Goal: Task Accomplishment & Management: Manage account settings

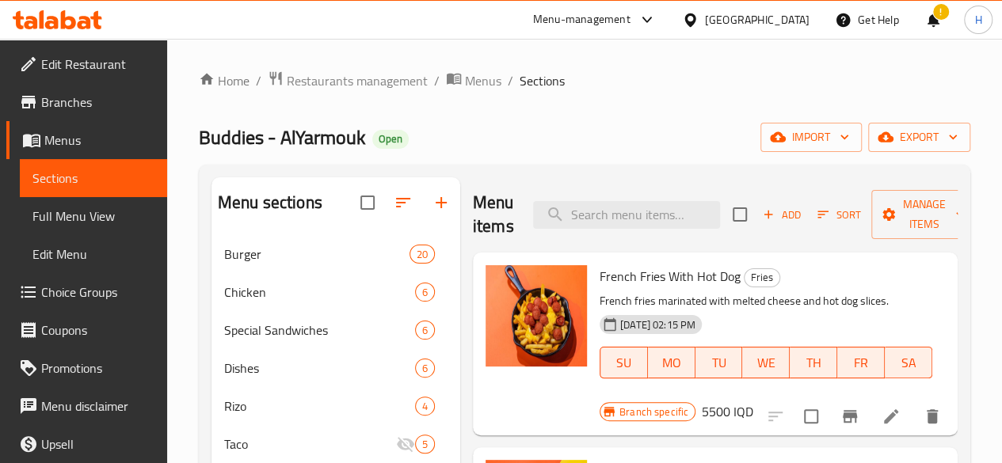
scroll to position [1482, 0]
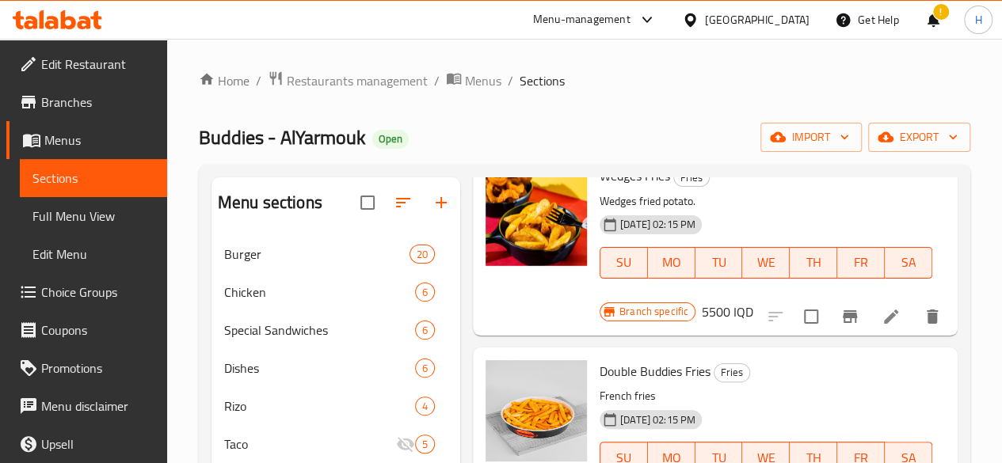
click at [337, 63] on div "Home / Restaurants management / Menus / Sections Buddies - AlYarmouk Open impor…" at bounding box center [584, 390] width 835 height 703
click at [334, 80] on span "Restaurants management" at bounding box center [357, 80] width 141 height 19
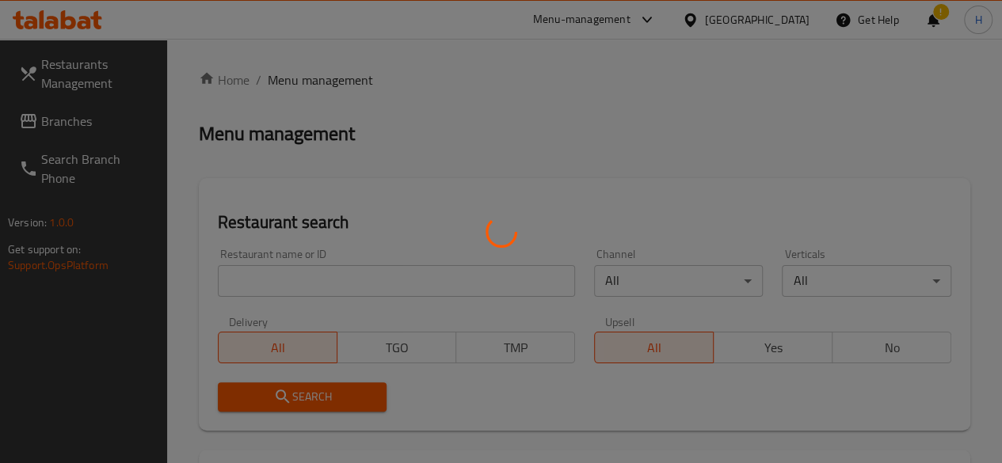
click at [313, 268] on div at bounding box center [501, 231] width 1002 height 463
drag, startPoint x: 313, startPoint y: 268, endPoint x: 272, endPoint y: 283, distance: 43.1
click at [297, 270] on div at bounding box center [501, 231] width 1002 height 463
click at [272, 283] on div at bounding box center [501, 231] width 1002 height 463
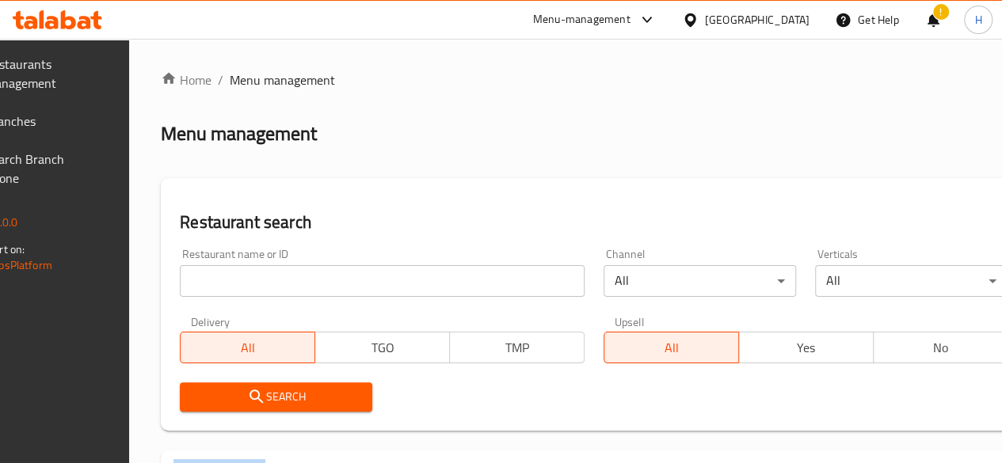
click at [272, 283] on div at bounding box center [501, 231] width 1002 height 463
click at [272, 283] on input "search" at bounding box center [382, 281] width 405 height 32
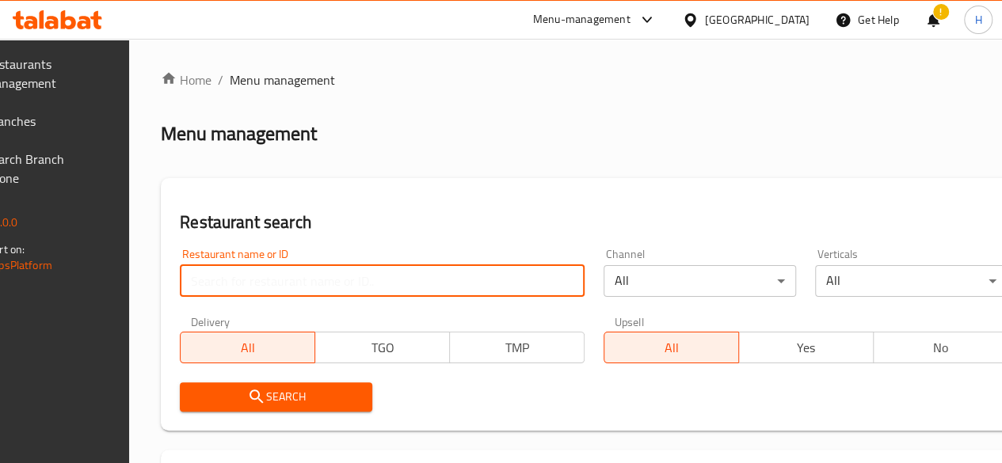
click at [272, 283] on input "search" at bounding box center [382, 281] width 405 height 32
paste input "694672"
type input "694672"
click button "Search" at bounding box center [276, 396] width 192 height 29
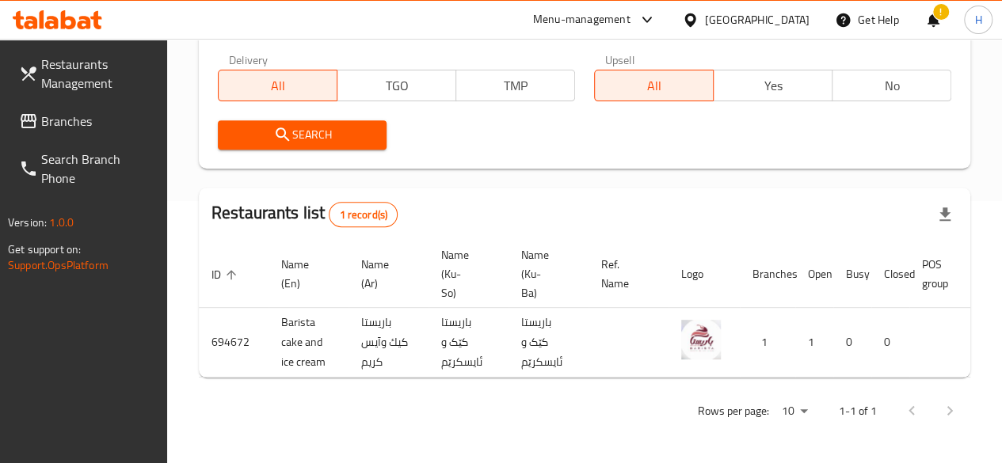
scroll to position [0, 155]
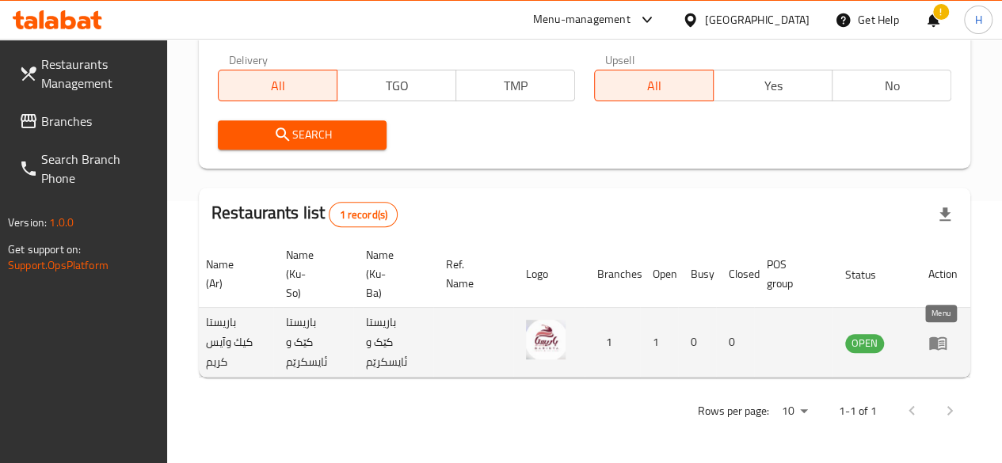
click at [930, 337] on icon "enhanced table" at bounding box center [937, 343] width 17 height 13
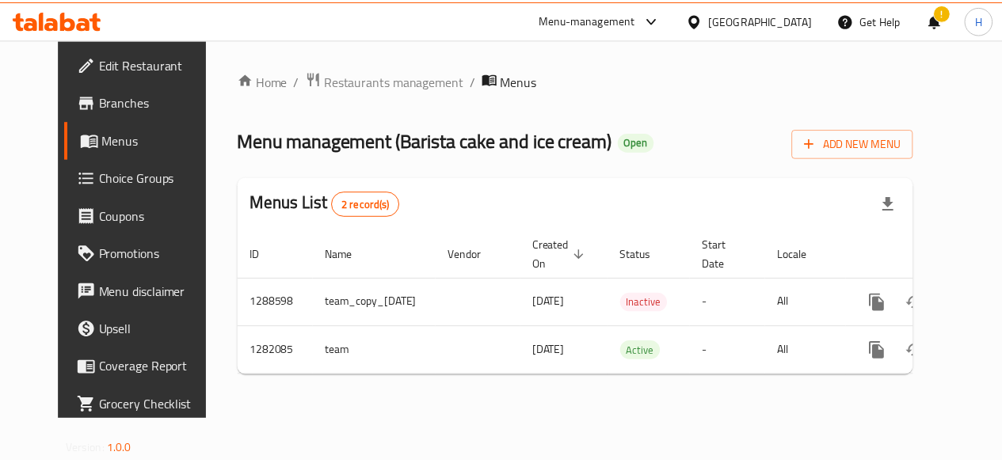
scroll to position [0, 32]
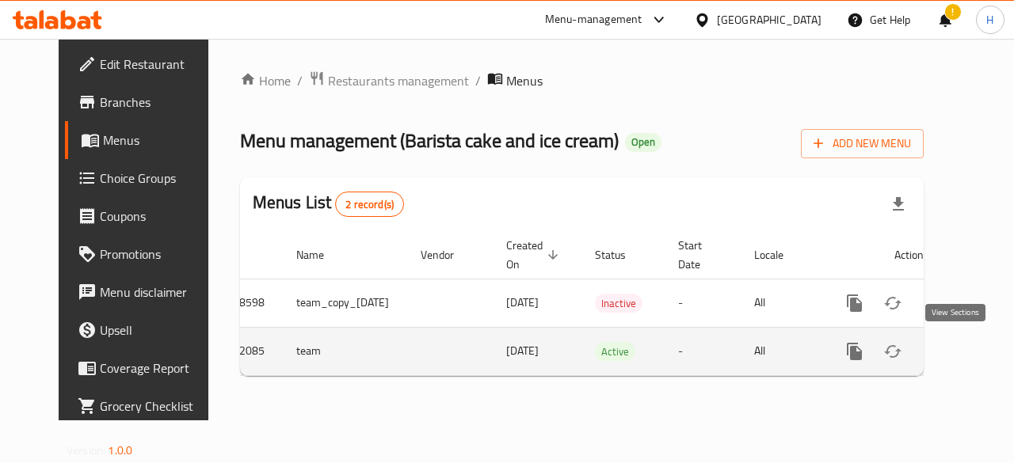
click at [959, 348] on icon "enhanced table" at bounding box center [968, 351] width 19 height 19
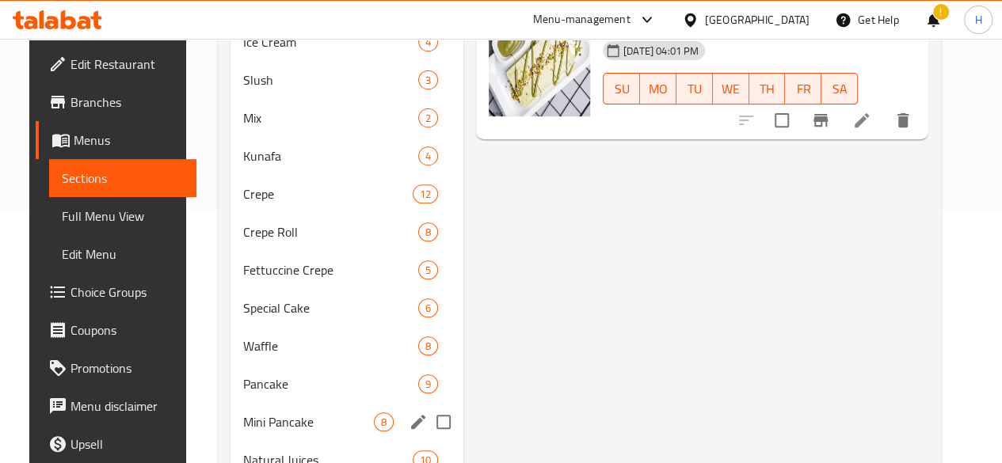
scroll to position [317, 0]
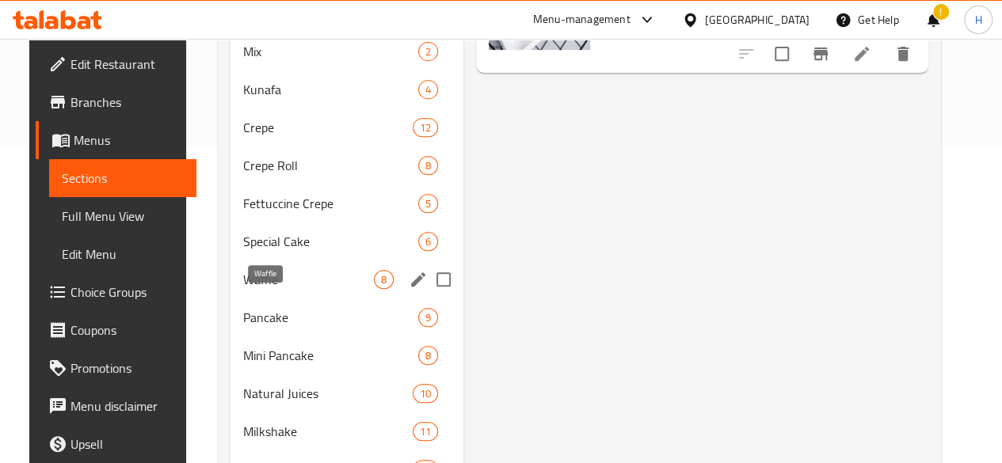
drag, startPoint x: 259, startPoint y: 312, endPoint x: 290, endPoint y: 305, distance: 31.7
click at [259, 289] on span "Waffle" at bounding box center [308, 279] width 131 height 19
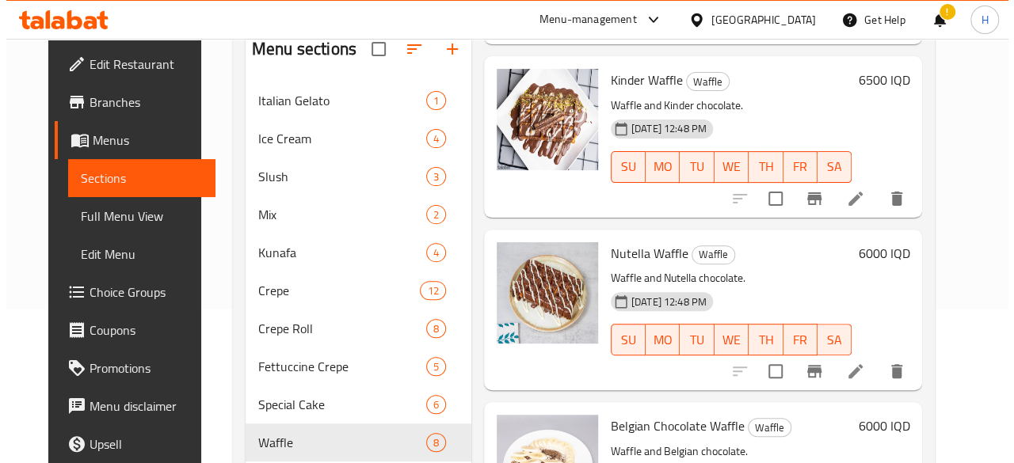
scroll to position [158, 0]
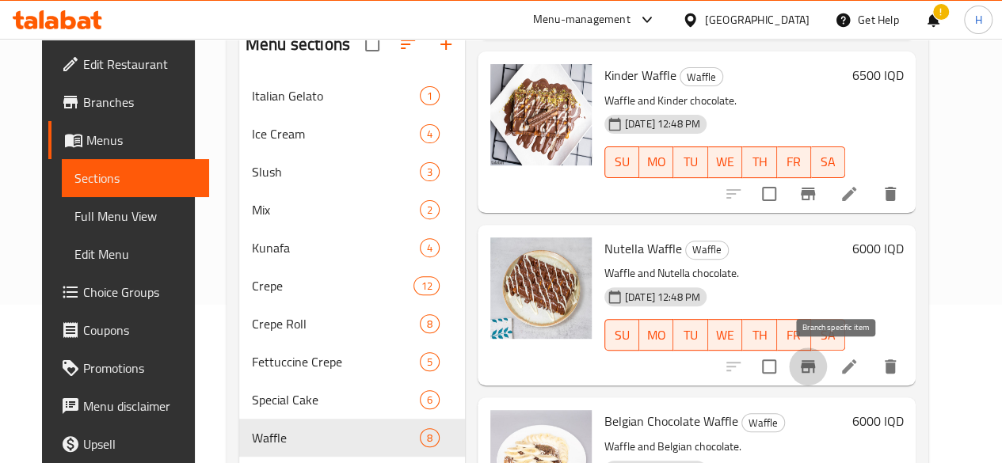
click at [815, 367] on icon "Branch-specific-item" at bounding box center [808, 366] width 14 height 13
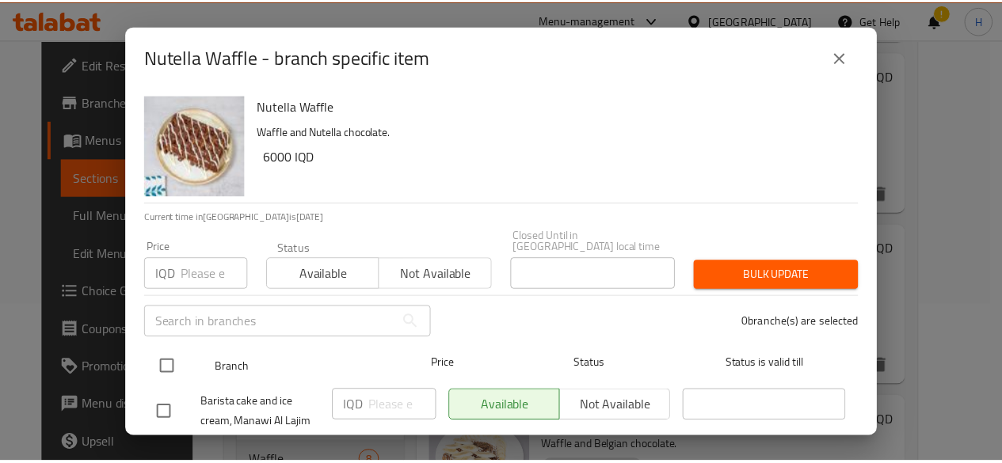
scroll to position [32, 0]
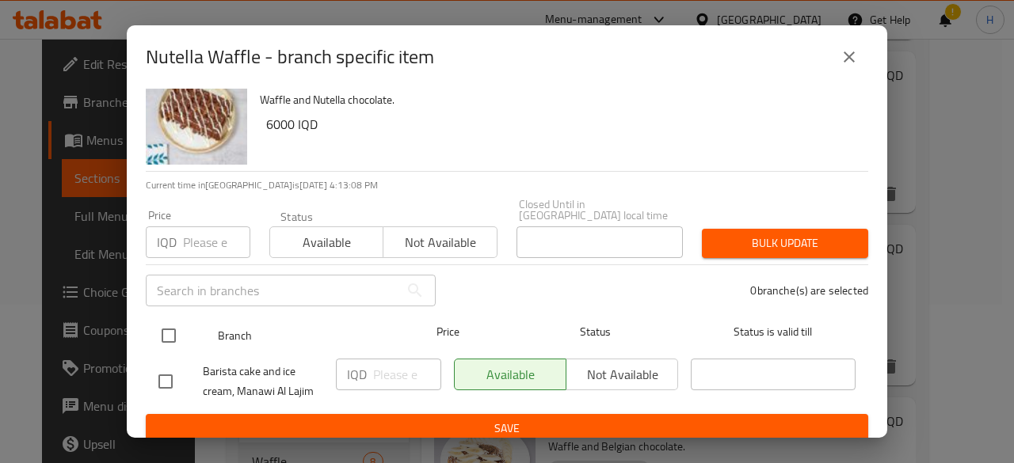
drag, startPoint x: 168, startPoint y: 329, endPoint x: 201, endPoint y: 329, distance: 33.3
click at [169, 329] on input "checkbox" at bounding box center [168, 335] width 33 height 33
checkbox input "true"
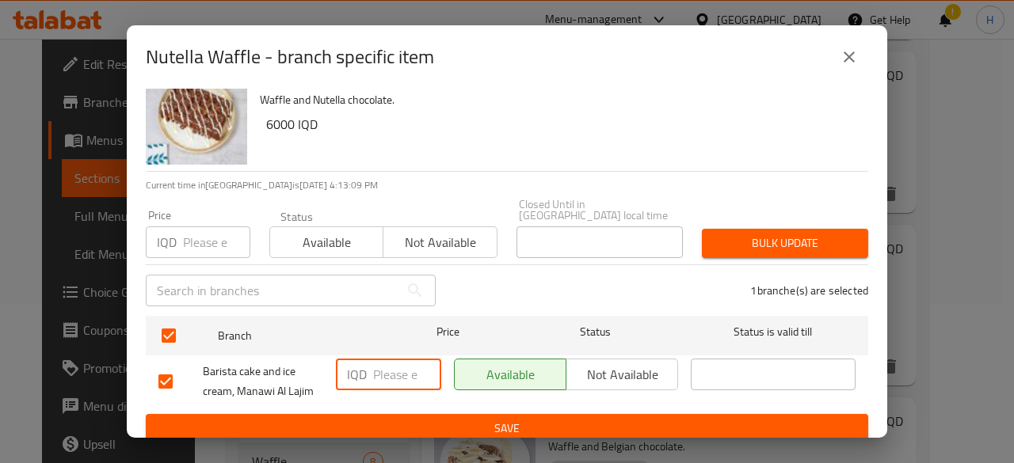
click at [402, 365] on input "number" at bounding box center [407, 375] width 68 height 32
type input "5500"
click at [412, 421] on span "Save" at bounding box center [506, 429] width 697 height 20
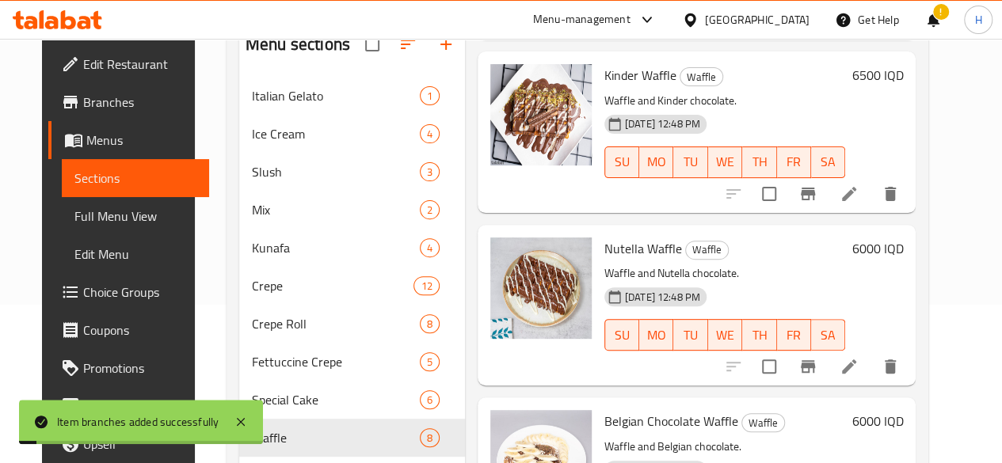
click at [899, 247] on h6 "6000 IQD" at bounding box center [876, 249] width 51 height 22
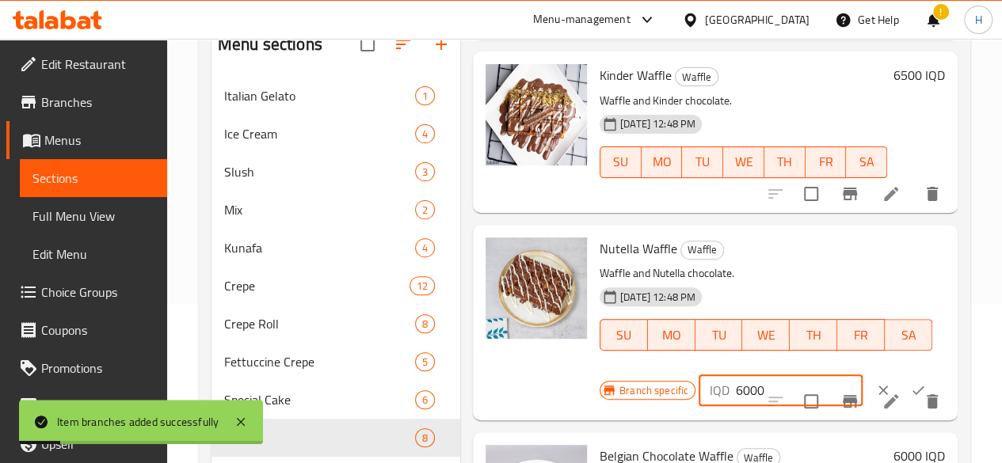
click at [736, 381] on input "6000" at bounding box center [799, 391] width 127 height 32
type input "5500"
click at [910, 383] on icon "ok" at bounding box center [918, 390] width 16 height 16
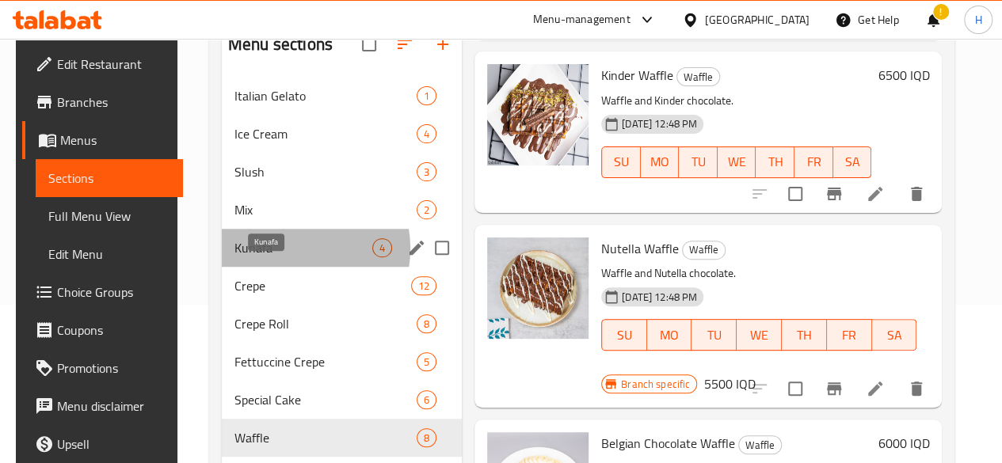
click at [279, 257] on span "Kunafa" at bounding box center [303, 247] width 138 height 19
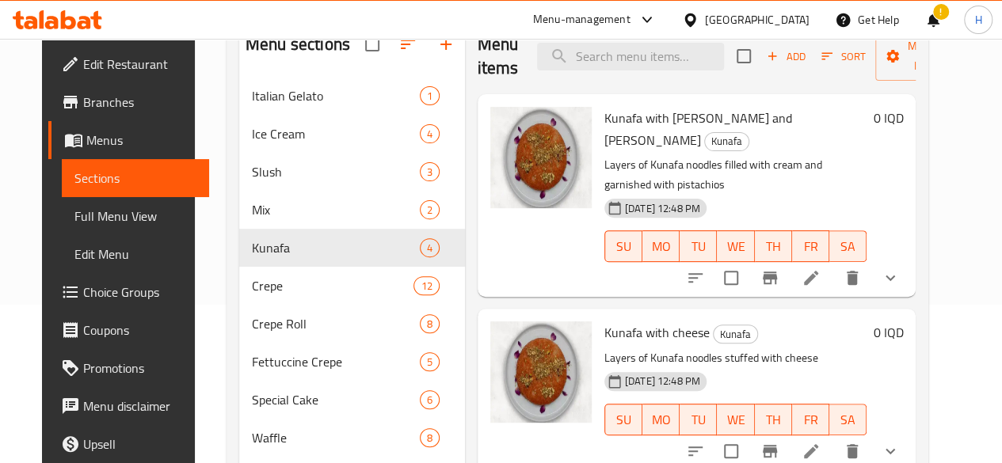
click at [833, 437] on li at bounding box center [811, 451] width 44 height 29
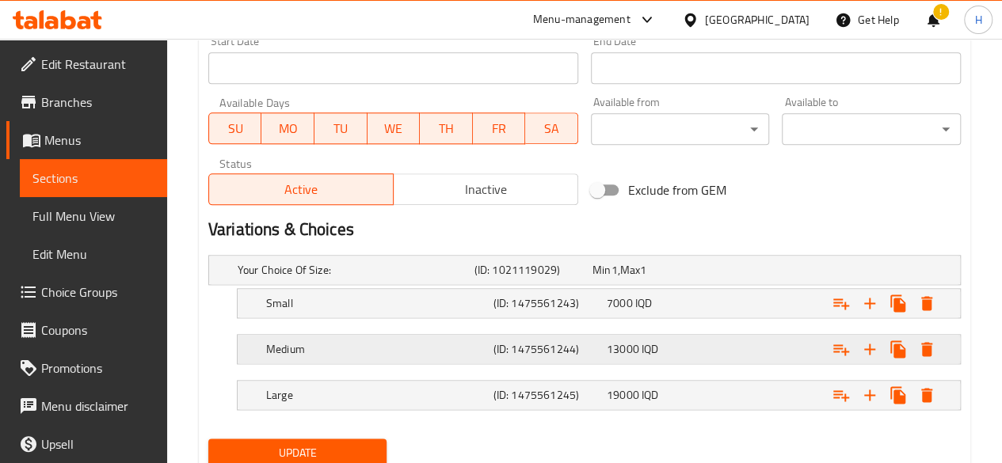
scroll to position [939, 0]
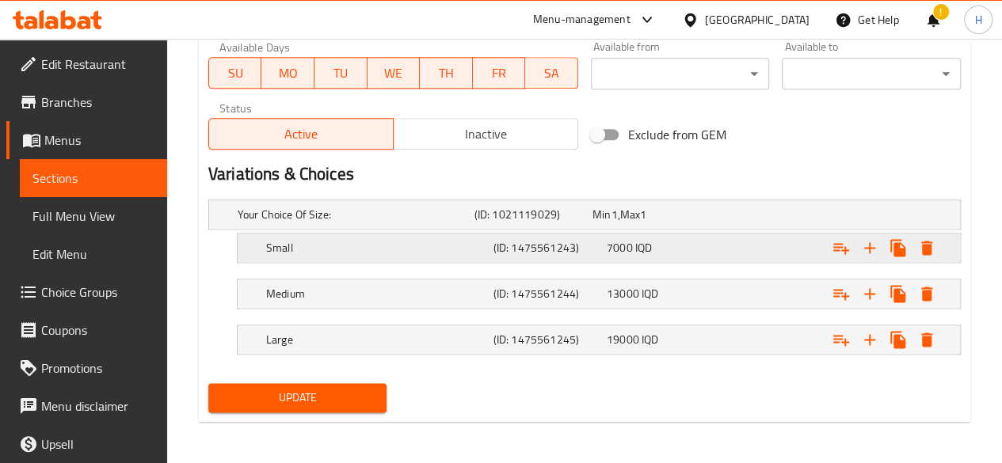
click at [371, 226] on div "Small" at bounding box center [352, 215] width 237 height 22
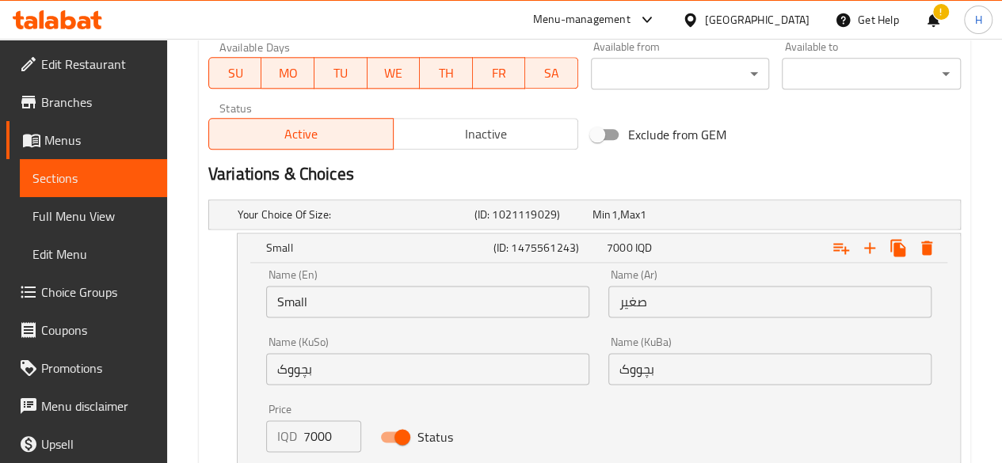
click at [337, 439] on input "7000" at bounding box center [332, 437] width 58 height 32
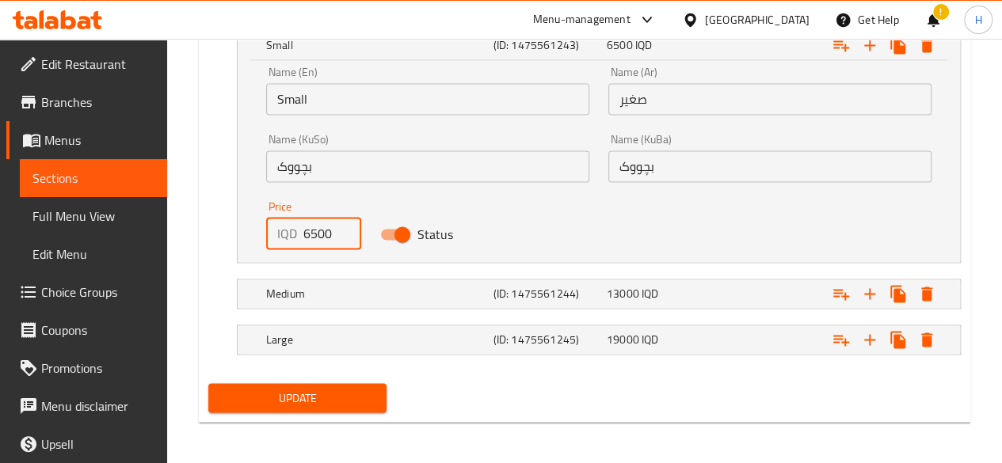
type input "6500"
click at [400, 390] on div "Update" at bounding box center [584, 398] width 765 height 42
drag, startPoint x: 388, startPoint y: 381, endPoint x: 352, endPoint y: 392, distance: 38.1
click at [378, 386] on div "Update" at bounding box center [298, 398] width 192 height 42
click at [352, 392] on span "Update" at bounding box center [298, 398] width 154 height 20
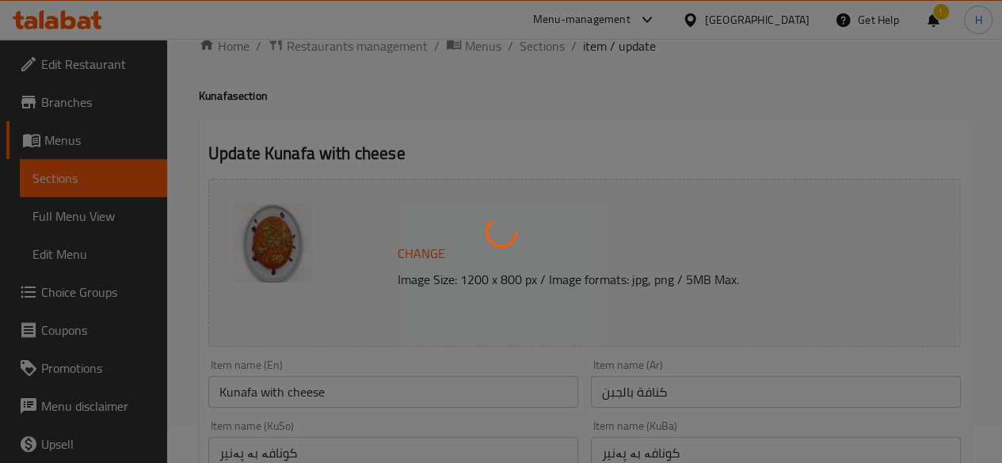
scroll to position [0, 0]
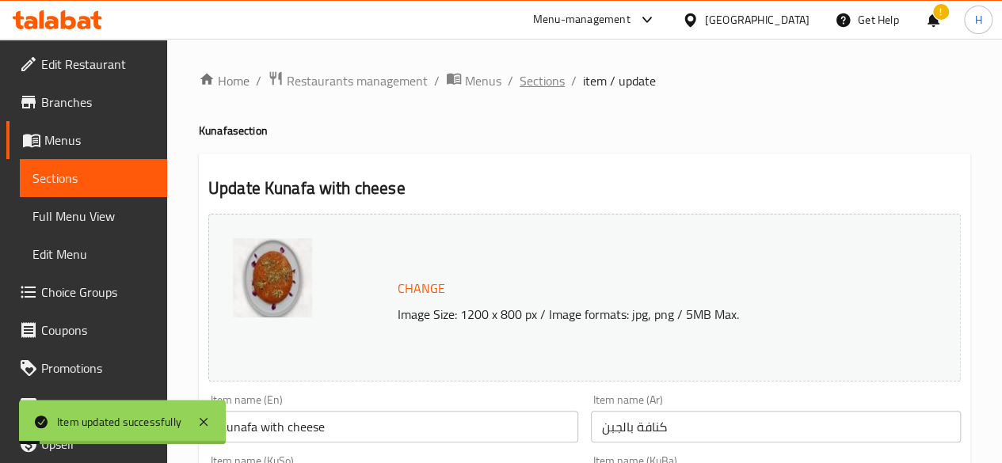
click at [546, 75] on span "Sections" at bounding box center [541, 80] width 45 height 19
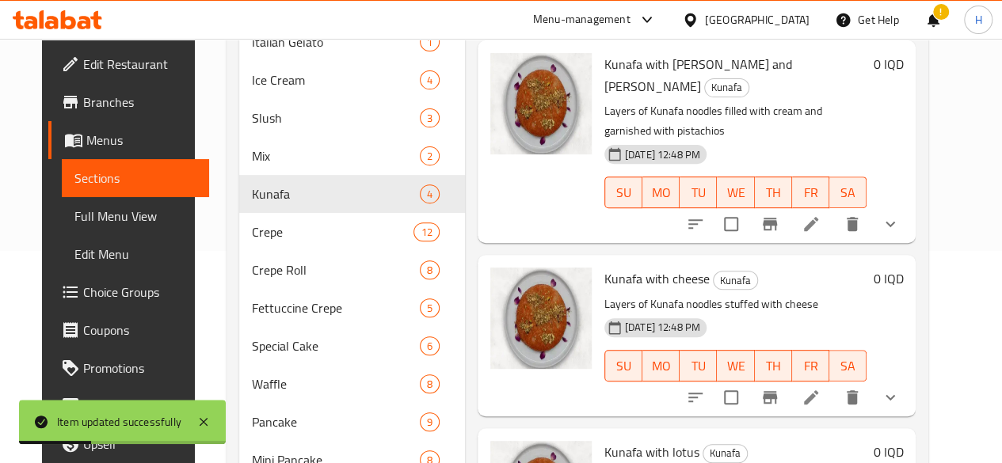
scroll to position [238, 0]
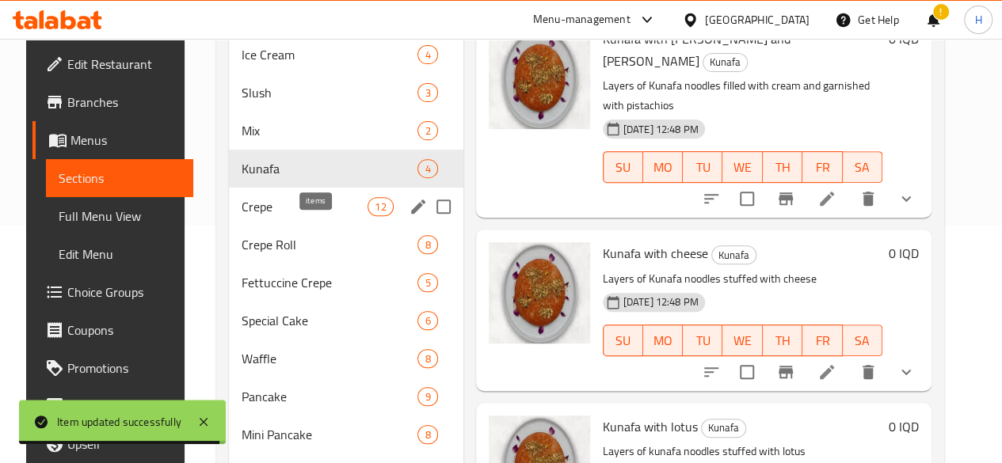
click at [368, 215] on span "12" at bounding box center [380, 207] width 24 height 15
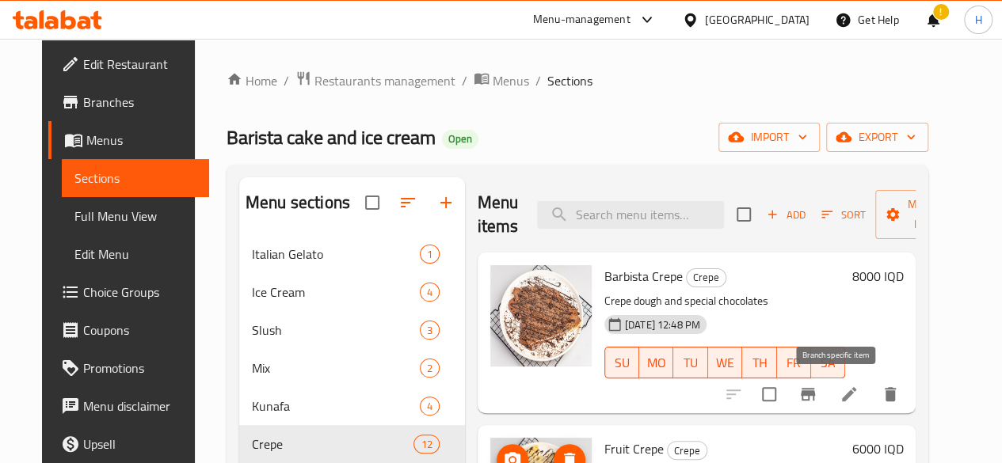
click at [827, 402] on button "Branch-specific-item" at bounding box center [808, 394] width 38 height 38
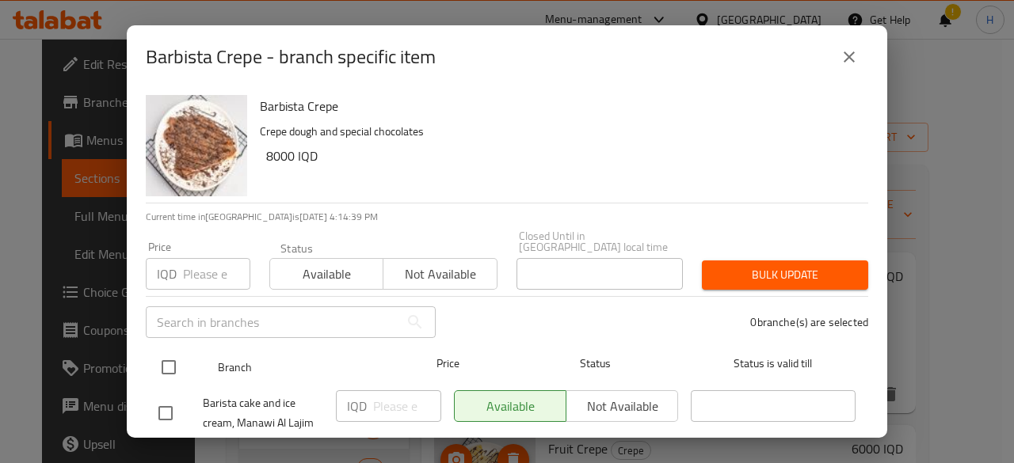
drag, startPoint x: 166, startPoint y: 371, endPoint x: 190, endPoint y: 368, distance: 23.9
click at [166, 370] on input "checkbox" at bounding box center [168, 367] width 33 height 33
checkbox input "true"
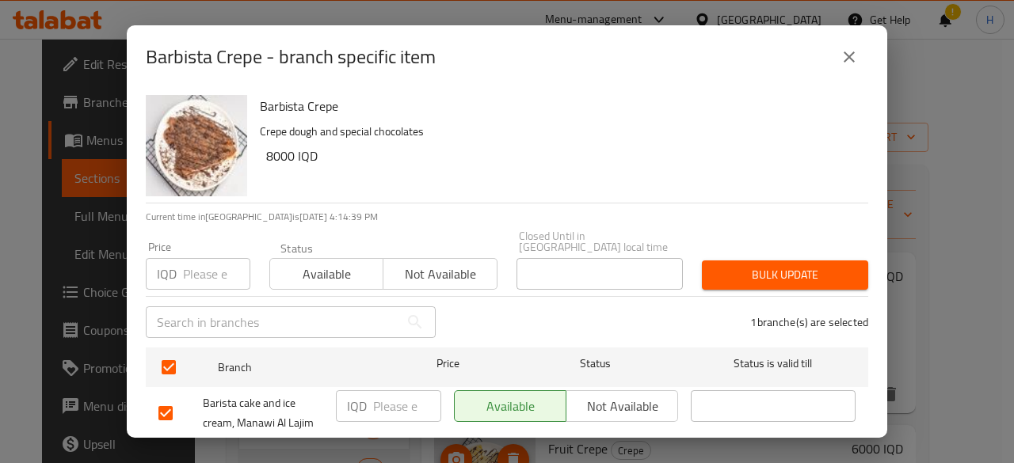
click at [390, 394] on input "number" at bounding box center [407, 406] width 68 height 32
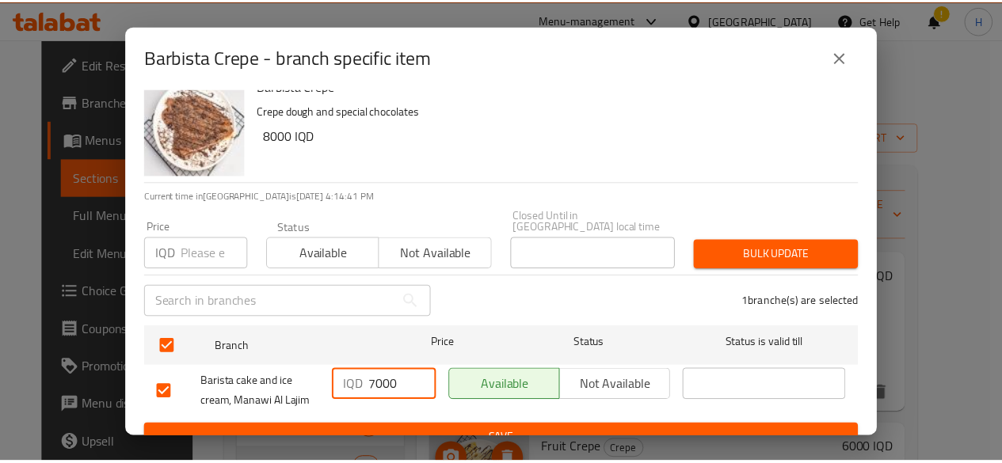
scroll to position [32, 0]
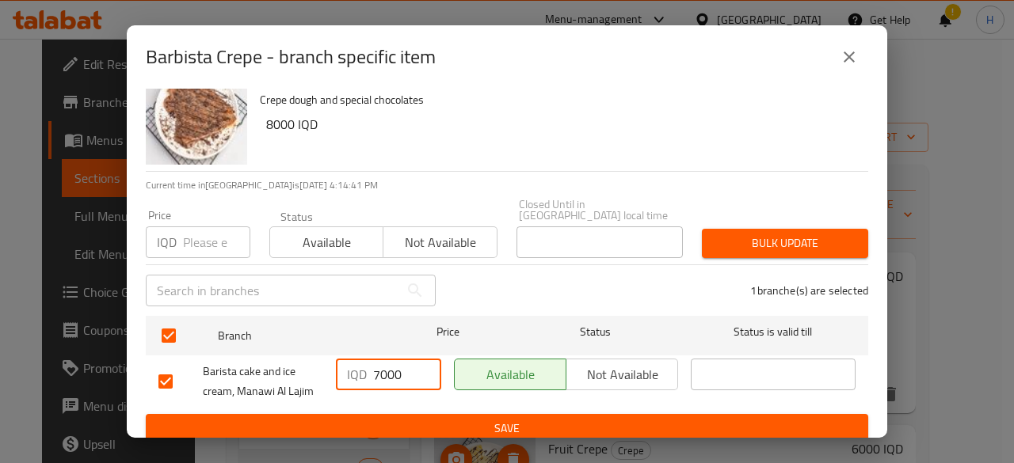
type input "7000"
click at [437, 414] on button "Save" at bounding box center [507, 428] width 722 height 29
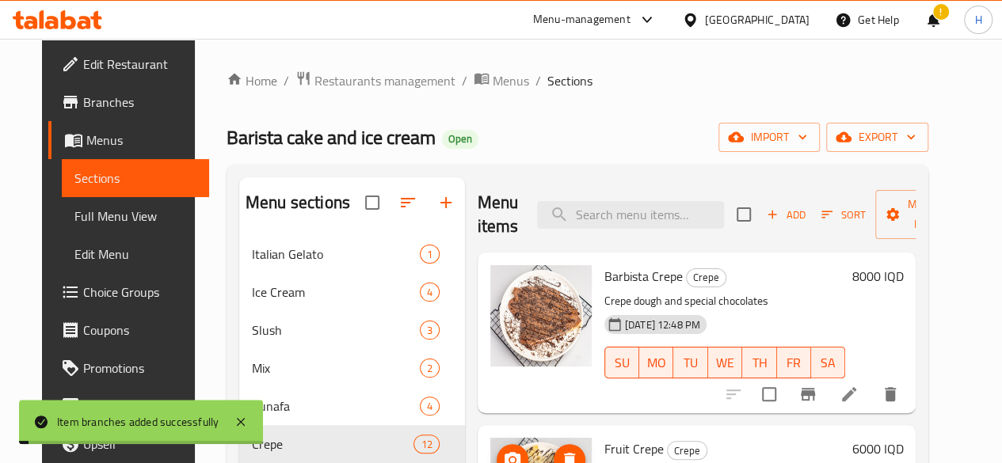
click at [900, 280] on h6 "8000 IQD" at bounding box center [876, 276] width 51 height 22
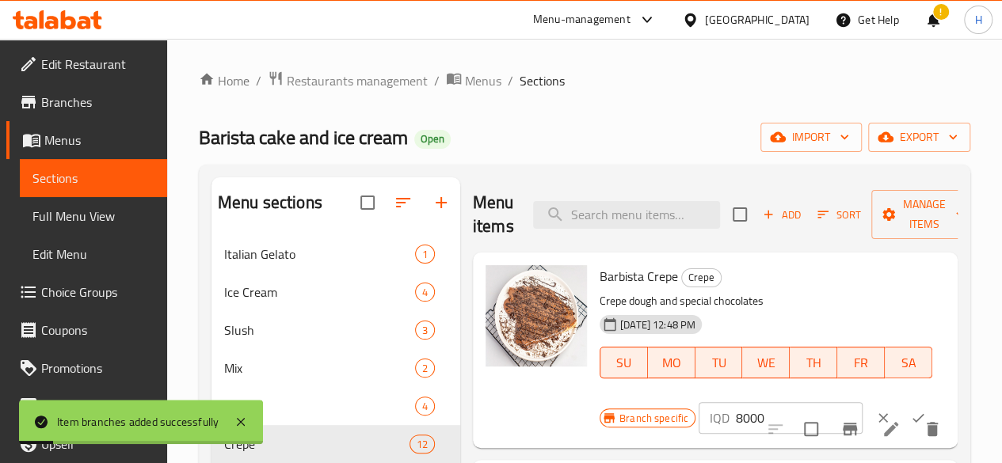
click at [736, 421] on input "8000" at bounding box center [799, 418] width 127 height 32
type input "5"
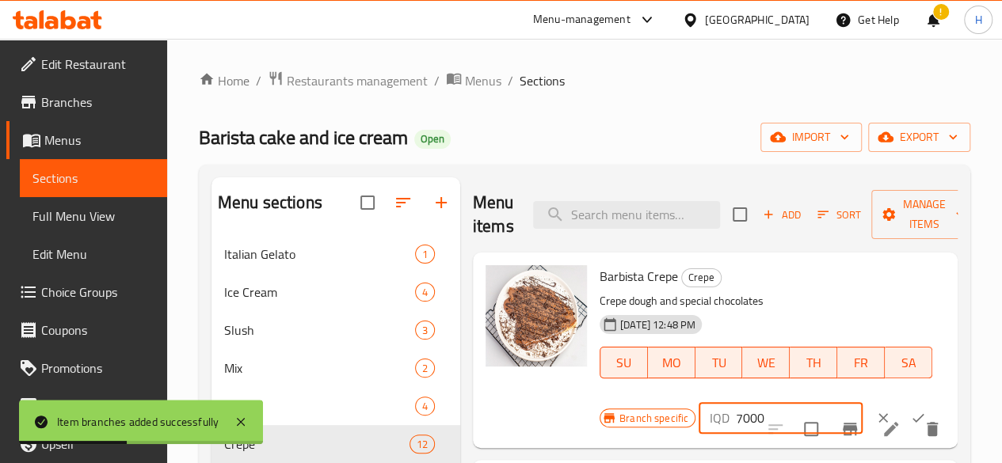
scroll to position [158, 0]
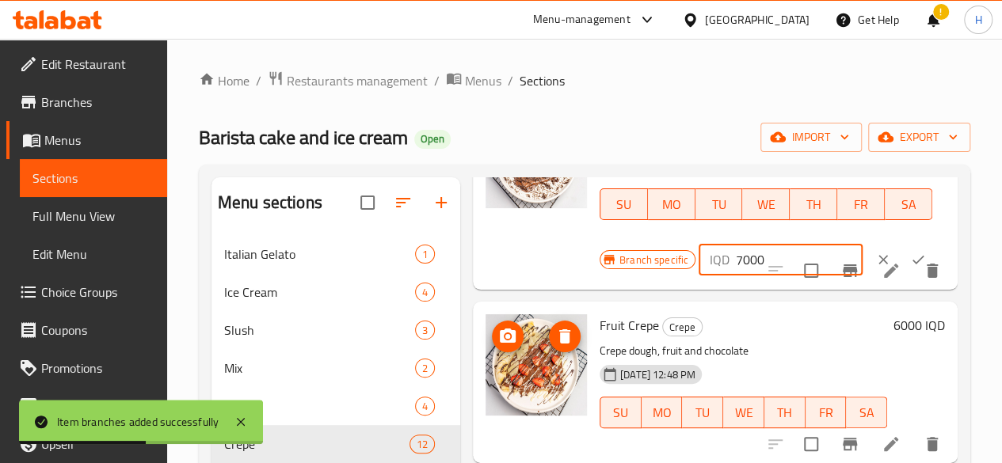
type input "7000"
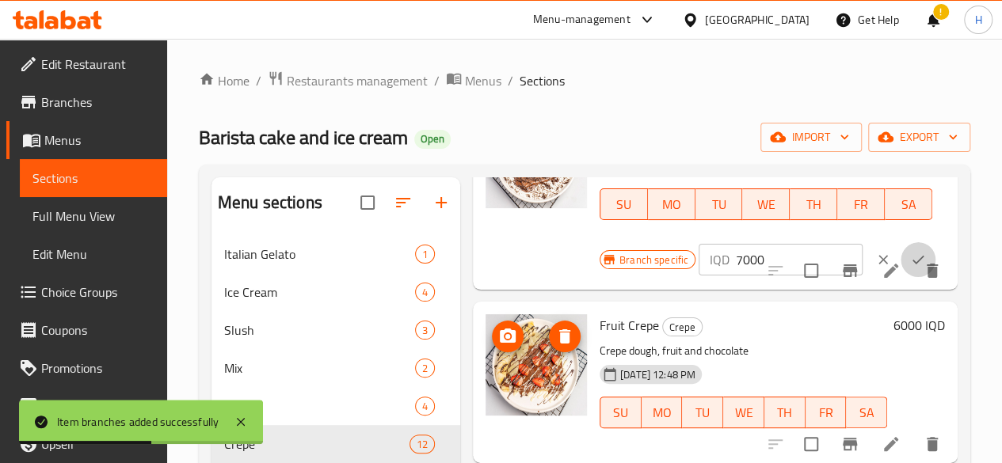
click at [900, 248] on button "ok" at bounding box center [917, 259] width 35 height 35
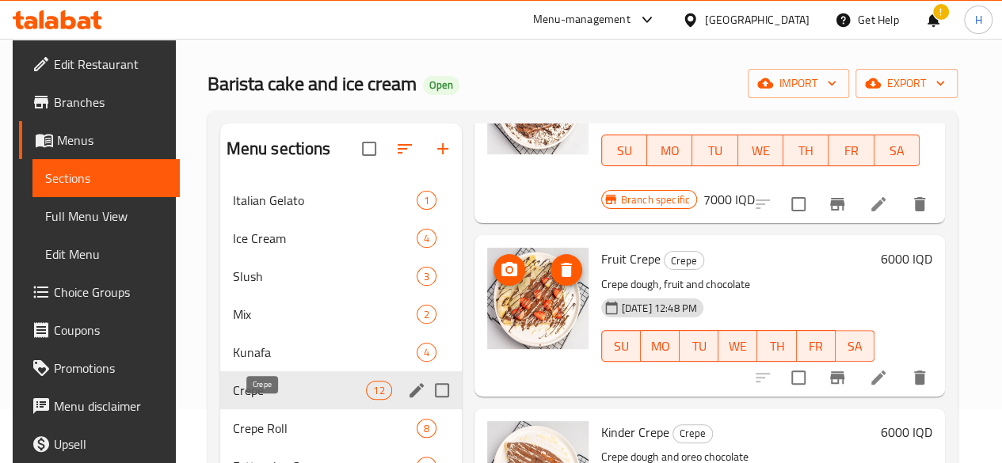
scroll to position [79, 0]
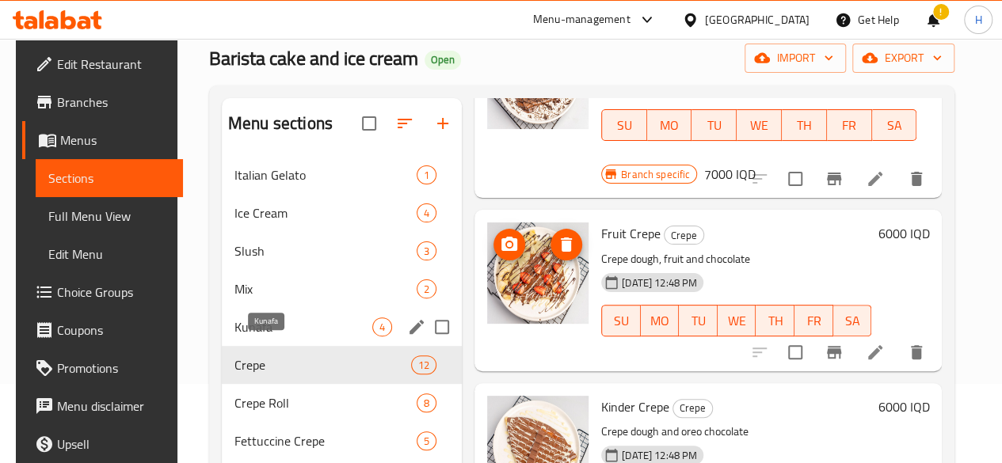
click at [260, 337] on span "Kunafa" at bounding box center [303, 327] width 138 height 19
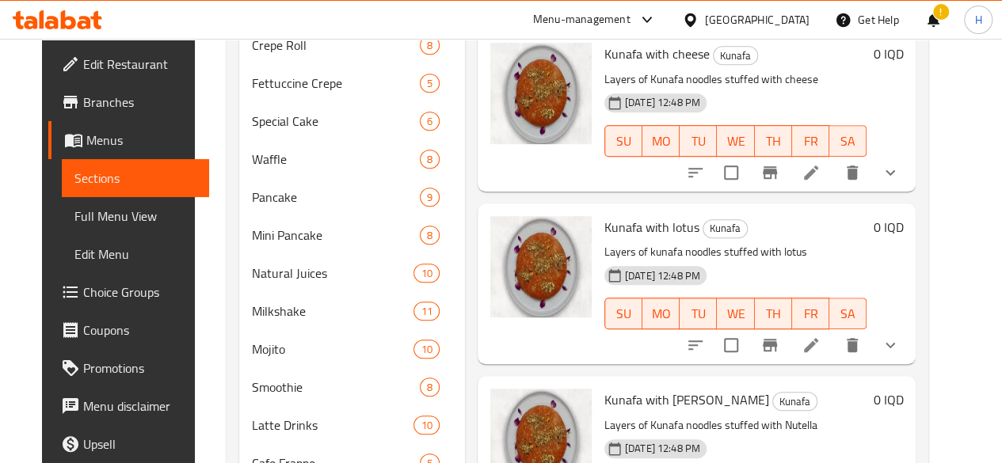
scroll to position [475, 0]
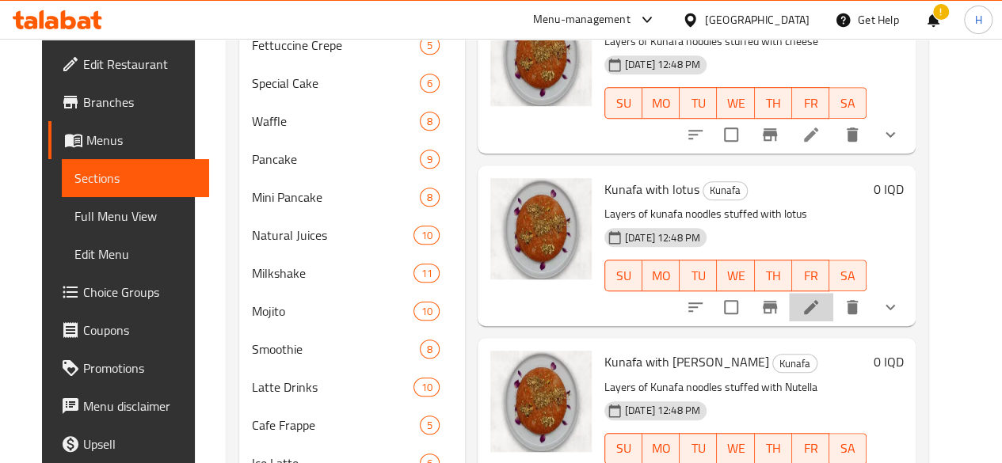
click at [833, 293] on li at bounding box center [811, 307] width 44 height 29
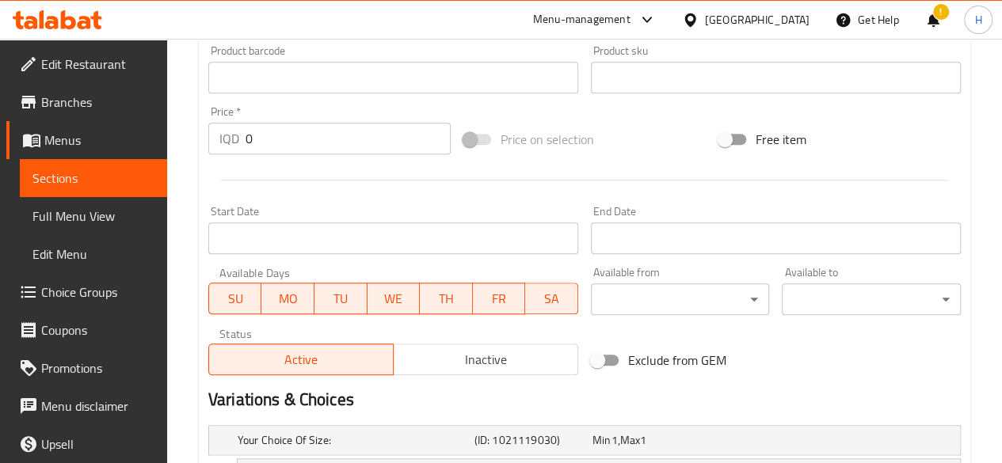
scroll to position [939, 0]
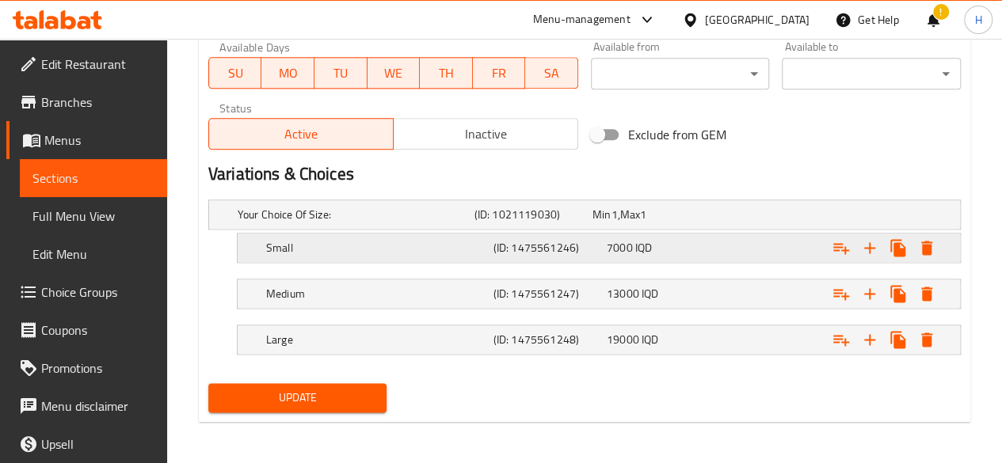
click at [308, 223] on h5 "Small" at bounding box center [353, 215] width 230 height 16
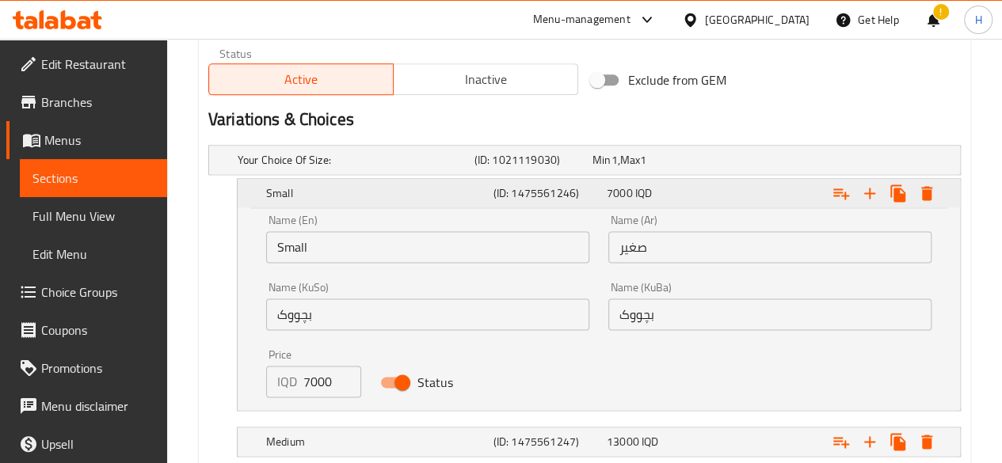
scroll to position [1018, 0]
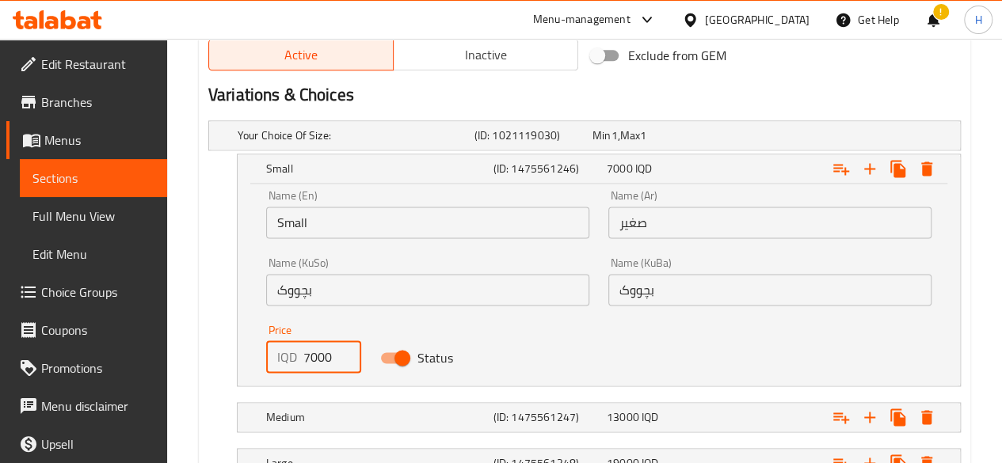
click at [324, 353] on input "7000" at bounding box center [332, 357] width 58 height 32
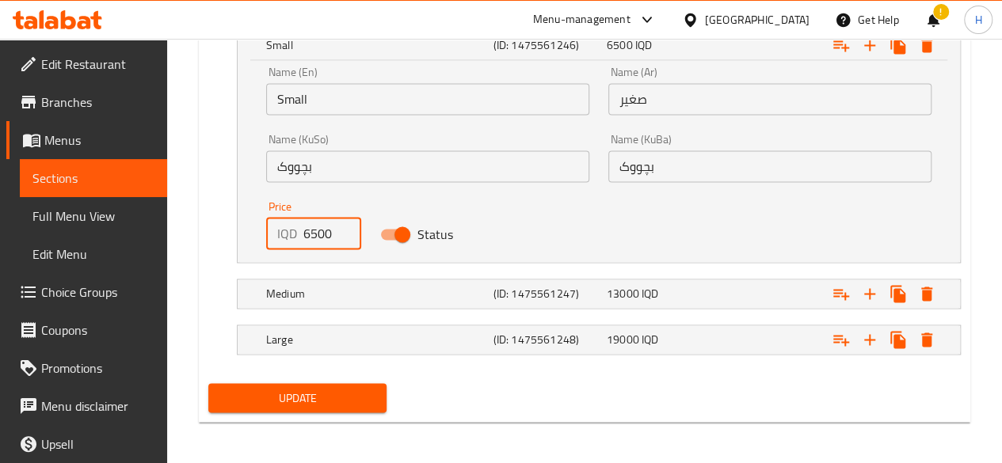
type input "6500"
click at [344, 405] on span "Update" at bounding box center [298, 398] width 154 height 20
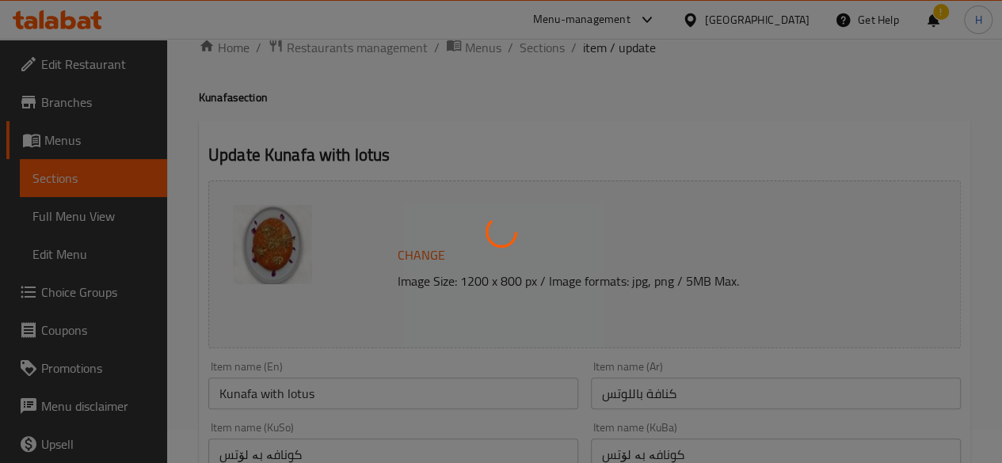
scroll to position [0, 0]
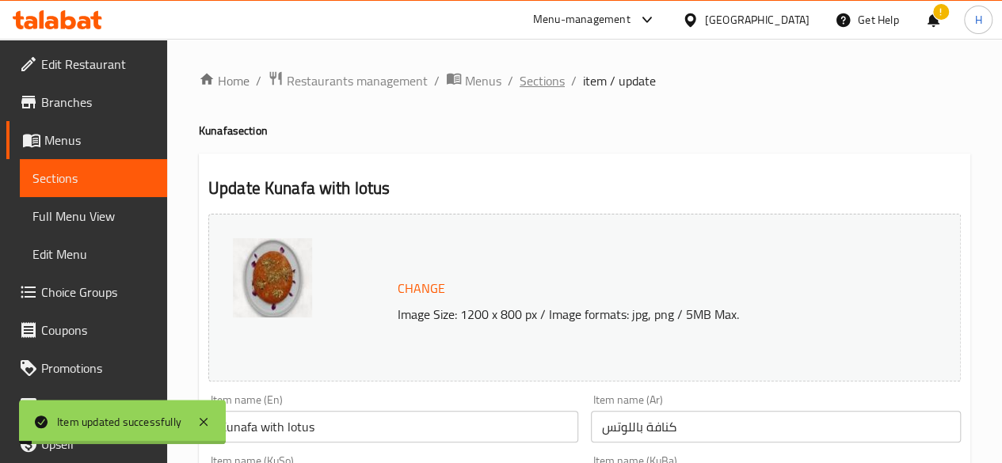
click at [544, 80] on span "Sections" at bounding box center [541, 80] width 45 height 19
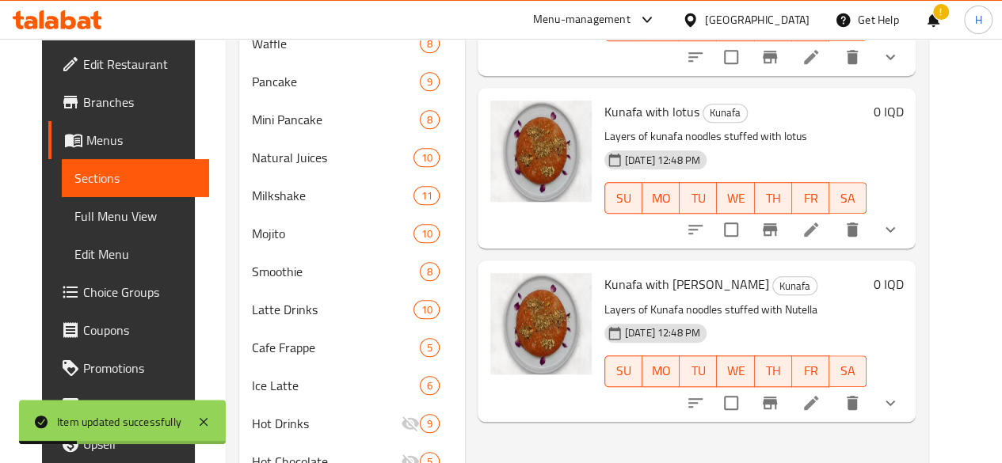
scroll to position [554, 0]
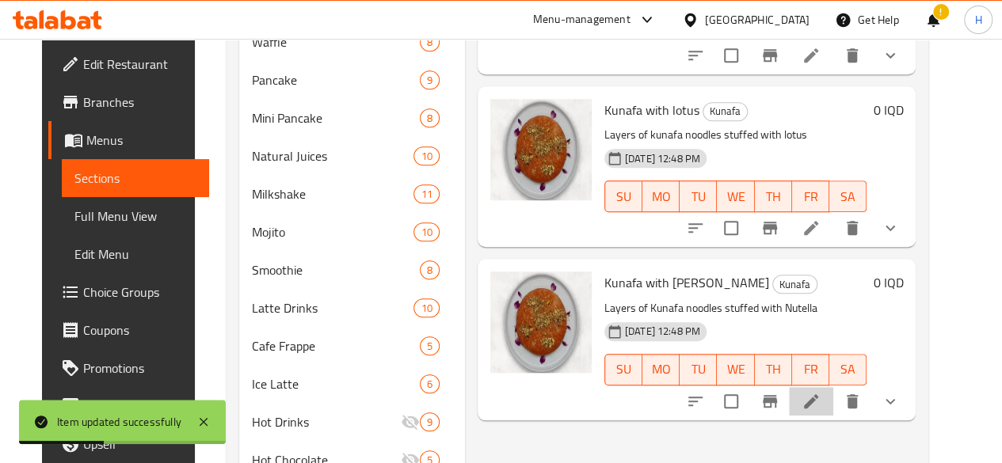
click at [820, 392] on icon at bounding box center [810, 401] width 19 height 19
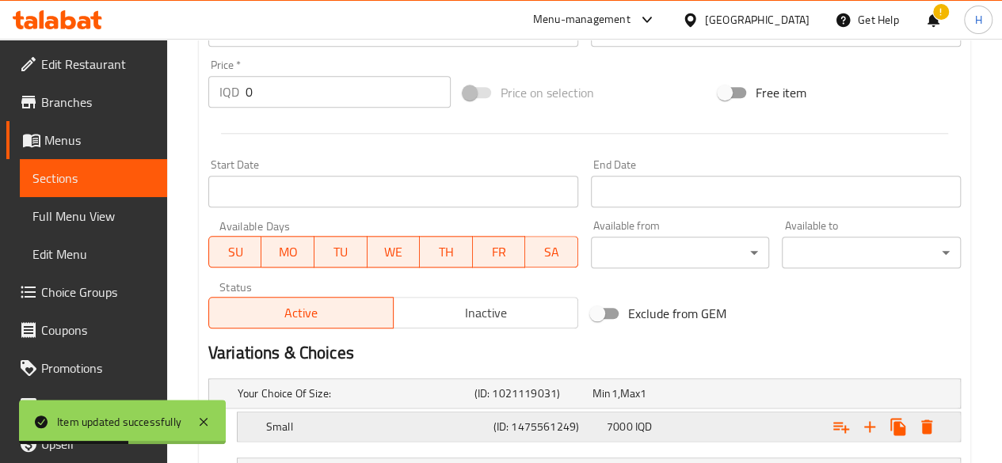
scroll to position [871, 0]
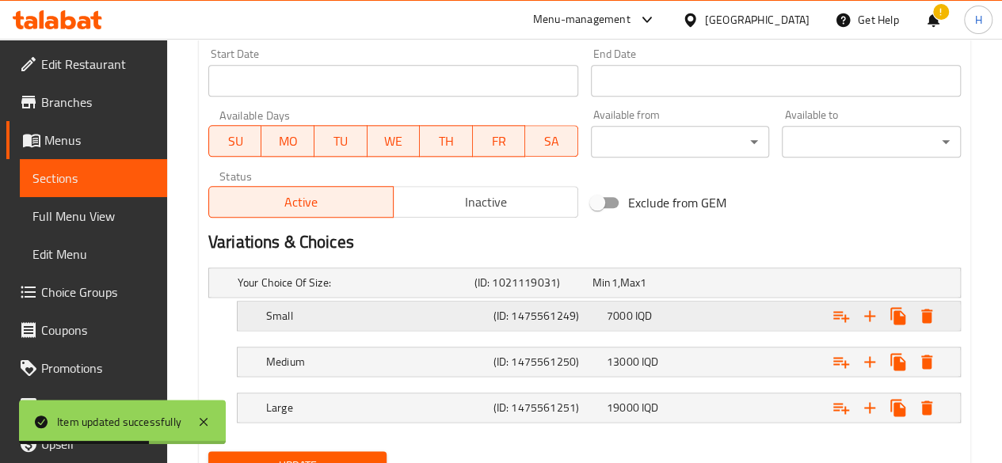
click at [334, 291] on h5 "Small" at bounding box center [353, 283] width 230 height 16
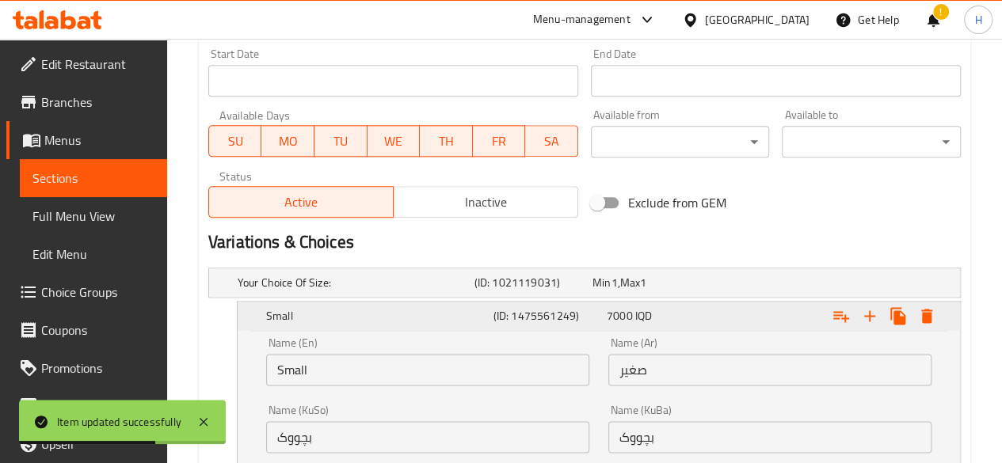
scroll to position [1109, 0]
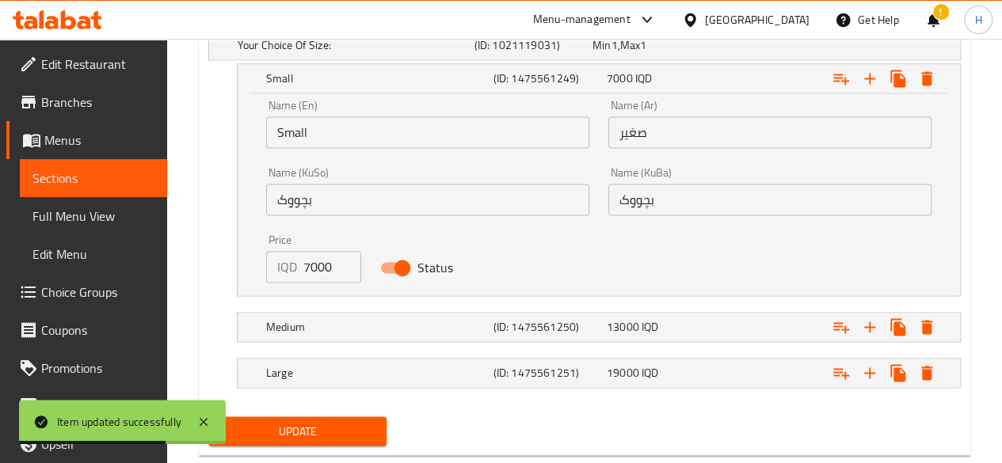
click at [336, 275] on input "7000" at bounding box center [332, 267] width 58 height 32
type input "6500"
click at [349, 444] on div "Update" at bounding box center [298, 431] width 192 height 42
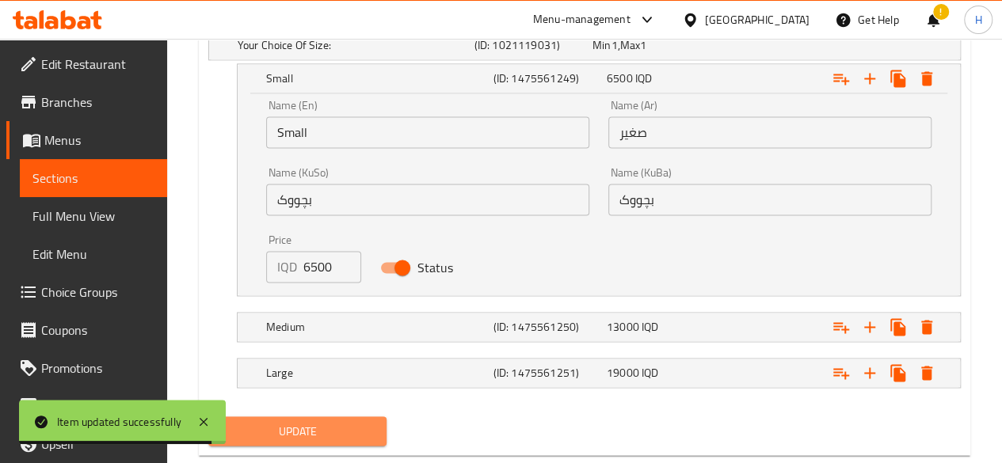
click at [349, 430] on span "Update" at bounding box center [298, 431] width 154 height 20
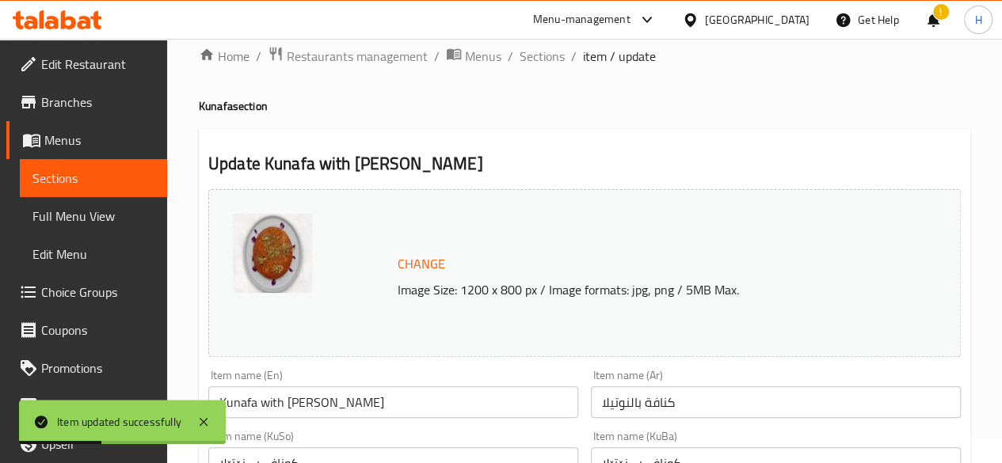
scroll to position [0, 0]
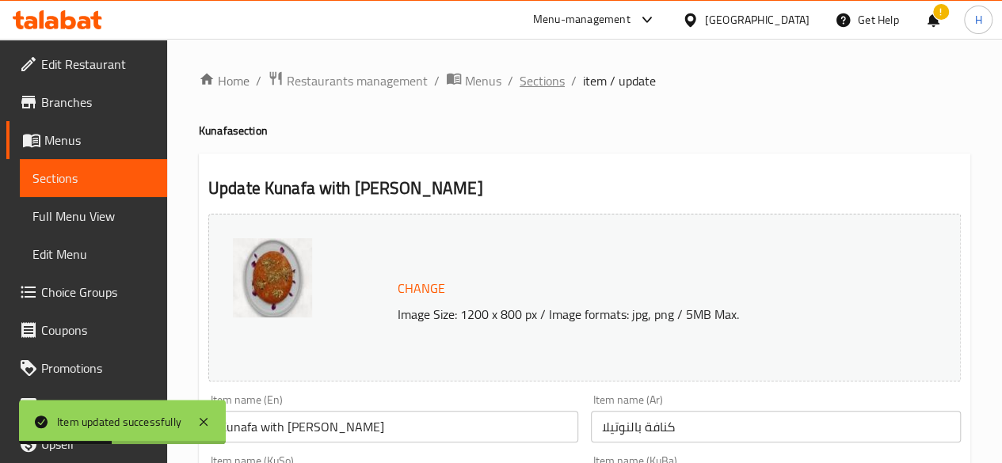
click at [519, 90] on span "Sections" at bounding box center [541, 80] width 45 height 19
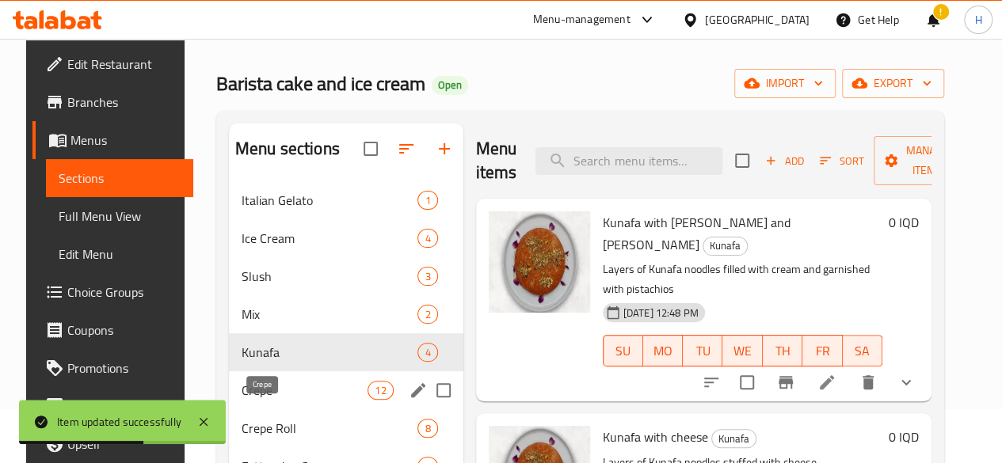
scroll to position [79, 0]
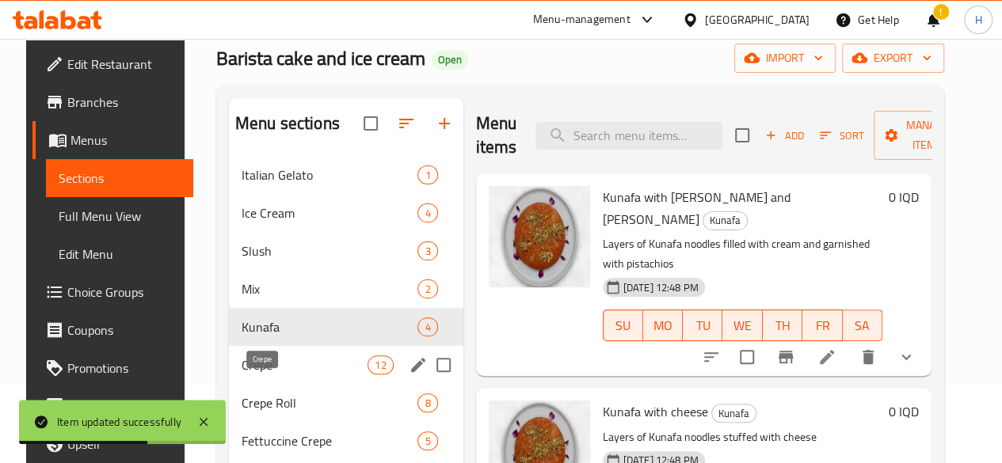
click at [268, 375] on span "Crepe" at bounding box center [305, 365] width 126 height 19
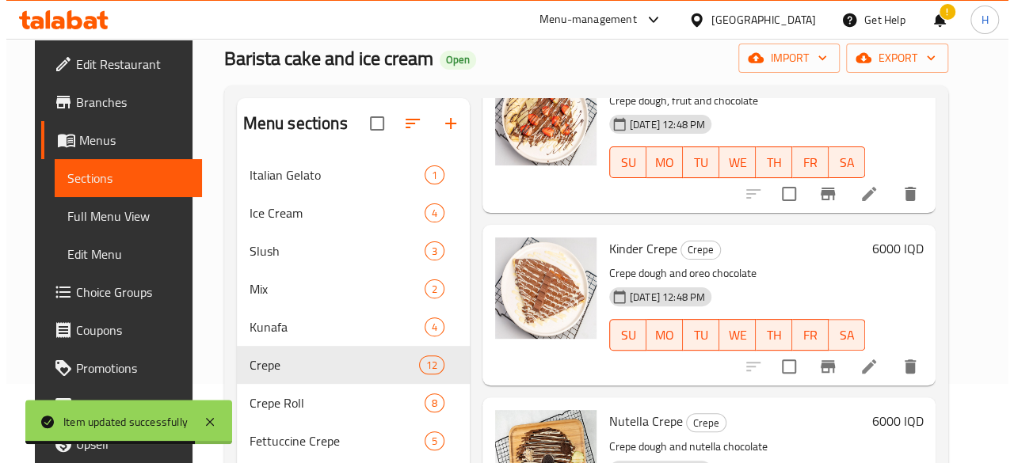
scroll to position [475, 0]
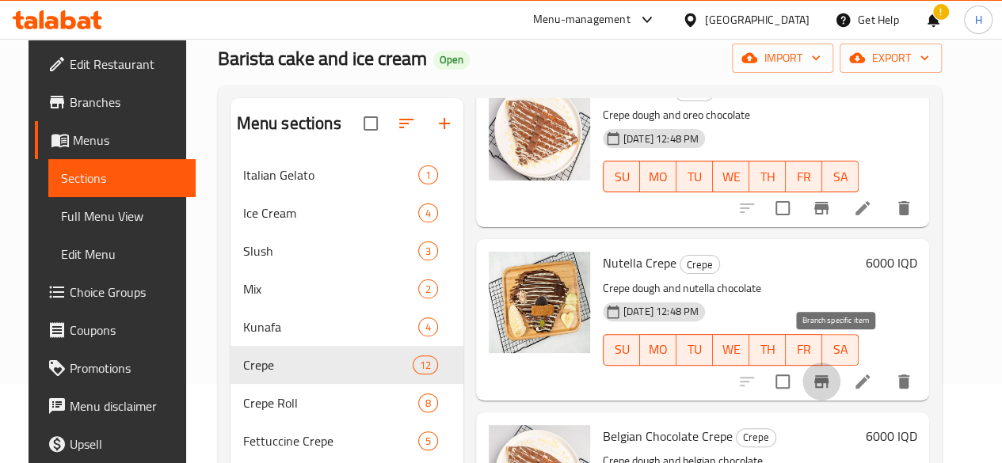
click at [828, 375] on icon "Branch-specific-item" at bounding box center [821, 381] width 14 height 13
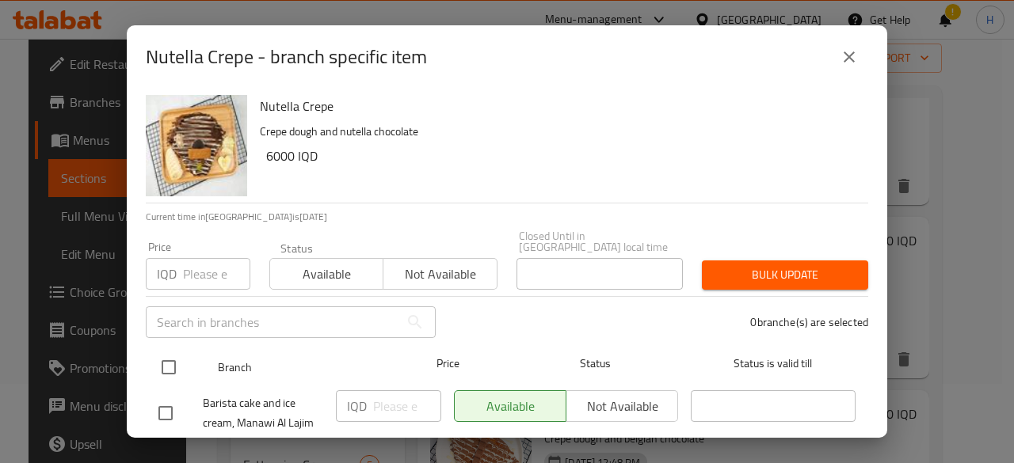
drag, startPoint x: 178, startPoint y: 357, endPoint x: 450, endPoint y: 384, distance: 273.0
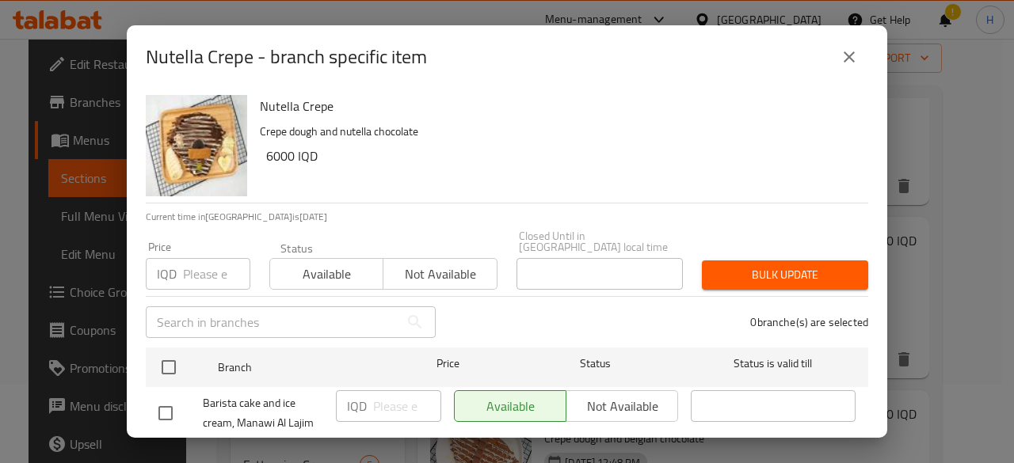
click at [181, 357] on input "checkbox" at bounding box center [168, 367] width 33 height 33
checkbox input "true"
click at [393, 406] on input "number" at bounding box center [407, 406] width 68 height 32
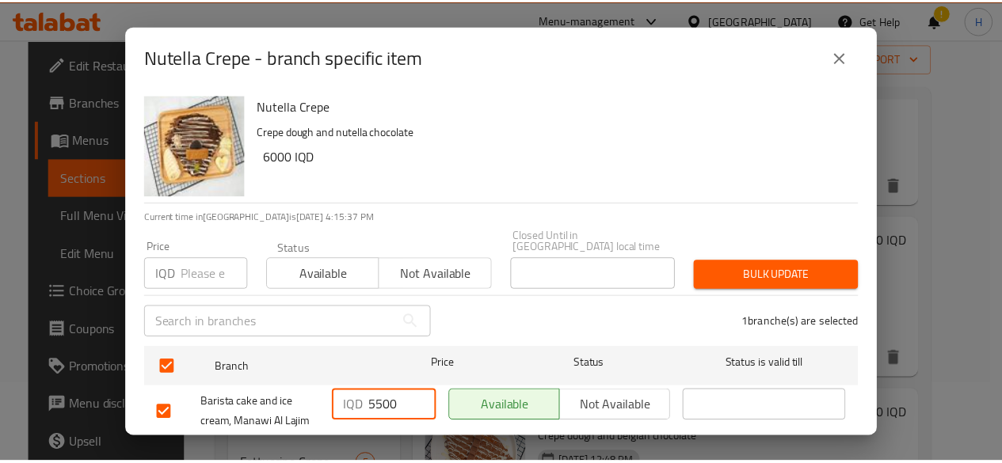
scroll to position [32, 0]
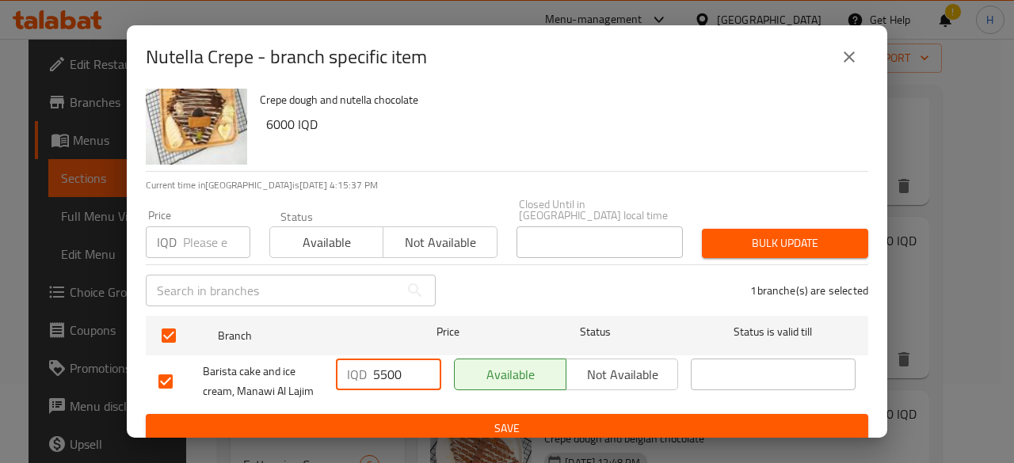
type input "5500"
click at [435, 419] on span "Save" at bounding box center [506, 429] width 697 height 20
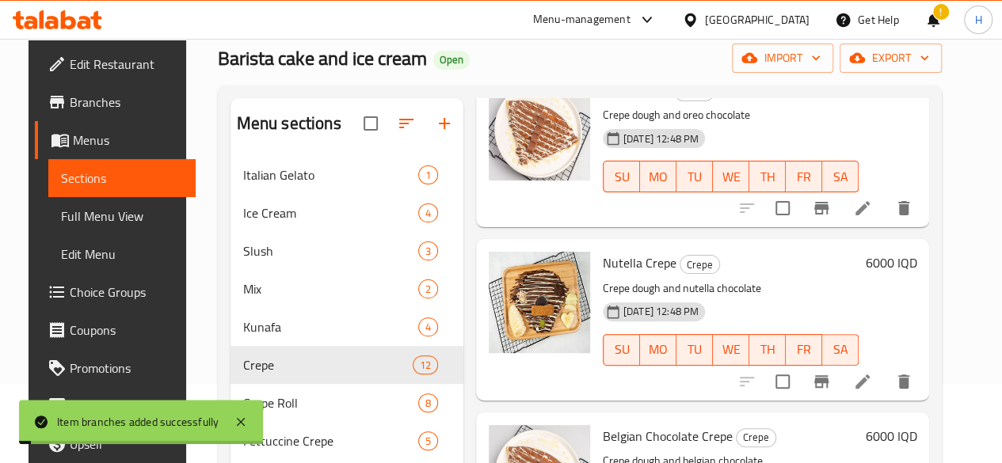
click at [898, 252] on h6 "6000 IQD" at bounding box center [890, 263] width 51 height 22
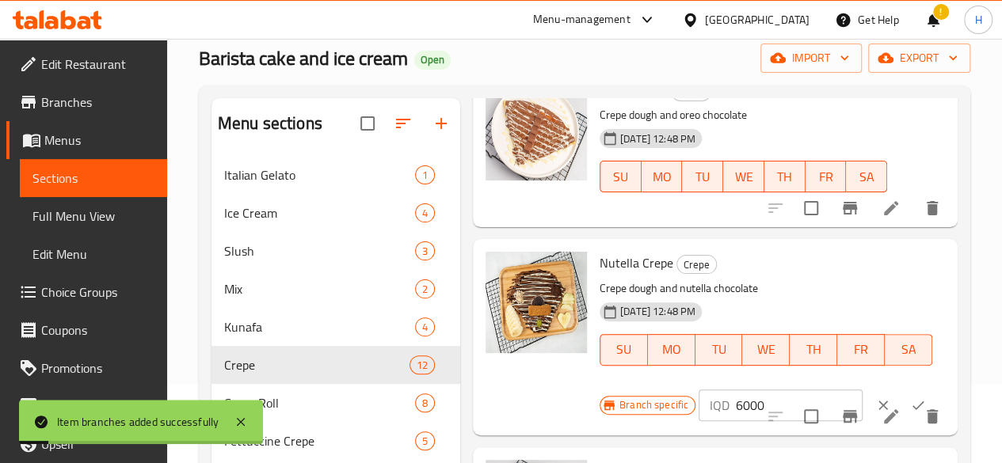
click at [736, 390] on input "6000" at bounding box center [799, 406] width 127 height 32
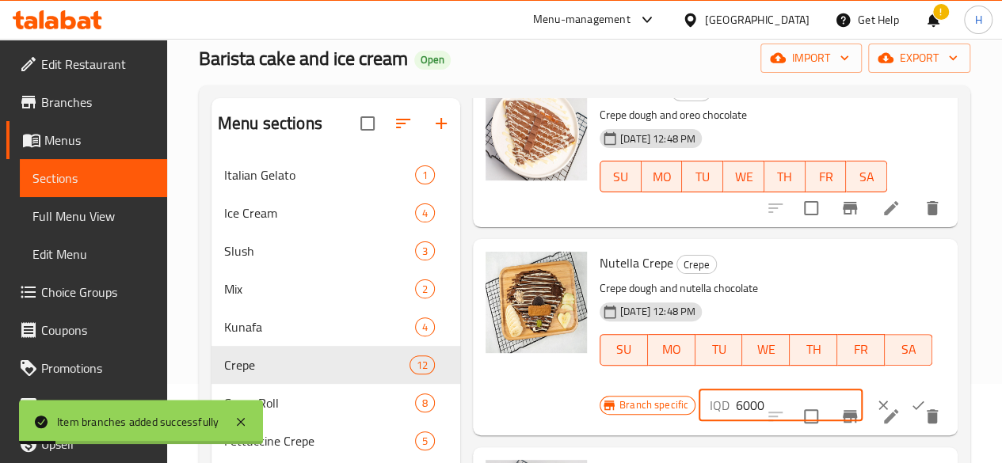
click at [736, 390] on input "6000" at bounding box center [799, 406] width 127 height 32
type input "5500"
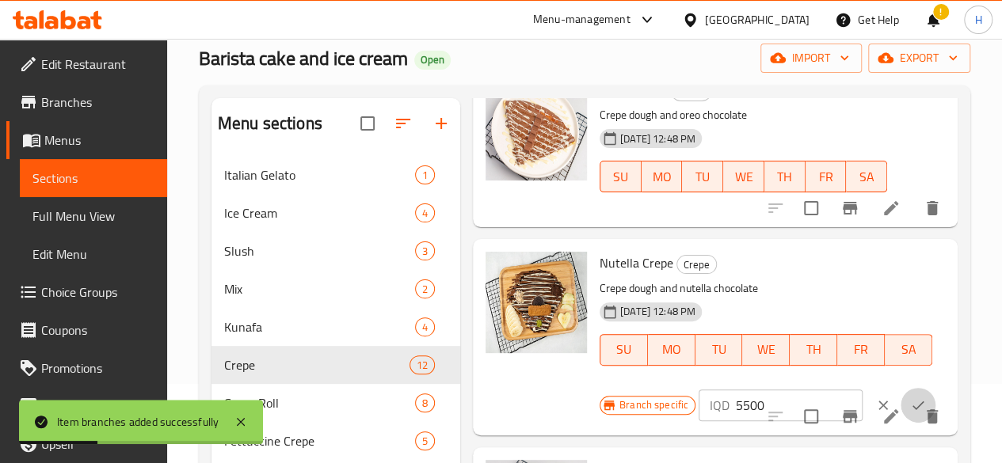
click at [910, 398] on icon "ok" at bounding box center [918, 406] width 16 height 16
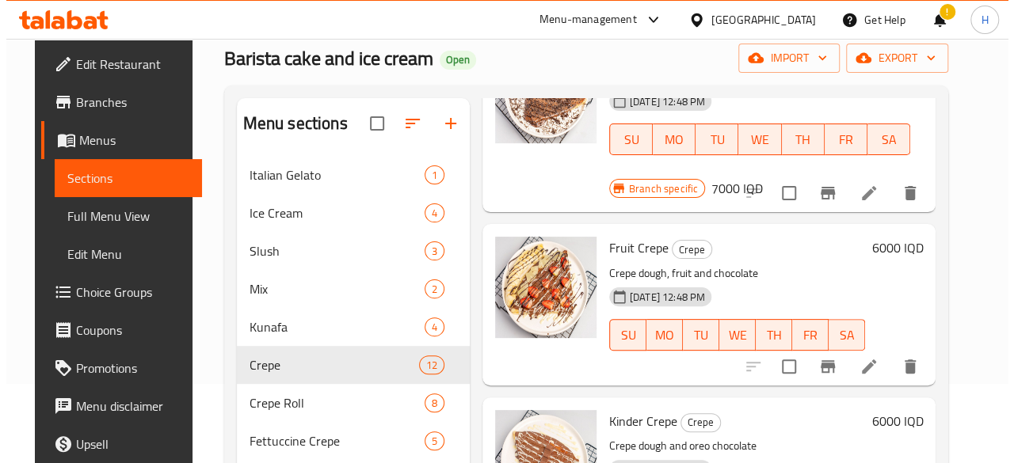
scroll to position [65, 0]
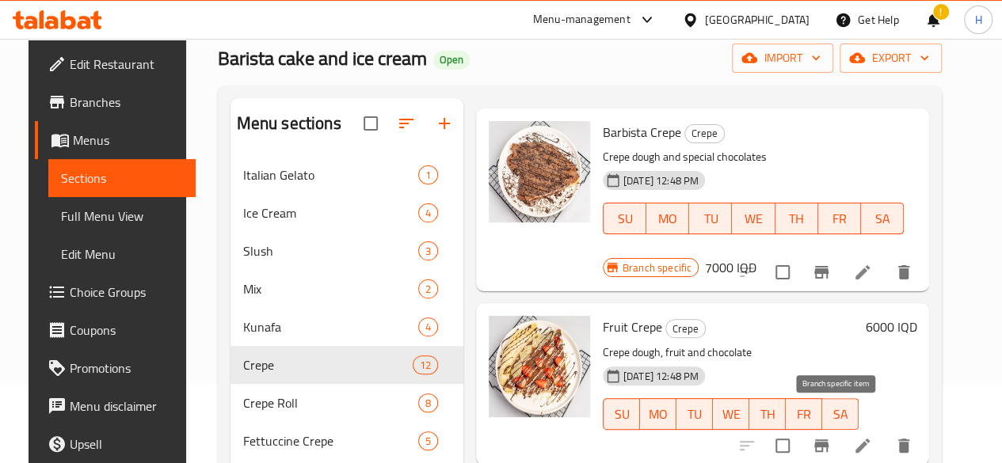
click at [830, 436] on icon "Branch-specific-item" at bounding box center [821, 445] width 19 height 19
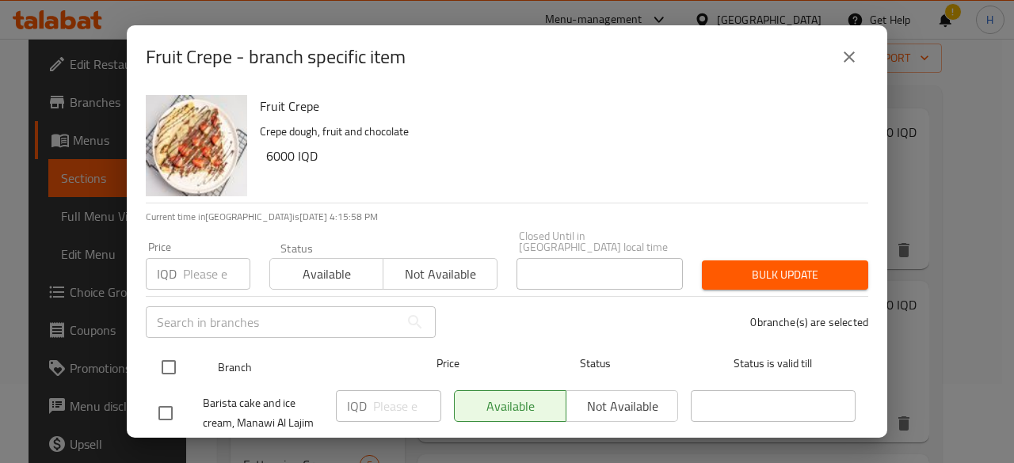
click at [172, 351] on input "checkbox" at bounding box center [168, 367] width 33 height 33
checkbox input "true"
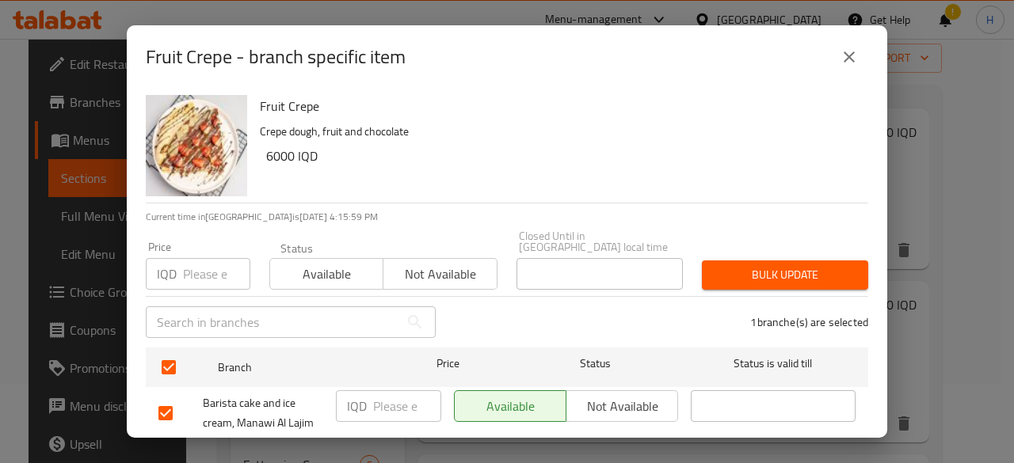
click at [383, 390] on input "number" at bounding box center [407, 406] width 68 height 32
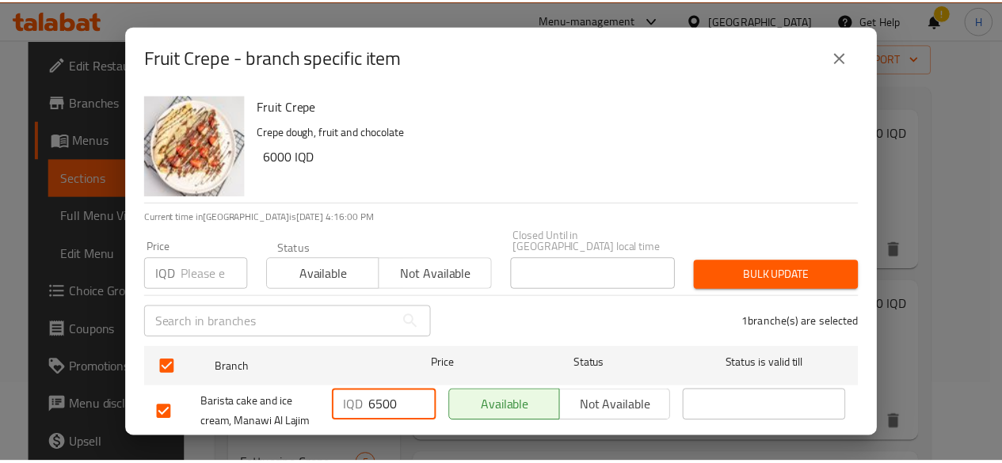
scroll to position [32, 0]
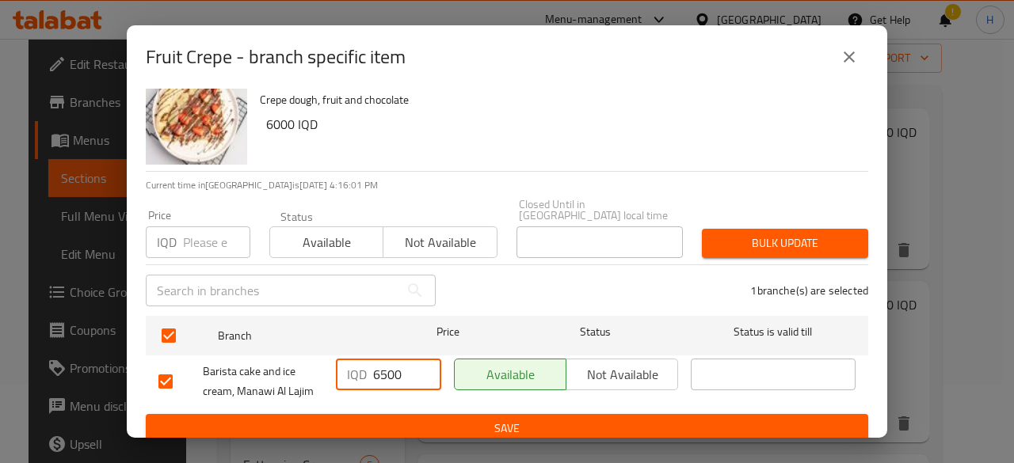
type input "6500"
click at [469, 419] on span "Save" at bounding box center [506, 429] width 697 height 20
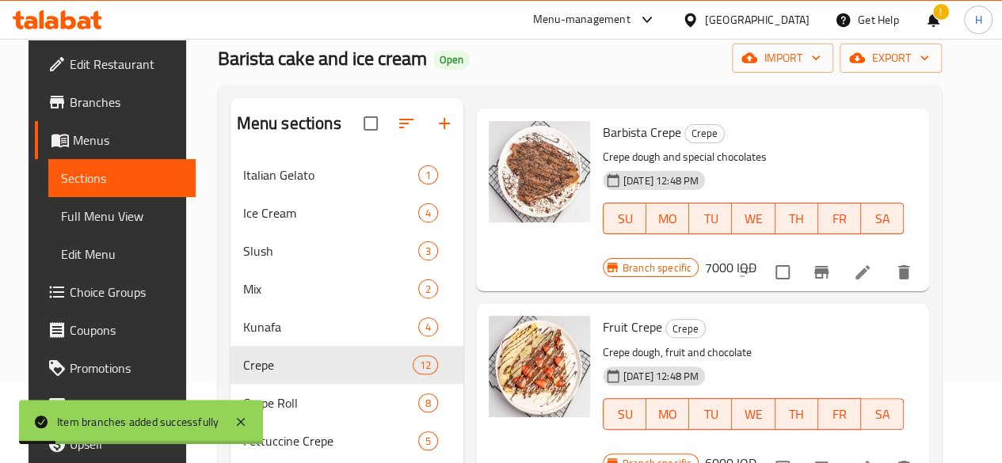
click at [756, 452] on h6 "6000 IQD" at bounding box center [730, 463] width 51 height 22
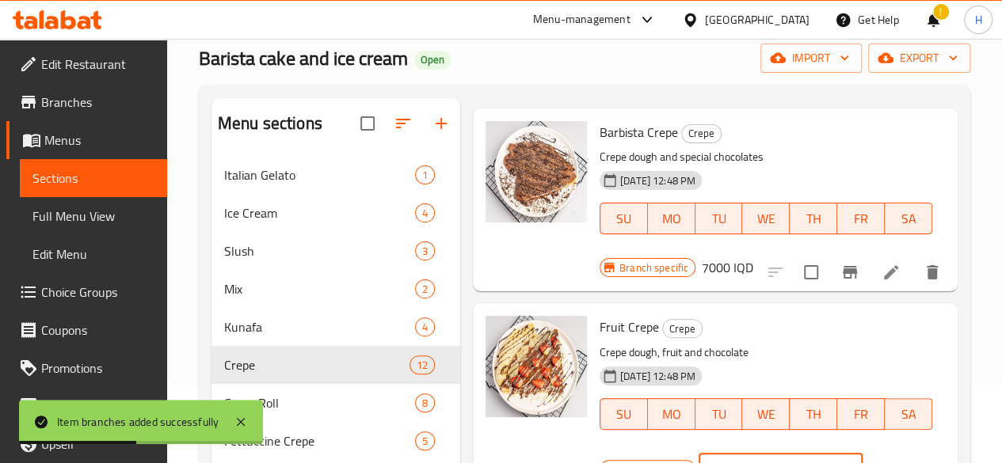
click at [736, 454] on input "6000" at bounding box center [799, 470] width 127 height 32
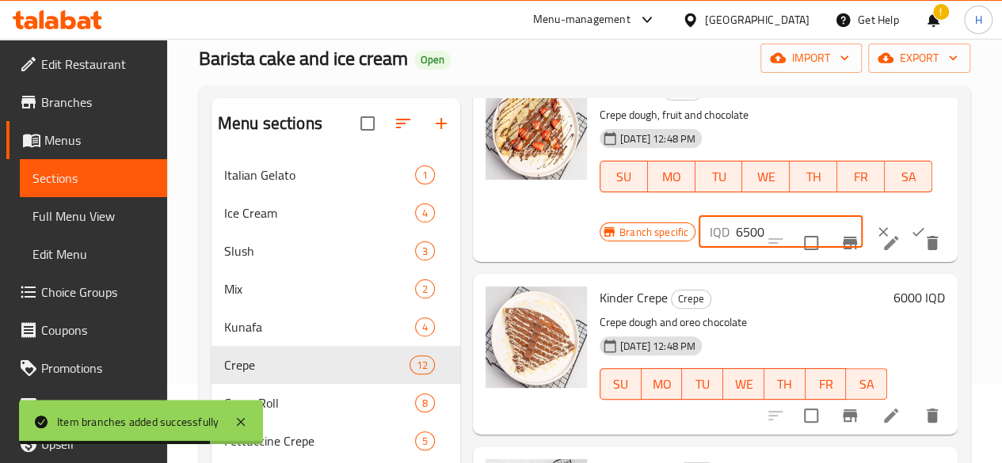
type input "6500"
click at [910, 224] on icon "ok" at bounding box center [918, 232] width 16 height 16
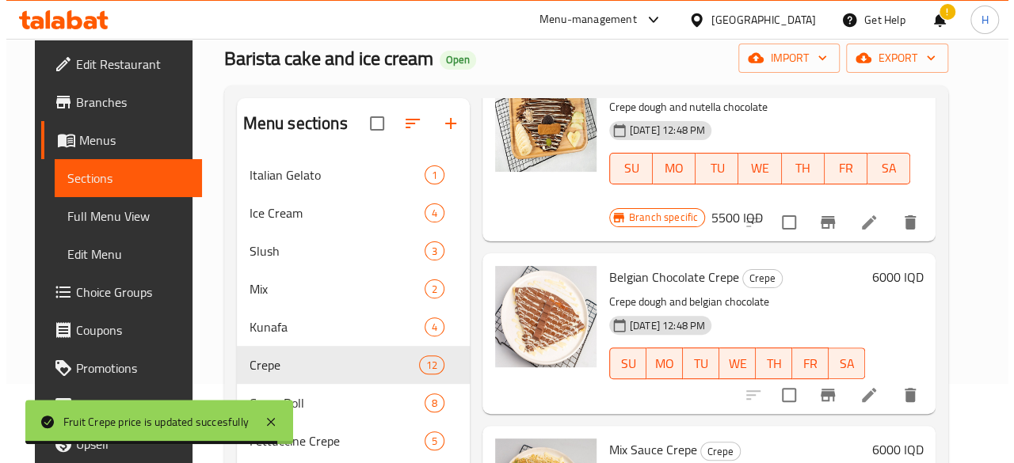
scroll to position [698, 0]
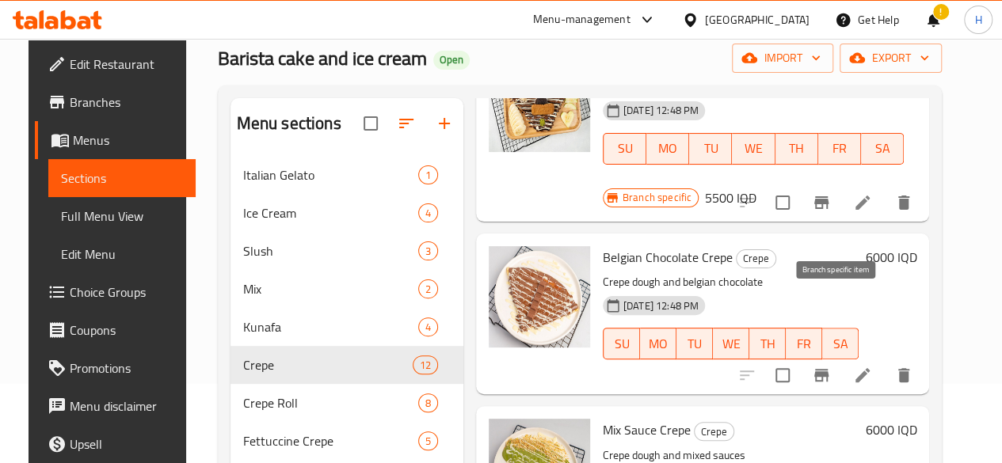
click at [831, 366] on icon "Branch-specific-item" at bounding box center [821, 375] width 19 height 19
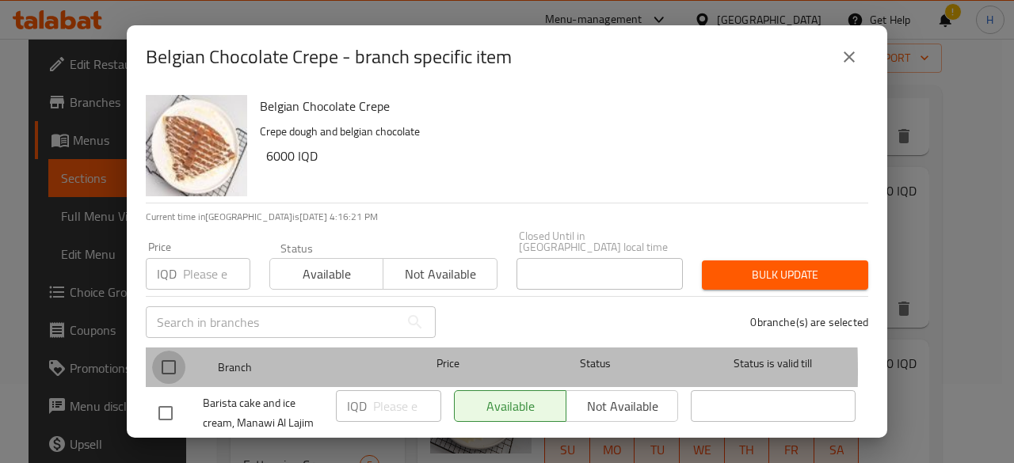
click at [174, 360] on input "checkbox" at bounding box center [168, 367] width 33 height 33
checkbox input "true"
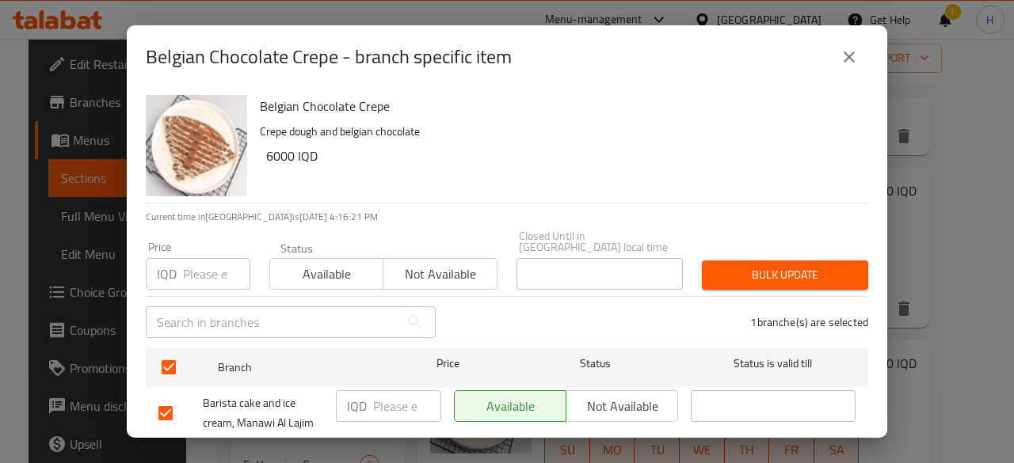
click at [398, 398] on input "number" at bounding box center [407, 406] width 68 height 32
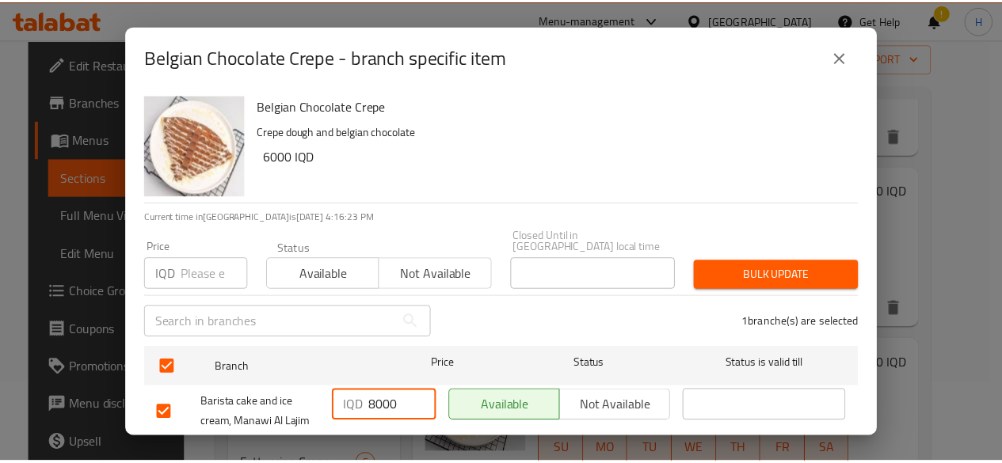
scroll to position [32, 0]
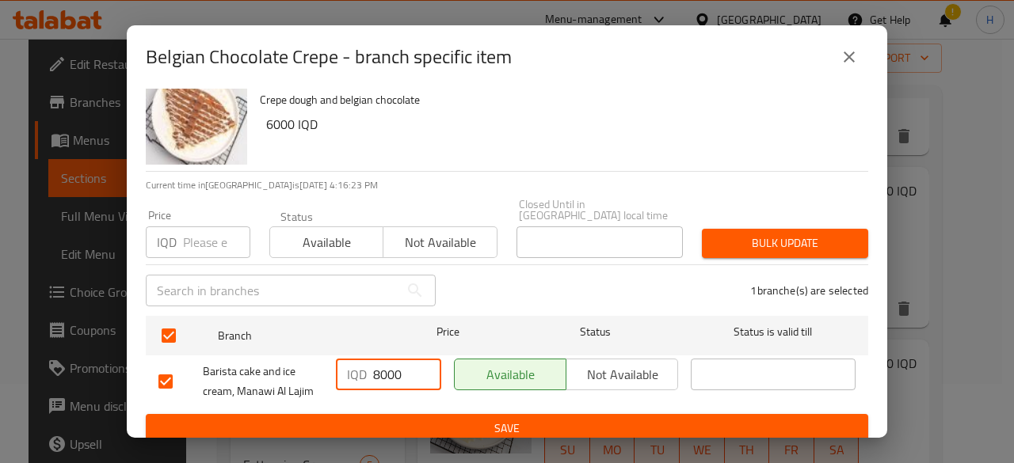
type input "8000"
click at [448, 419] on span "Save" at bounding box center [506, 429] width 697 height 20
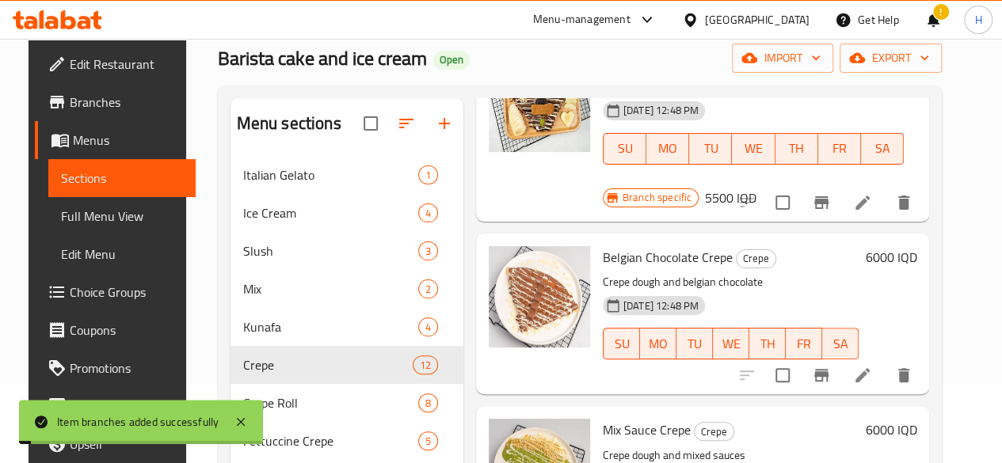
click at [903, 246] on h6 "6000 IQD" at bounding box center [890, 257] width 51 height 22
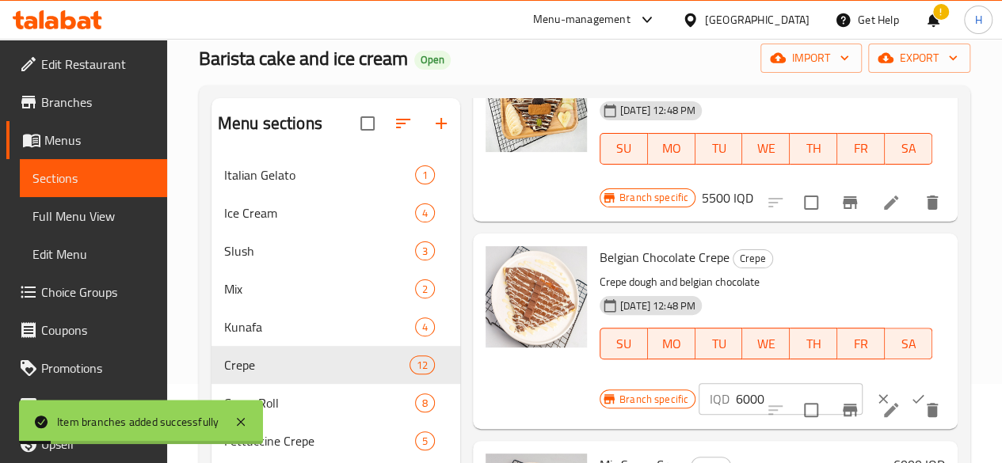
click at [736, 383] on input "6000" at bounding box center [799, 399] width 127 height 32
type input "8000"
click at [900, 382] on button "ok" at bounding box center [917, 399] width 35 height 35
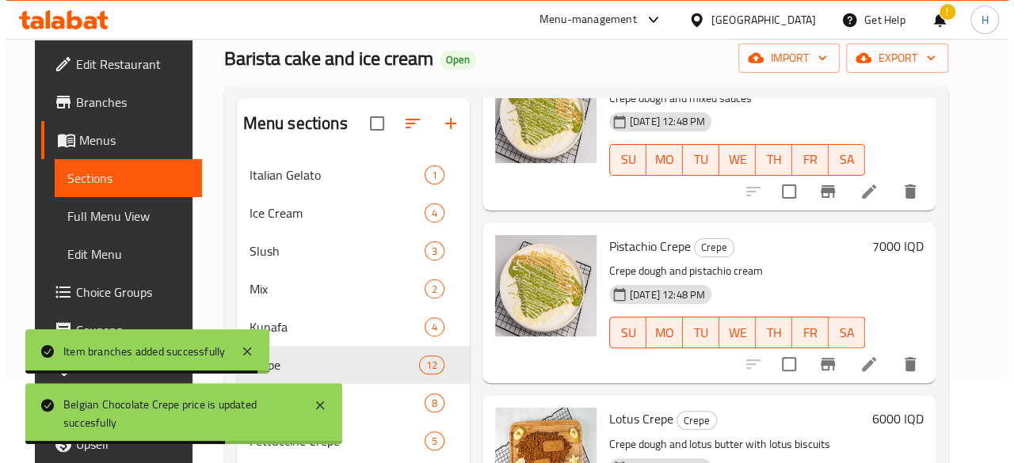
scroll to position [1174, 0]
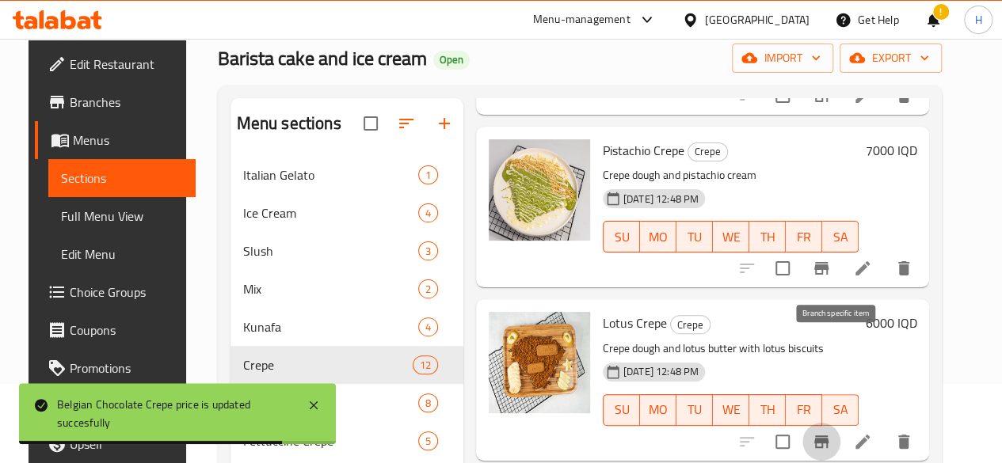
click at [824, 423] on button "Branch-specific-item" at bounding box center [821, 442] width 38 height 38
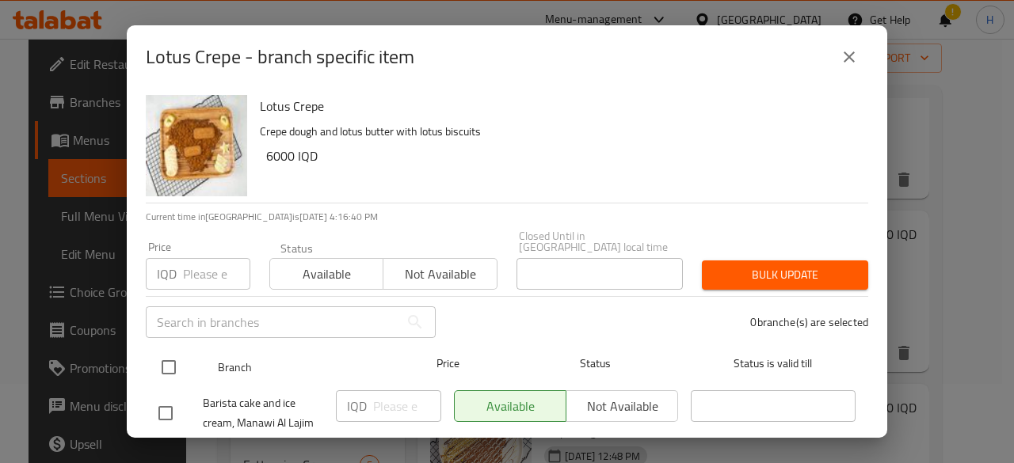
click at [175, 356] on input "checkbox" at bounding box center [168, 367] width 33 height 33
checkbox input "true"
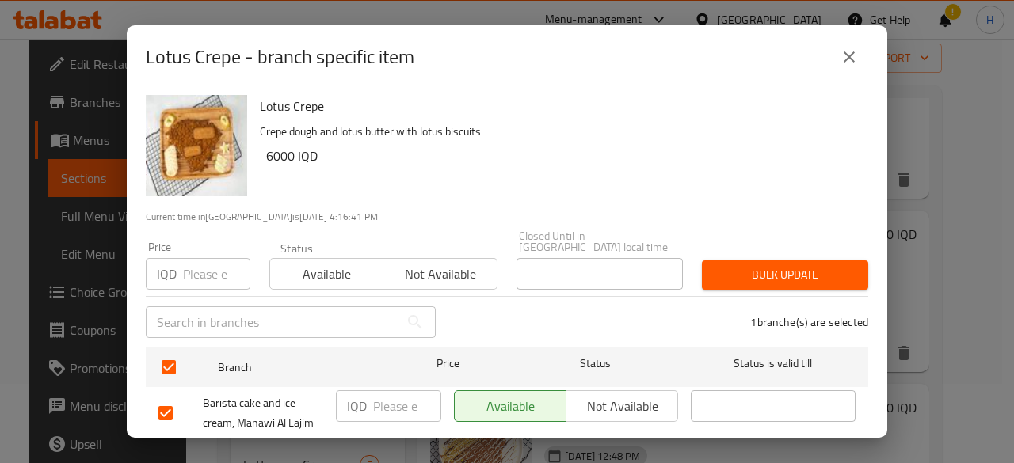
click at [384, 390] on input "number" at bounding box center [407, 406] width 68 height 32
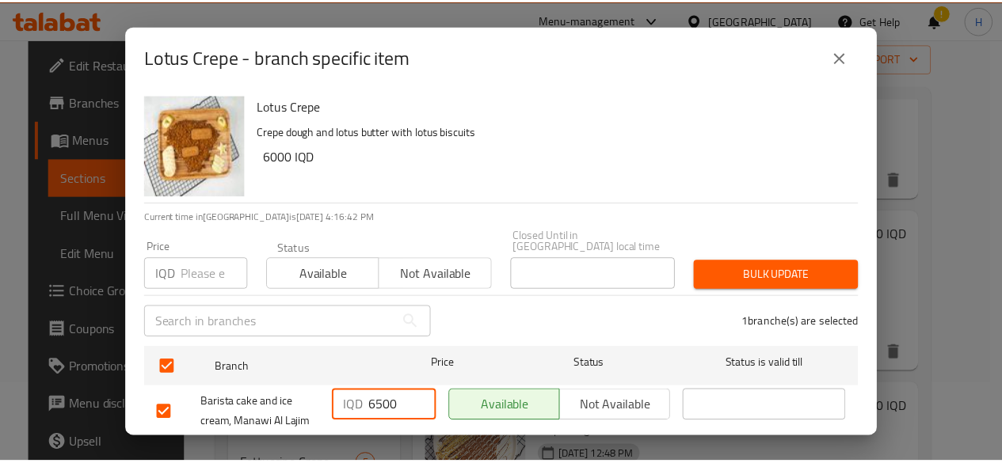
scroll to position [32, 0]
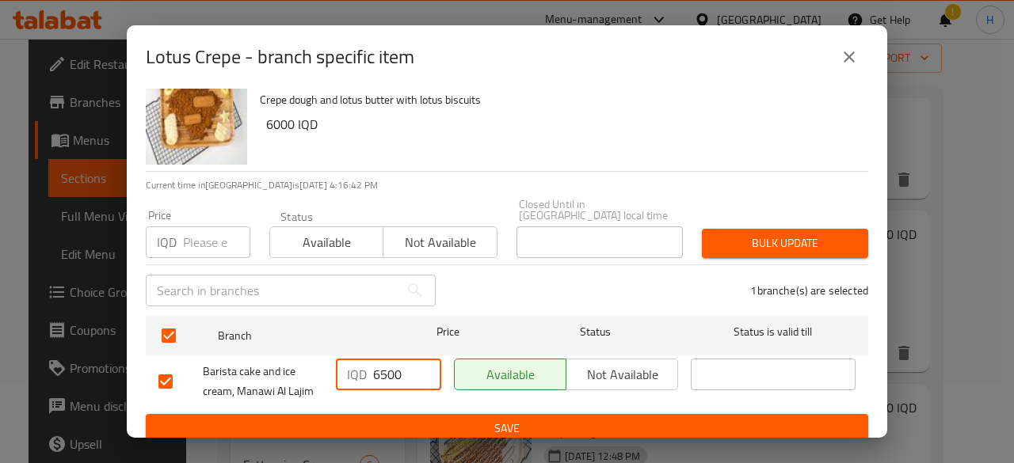
type input "6500"
click at [491, 421] on span "Save" at bounding box center [506, 429] width 697 height 20
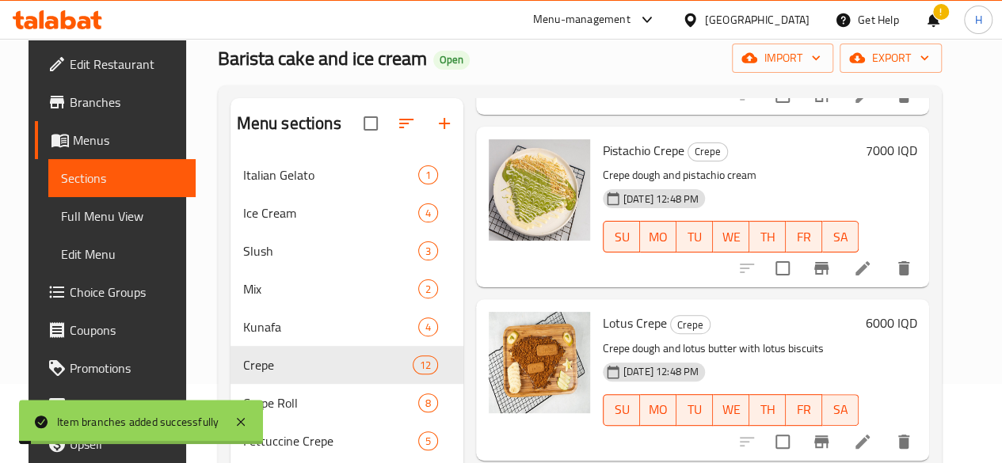
click at [886, 312] on h6 "6000 IQD" at bounding box center [890, 323] width 51 height 22
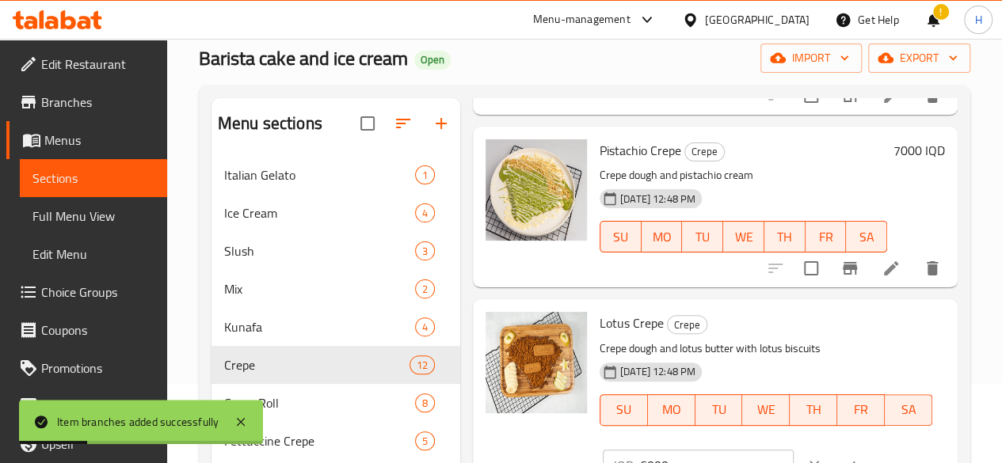
click at [640, 450] on input "6000" at bounding box center [717, 466] width 154 height 32
type input "6500"
click at [841, 458] on icon "ok" at bounding box center [849, 466] width 16 height 16
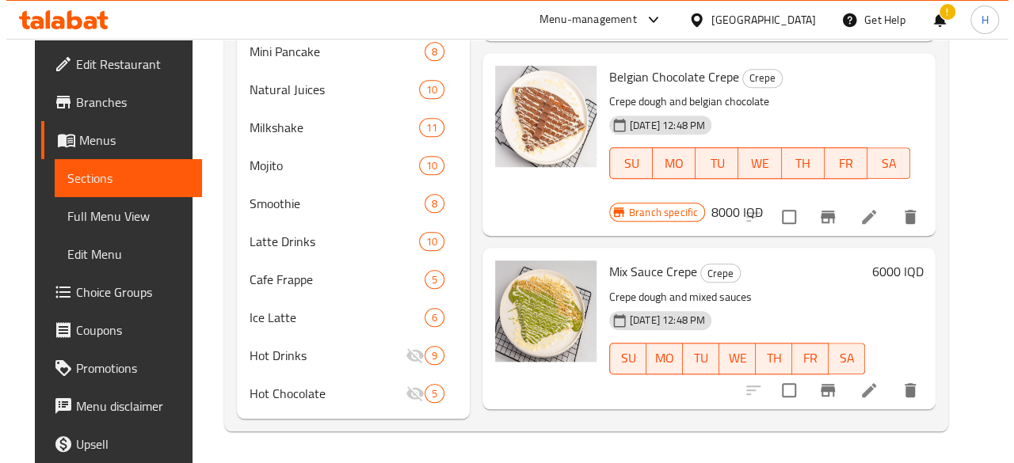
scroll to position [303, 0]
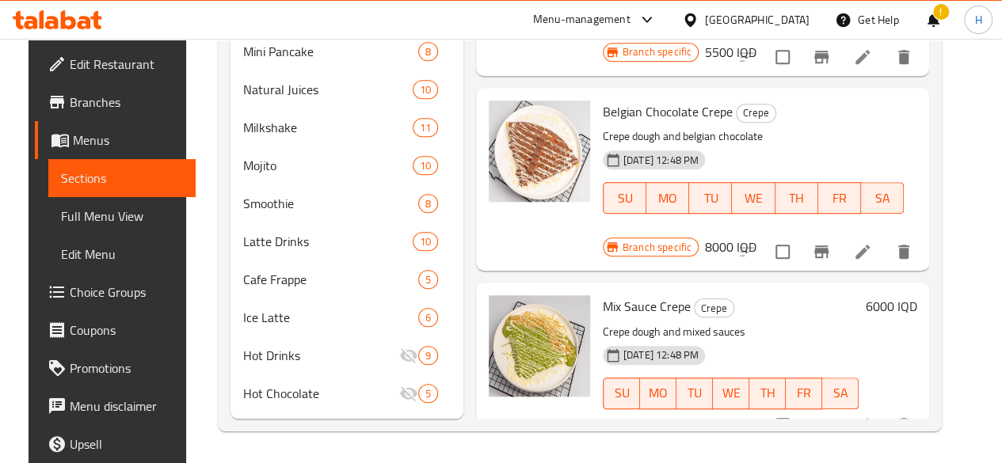
click at [831, 416] on icon "Branch-specific-item" at bounding box center [821, 425] width 19 height 19
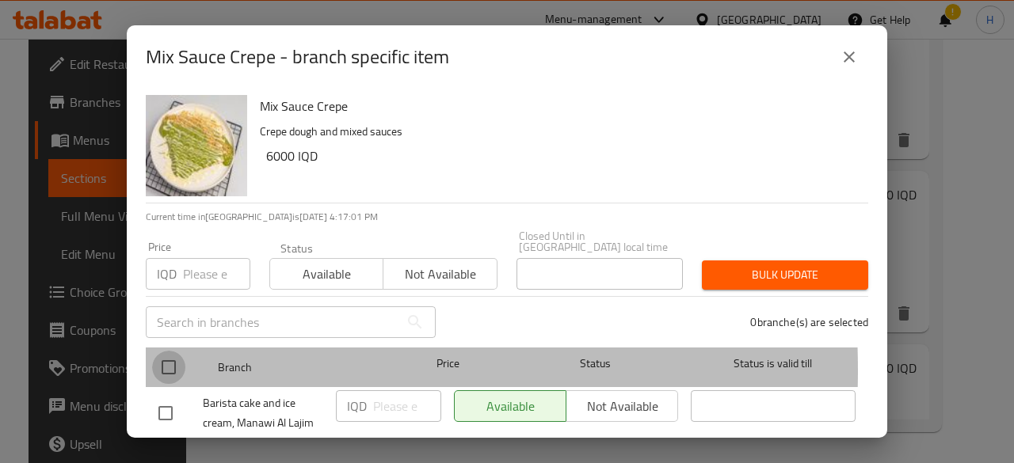
click at [168, 359] on input "checkbox" at bounding box center [168, 367] width 33 height 33
checkbox input "true"
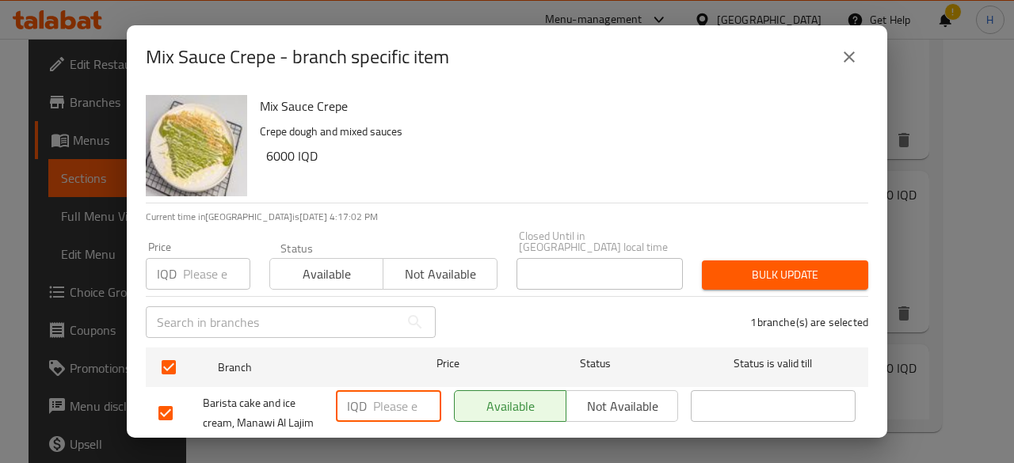
click at [391, 398] on input "number" at bounding box center [407, 406] width 68 height 32
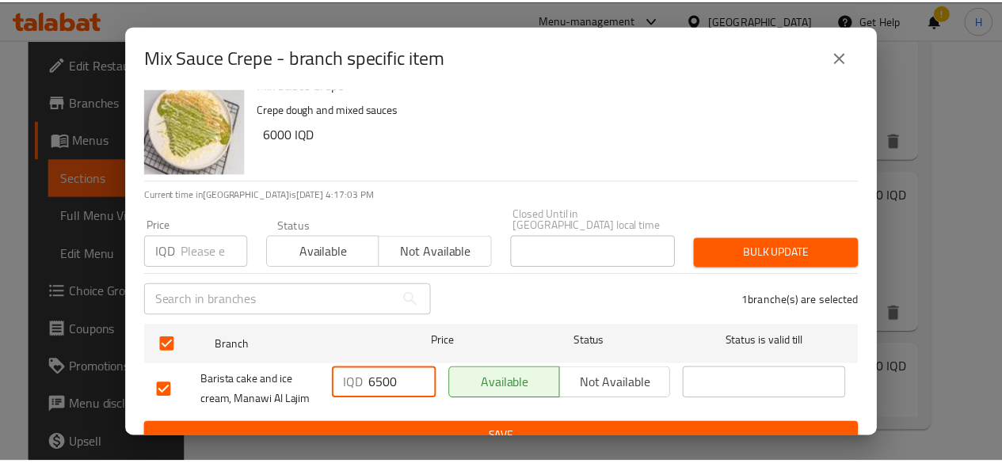
scroll to position [32, 0]
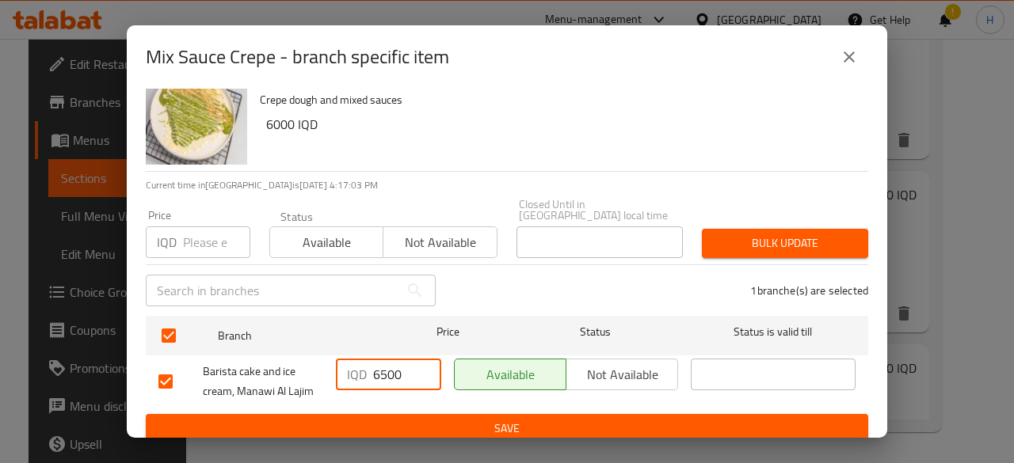
type input "6500"
click at [491, 429] on button "Save" at bounding box center [507, 428] width 722 height 29
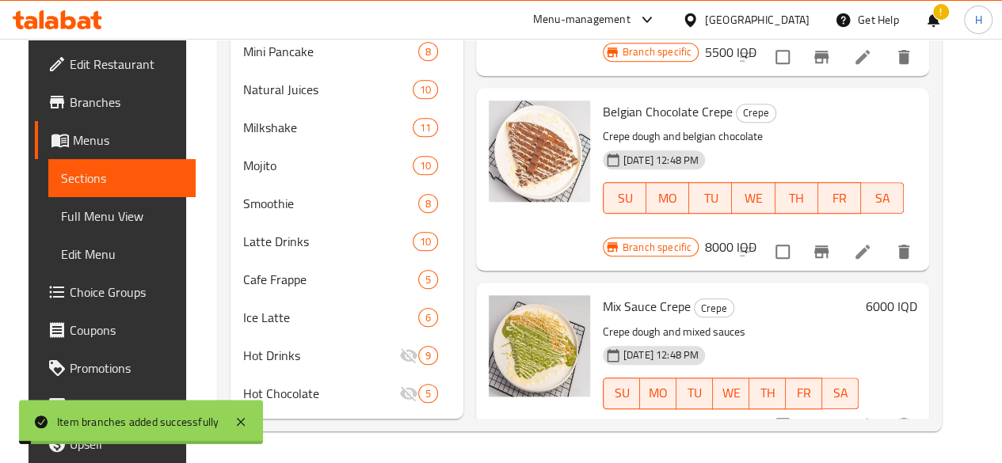
click at [892, 295] on h6 "6000 IQD" at bounding box center [890, 306] width 51 height 22
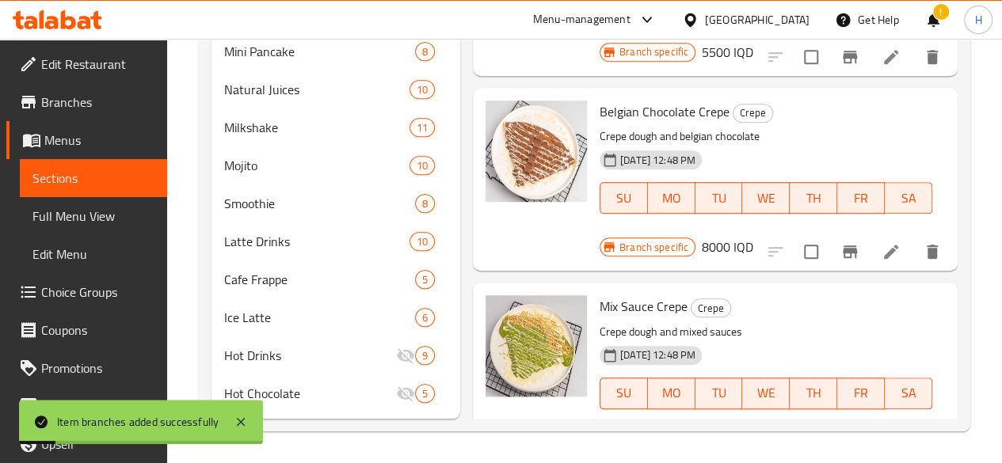
drag, startPoint x: 695, startPoint y: 336, endPoint x: 676, endPoint y: 354, distance: 26.3
click at [676, 354] on div "Mix Sauce Crepe Crepe Crepe dough and mixed sauces [DATE] 12:48 PM SU MO TU WE …" at bounding box center [772, 380] width 358 height 183
click at [736, 433] on input "6000" at bounding box center [799, 449] width 127 height 32
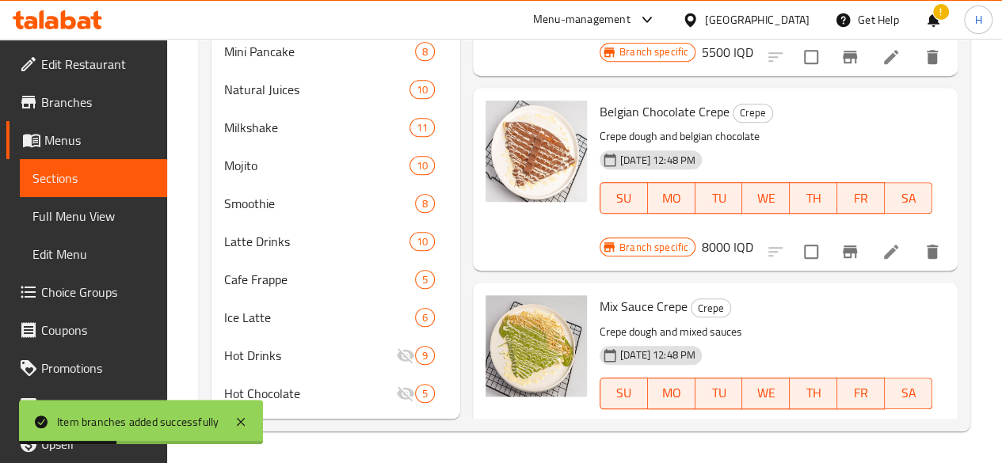
click at [736, 433] on input "6000" at bounding box center [799, 449] width 127 height 32
type input "6500"
click at [900, 432] on button "ok" at bounding box center [917, 449] width 35 height 35
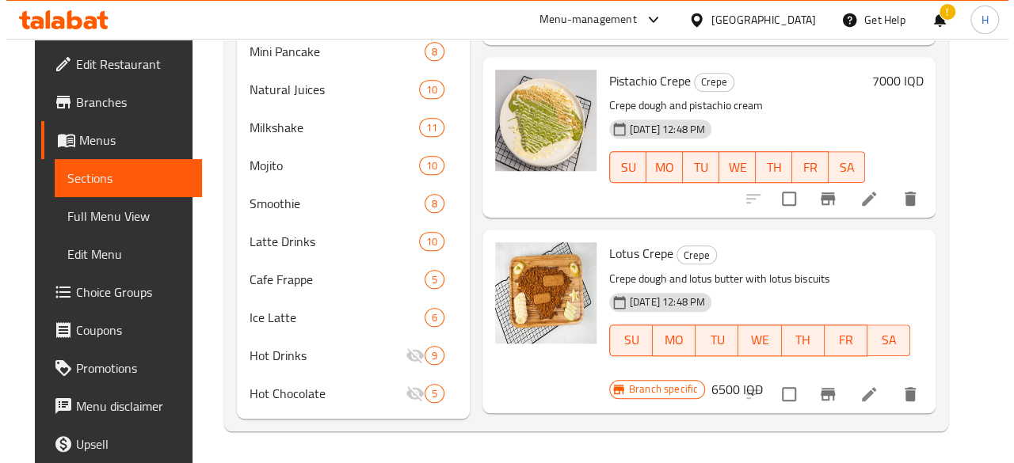
scroll to position [792, 0]
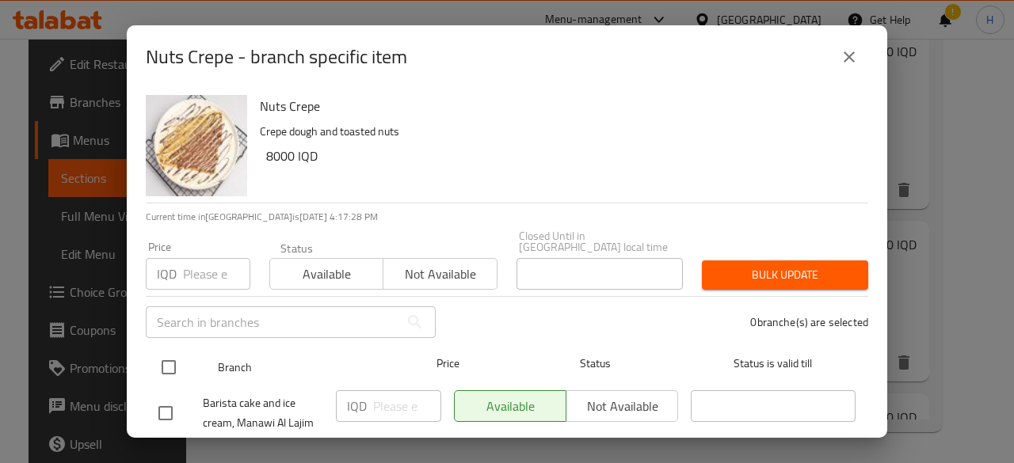
click at [151, 355] on div "Branch Price Status Status is valid till" at bounding box center [507, 368] width 722 height 40
click at [155, 354] on input "checkbox" at bounding box center [168, 367] width 33 height 33
checkbox input "true"
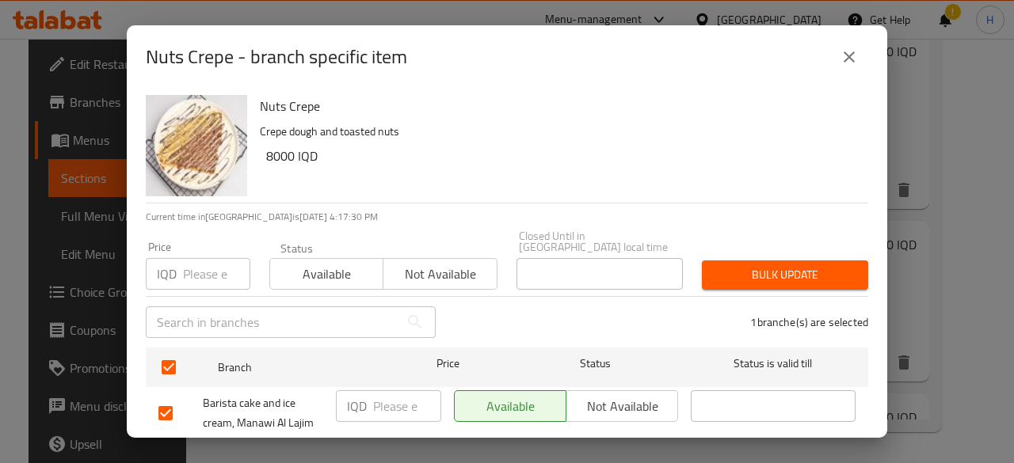
click at [374, 394] on input "number" at bounding box center [407, 406] width 68 height 32
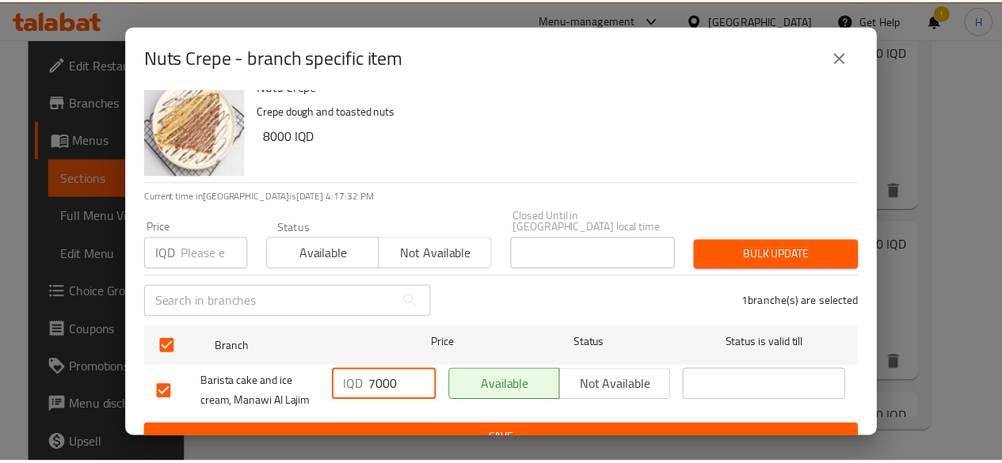
scroll to position [32, 0]
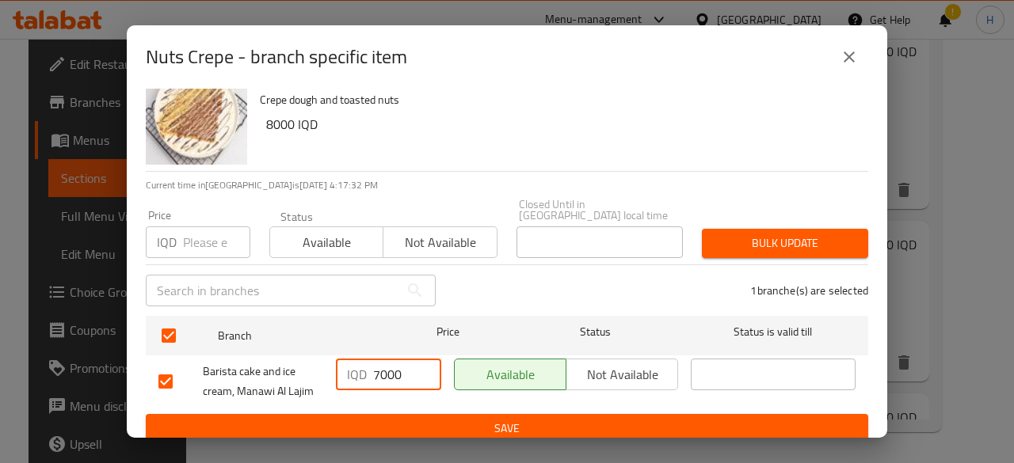
type input "7000"
click at [280, 378] on span "Barista cake and ice cream, Manawi Al Lajim" at bounding box center [263, 382] width 120 height 40
click at [508, 419] on span "Save" at bounding box center [506, 429] width 697 height 20
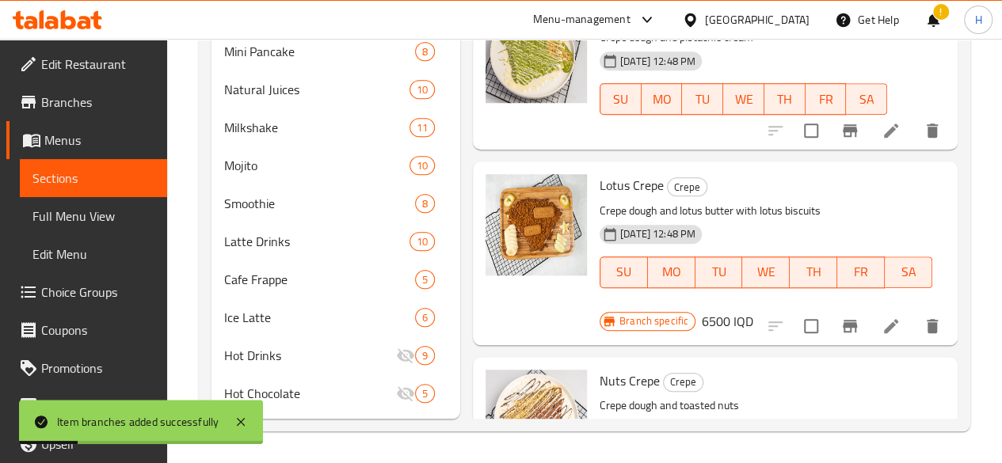
type input "7000"
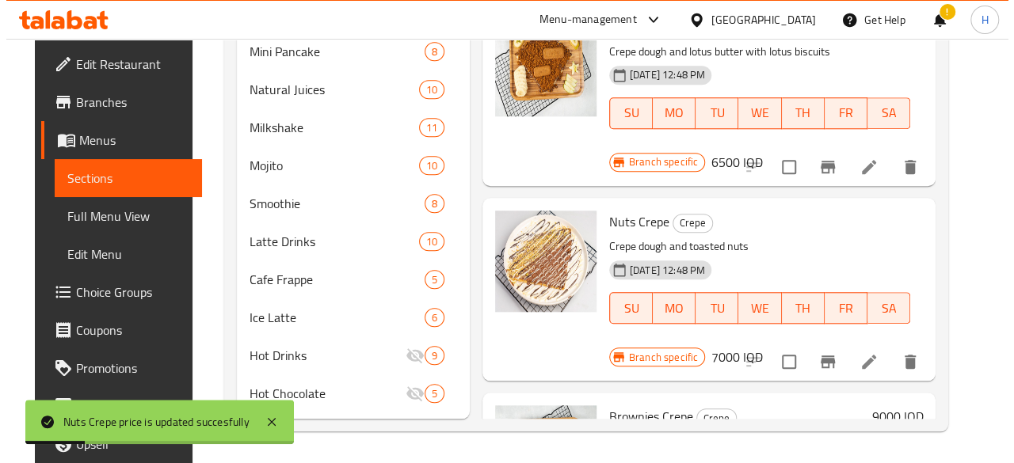
scroll to position [936, 0]
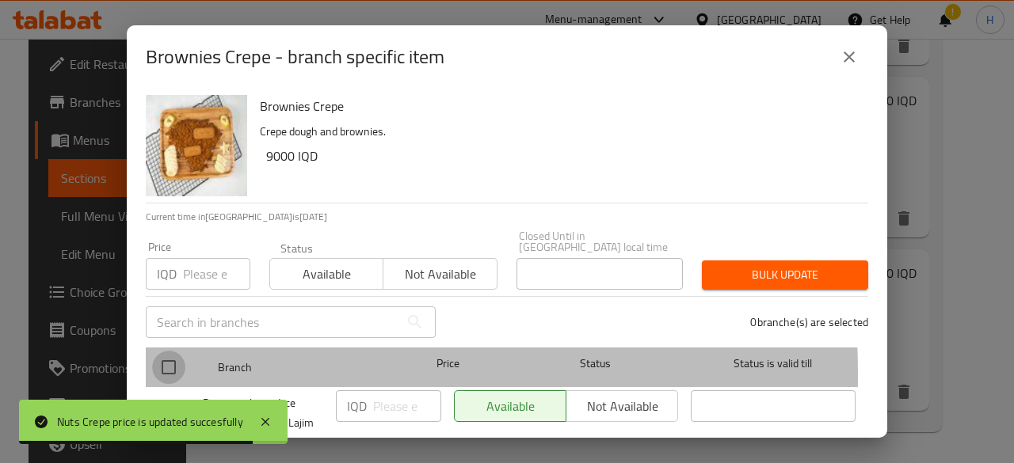
click at [166, 363] on input "checkbox" at bounding box center [168, 367] width 33 height 33
checkbox input "true"
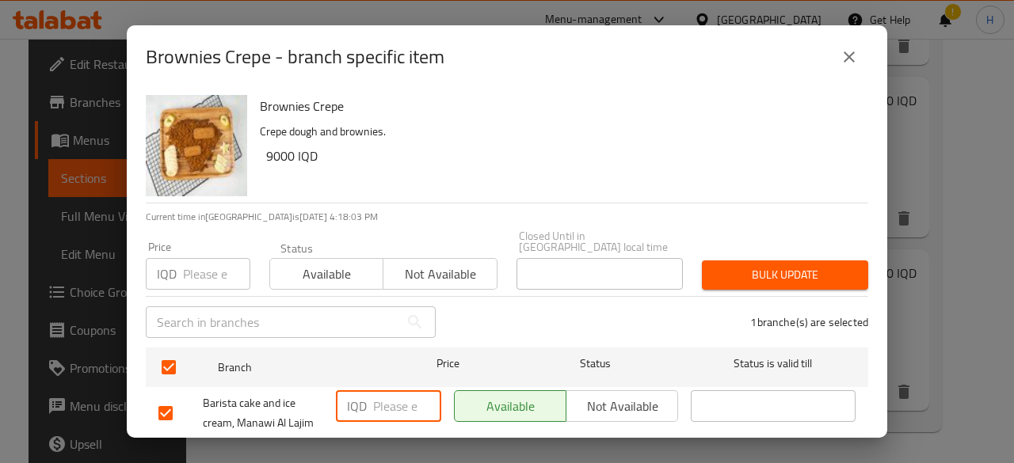
click at [384, 395] on input "number" at bounding box center [407, 406] width 68 height 32
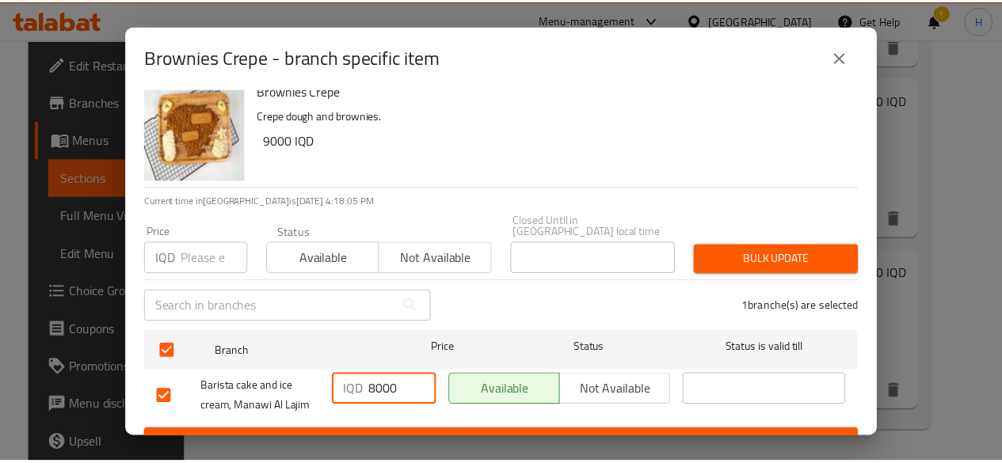
scroll to position [32, 0]
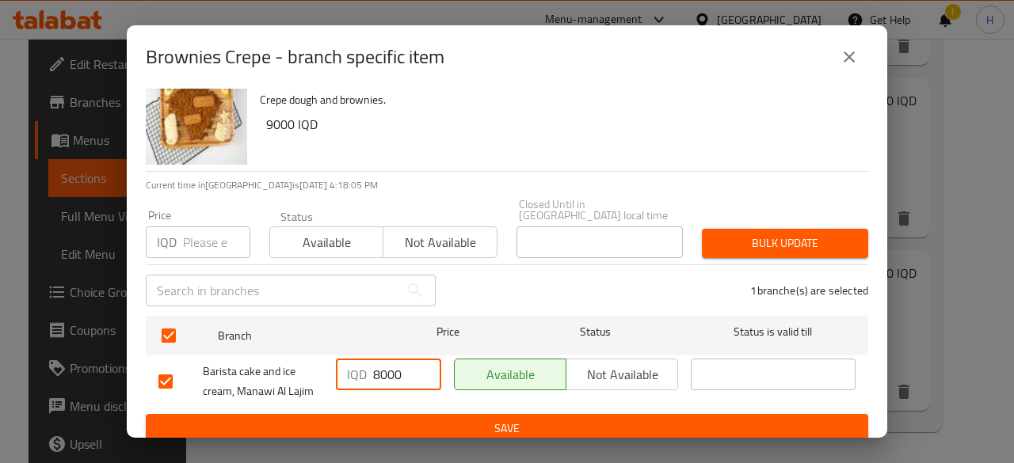
type input "8000"
click at [447, 414] on button "Save" at bounding box center [507, 428] width 722 height 29
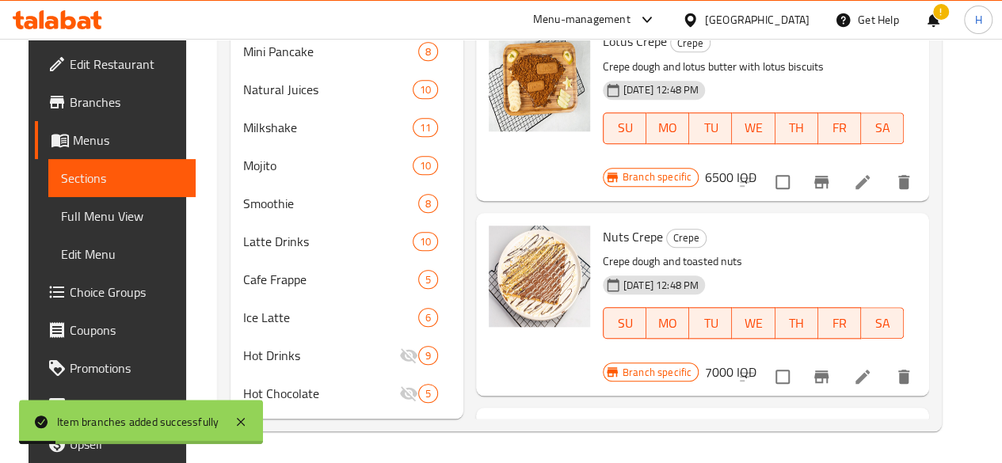
click at [900, 421] on h6 "9000 IQD" at bounding box center [890, 432] width 51 height 22
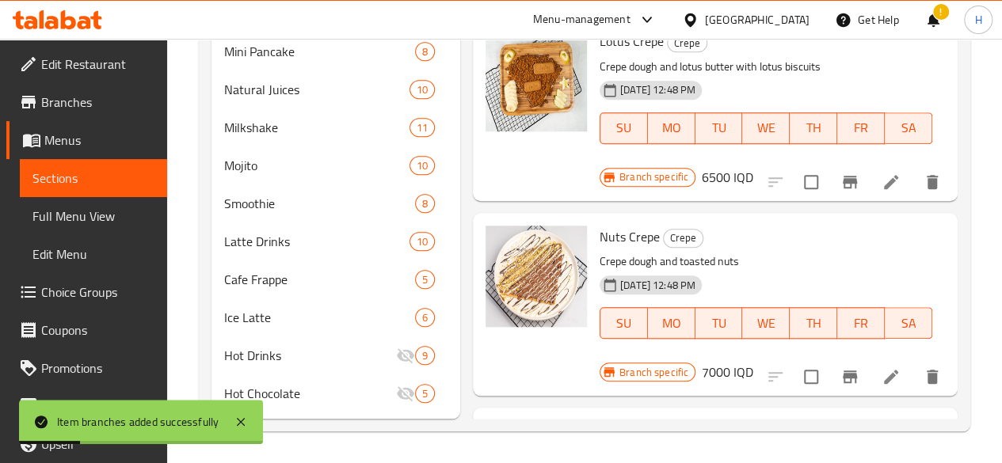
type input "8000"
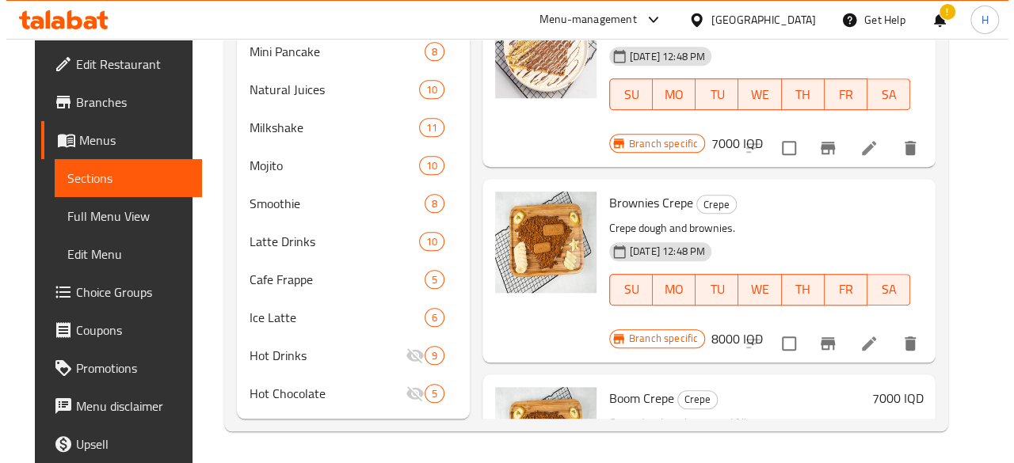
scroll to position [1253, 0]
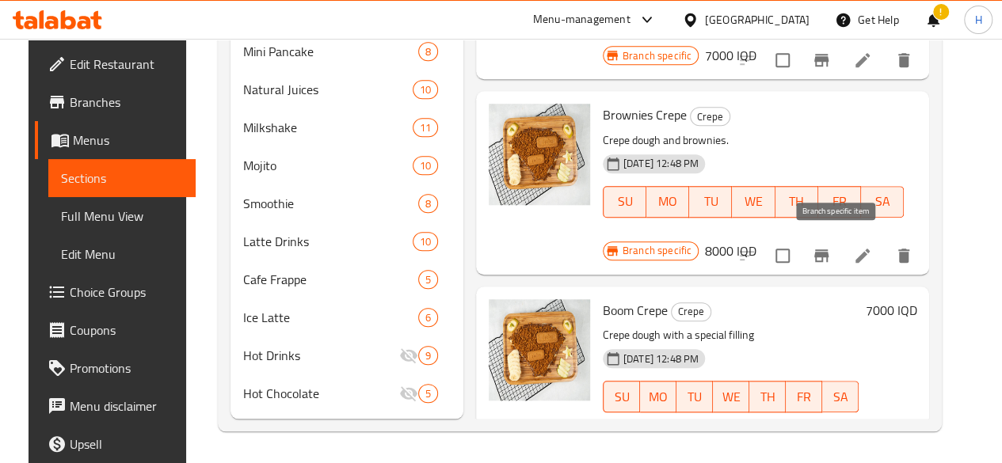
click at [828, 422] on icon "Branch-specific-item" at bounding box center [821, 428] width 14 height 13
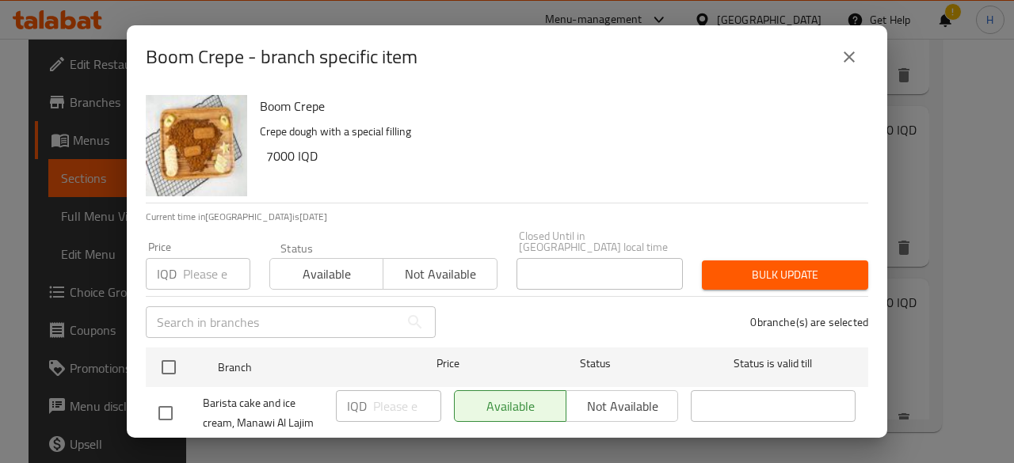
drag, startPoint x: 168, startPoint y: 344, endPoint x: 329, endPoint y: 389, distance: 167.5
click at [170, 351] on input "checkbox" at bounding box center [168, 367] width 33 height 33
checkbox input "true"
click at [384, 390] on input "number" at bounding box center [407, 406] width 68 height 32
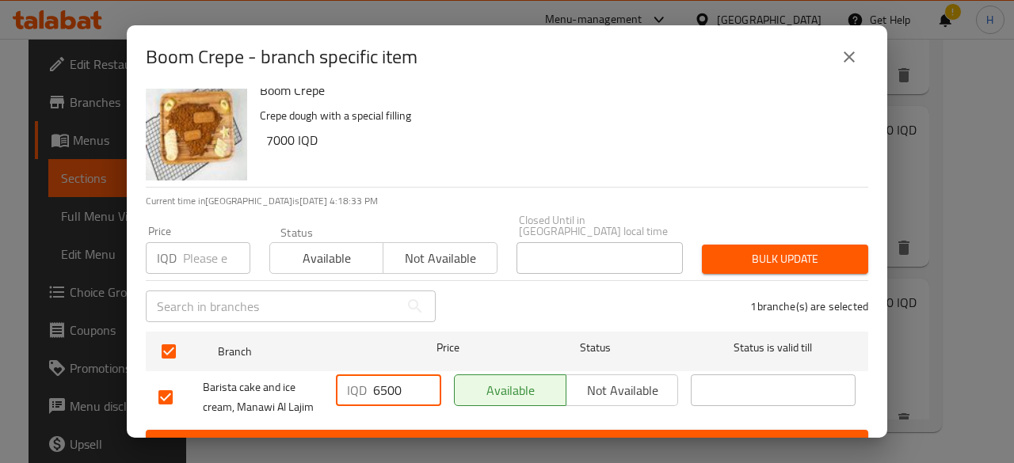
scroll to position [32, 0]
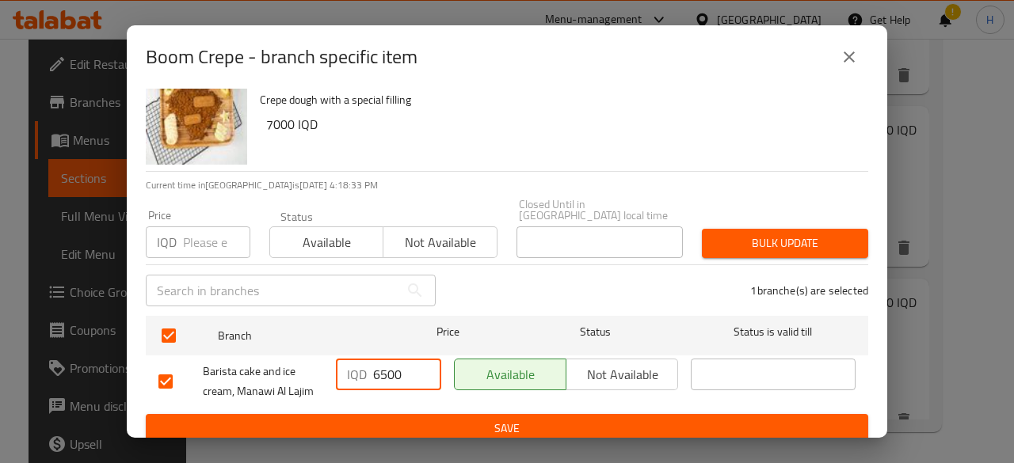
type input "6500"
click at [405, 419] on span "Save" at bounding box center [506, 429] width 697 height 20
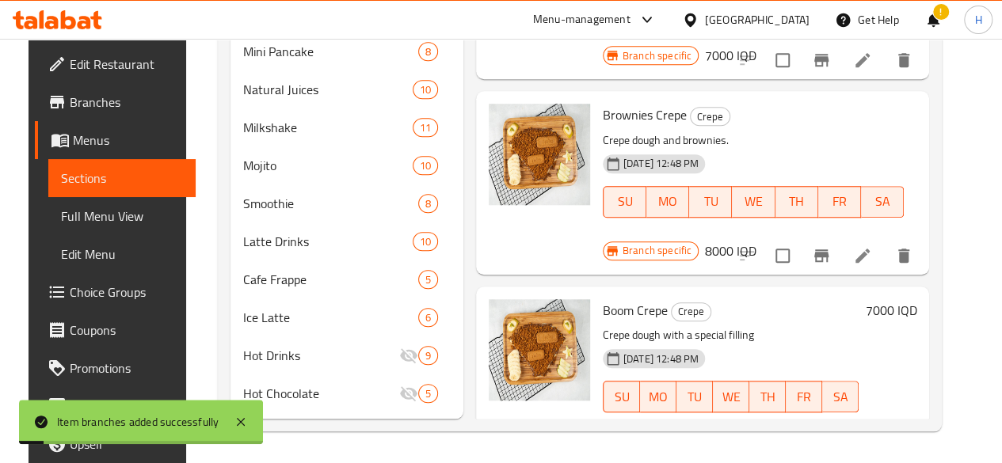
click at [892, 299] on h6 "7000 IQD" at bounding box center [890, 310] width 51 height 22
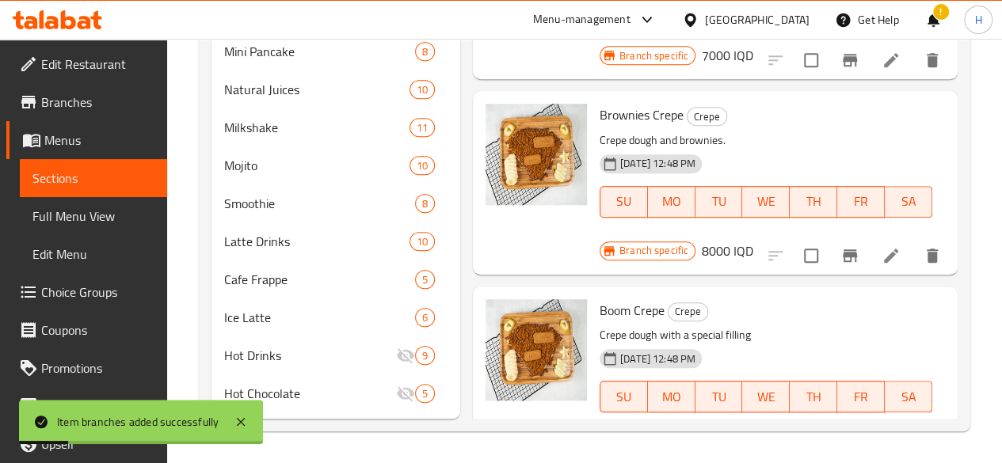
click at [640, 436] on div "IQD 7000 ​" at bounding box center [698, 452] width 191 height 32
click at [698, 436] on div "IQD 7000 ​" at bounding box center [780, 452] width 164 height 32
click at [736, 436] on input "7000500" at bounding box center [799, 452] width 127 height 32
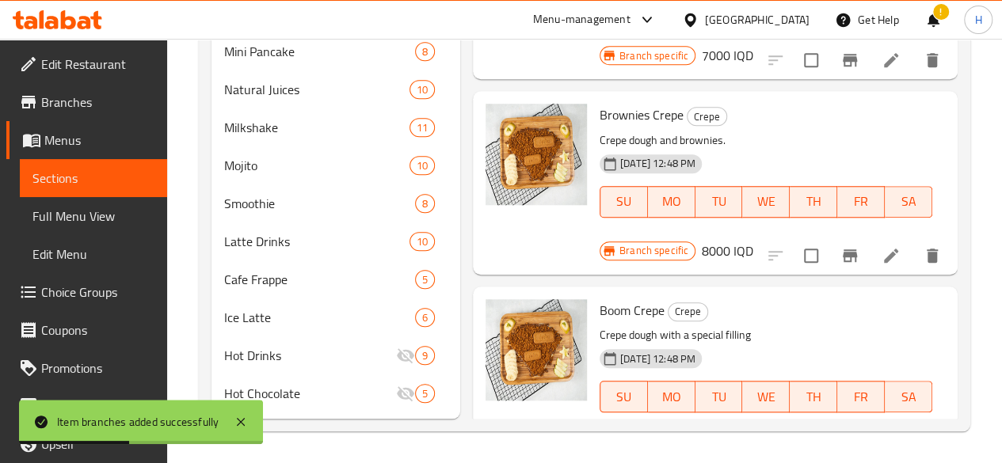
click at [736, 436] on input "7000500" at bounding box center [799, 452] width 127 height 32
type input "6500"
click at [900, 435] on button "ok" at bounding box center [917, 452] width 35 height 35
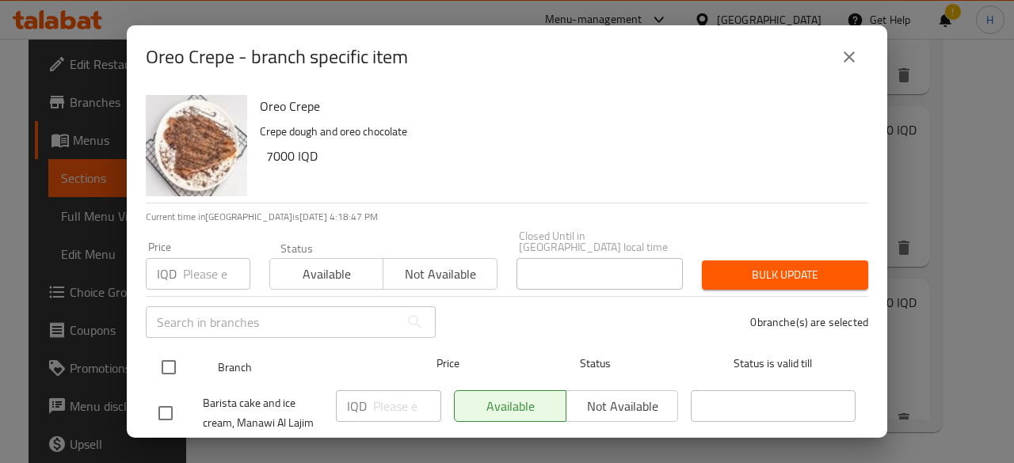
click at [166, 356] on input "checkbox" at bounding box center [168, 367] width 33 height 33
checkbox input "true"
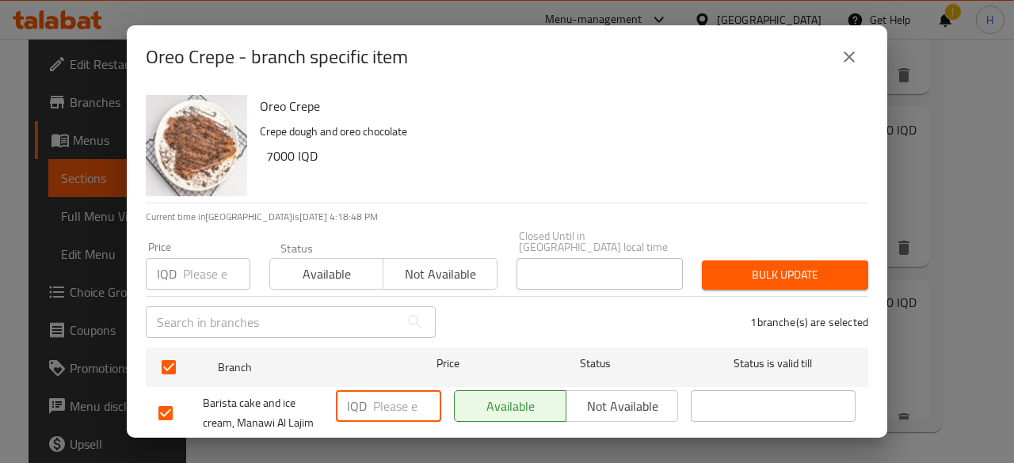
click at [387, 395] on input "number" at bounding box center [407, 406] width 68 height 32
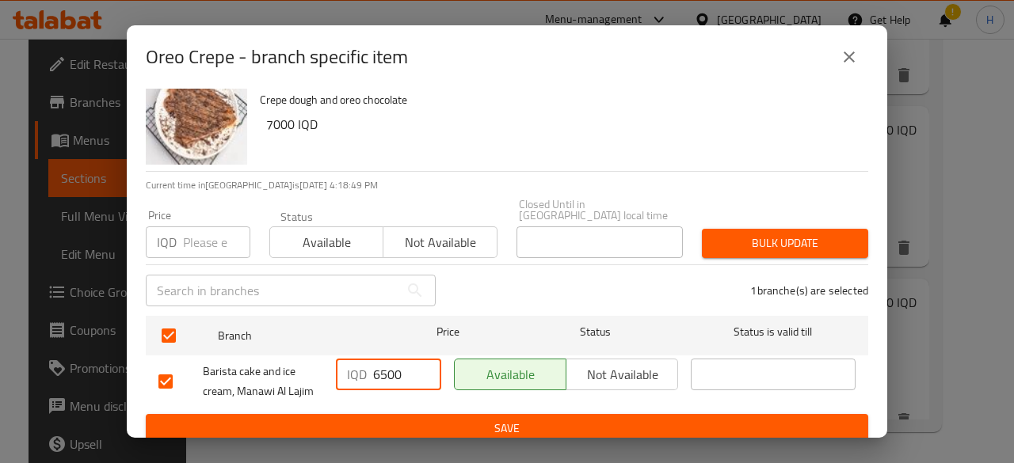
type input "6500"
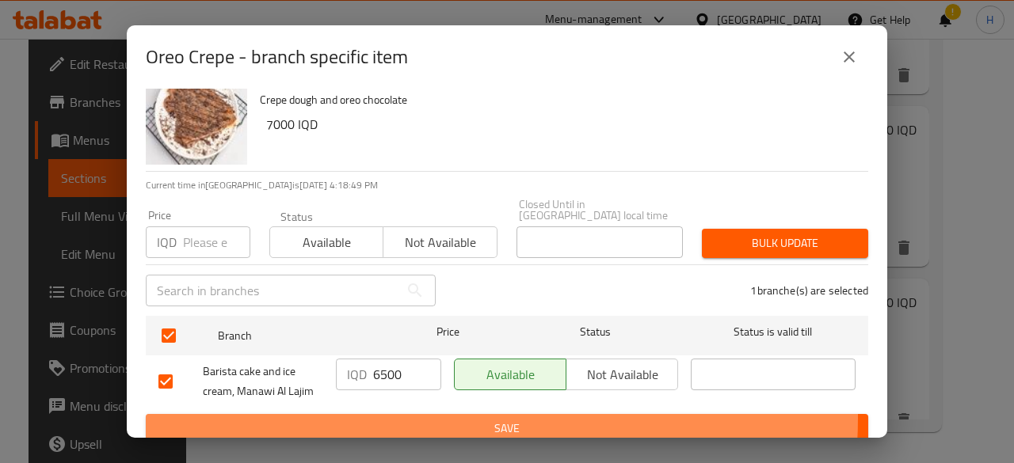
click at [421, 414] on button "Save" at bounding box center [507, 428] width 722 height 29
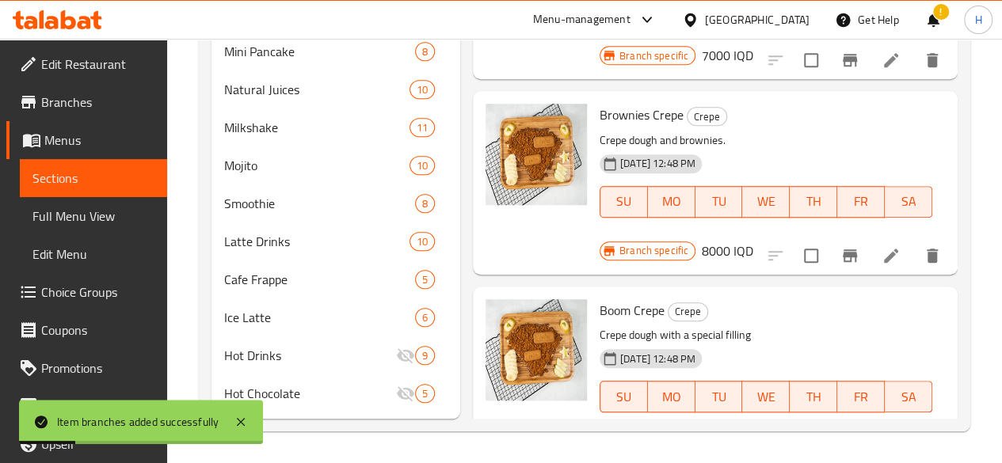
scroll to position [1288, 0]
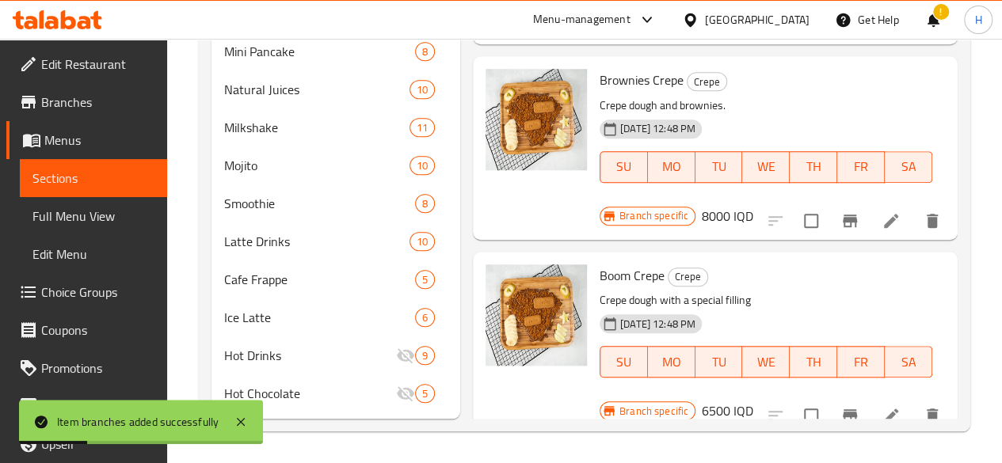
type input "6500"
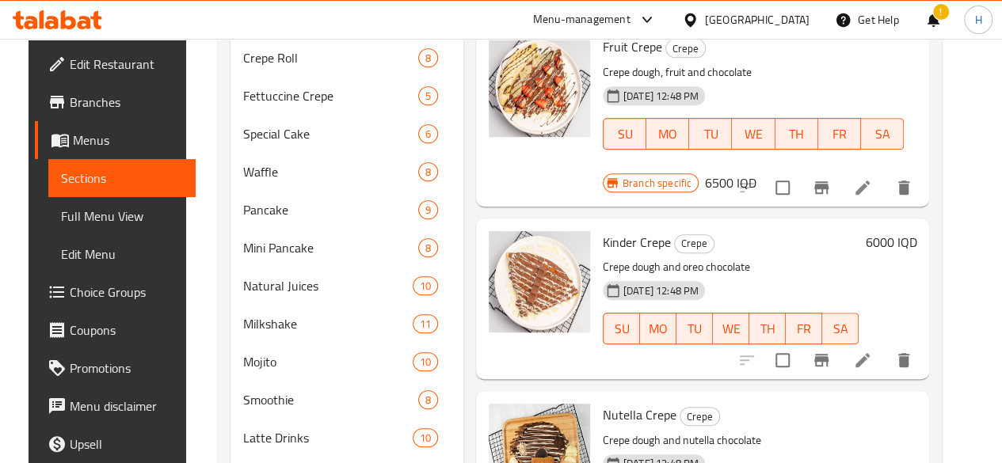
scroll to position [169, 0]
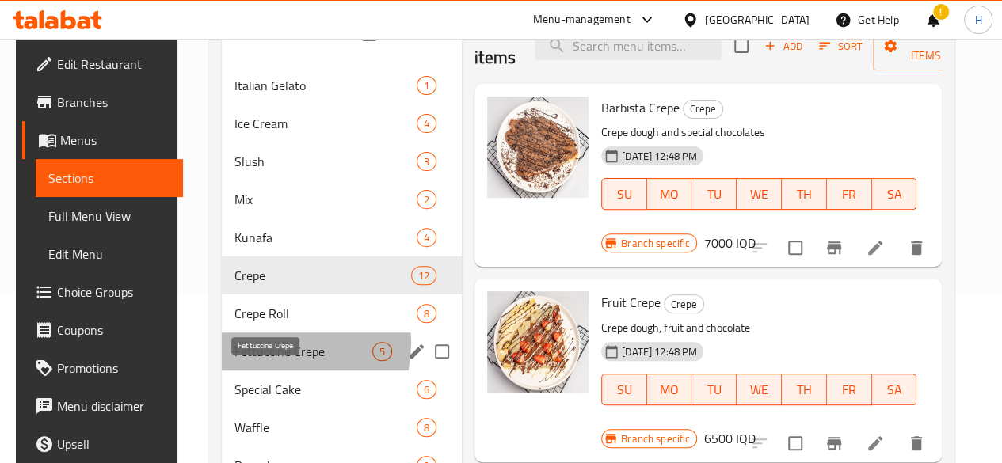
click at [263, 361] on span "Fettuccine Crepe" at bounding box center [303, 351] width 138 height 19
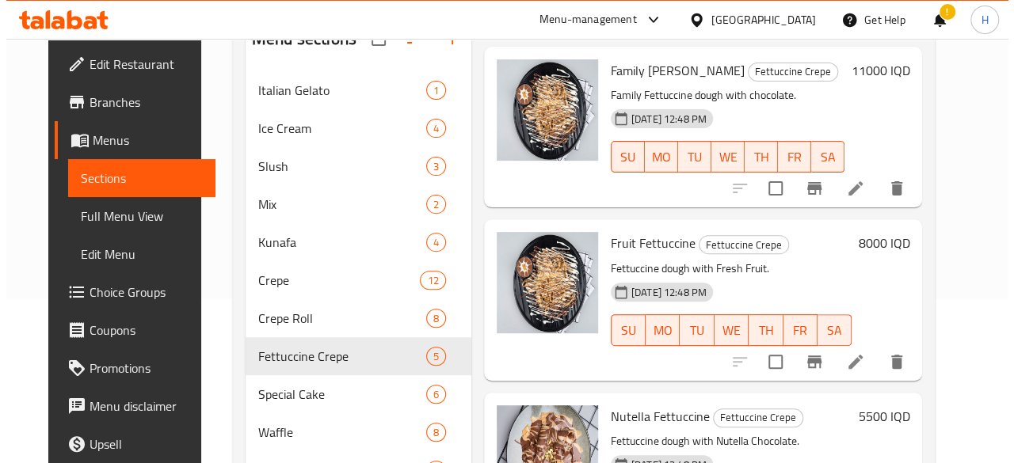
scroll to position [248, 0]
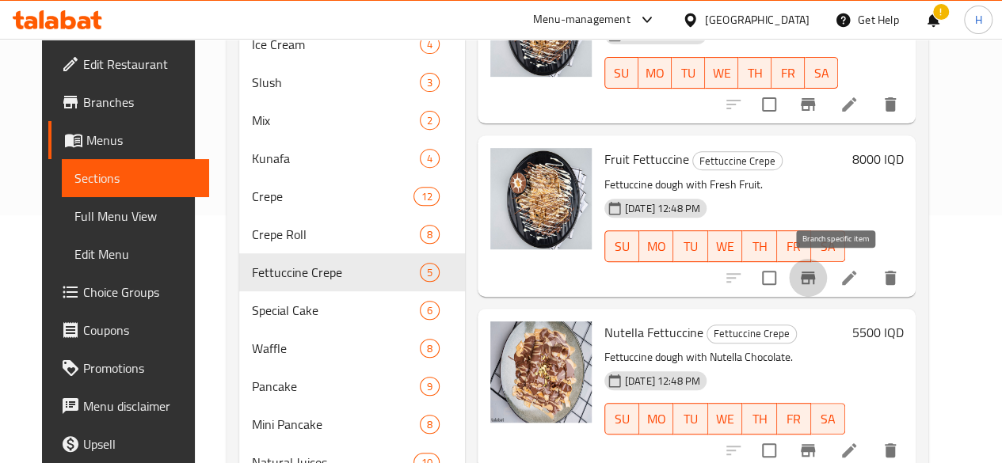
click at [827, 275] on button "Branch-specific-item" at bounding box center [808, 278] width 38 height 38
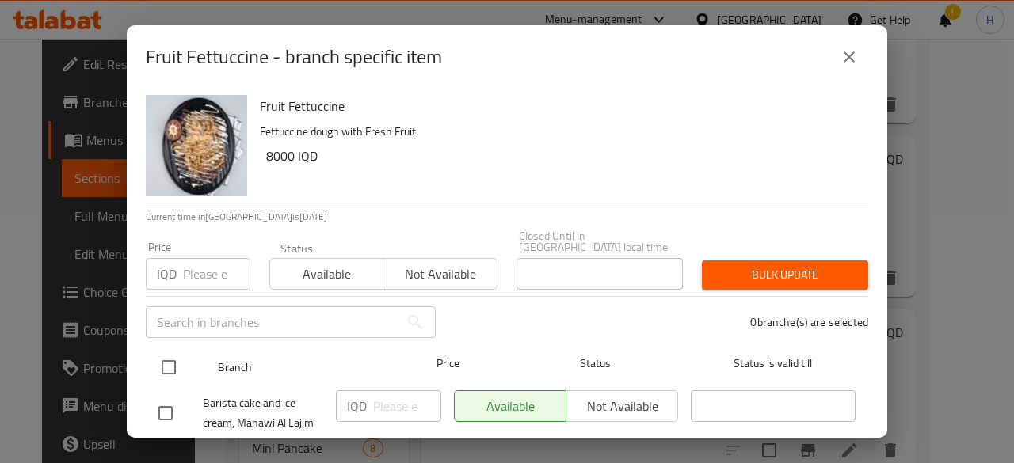
click at [164, 360] on input "checkbox" at bounding box center [168, 367] width 33 height 33
checkbox input "true"
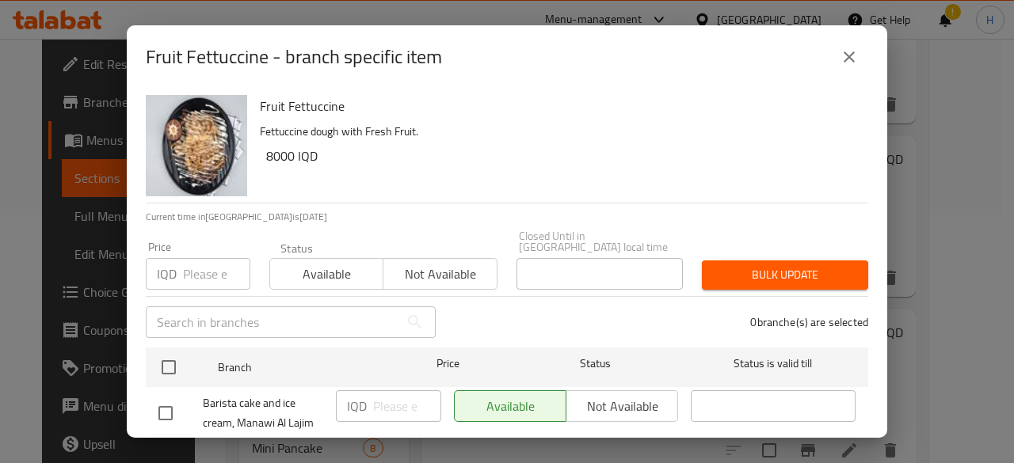
checkbox input "true"
click at [375, 395] on input "number" at bounding box center [407, 406] width 68 height 32
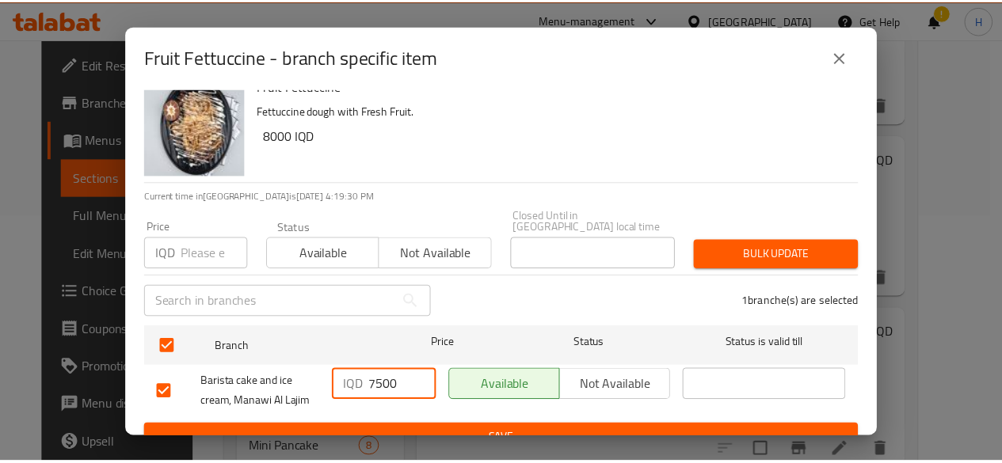
scroll to position [32, 0]
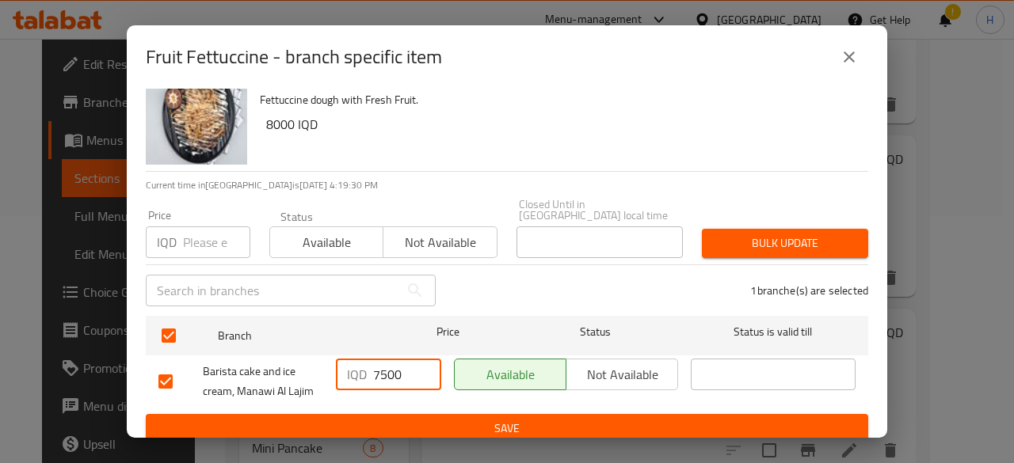
type input "7500"
click at [455, 419] on span "Save" at bounding box center [506, 429] width 697 height 20
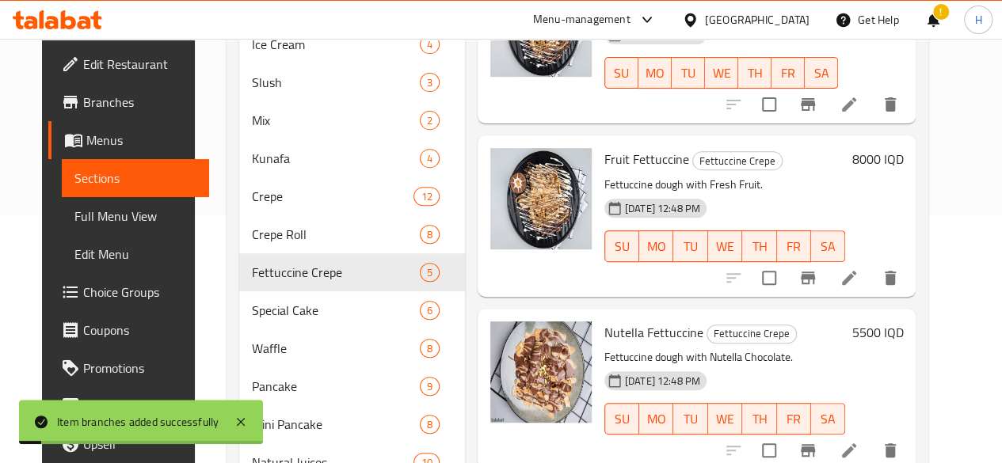
click at [903, 159] on h6 "8000 IQD" at bounding box center [876, 159] width 51 height 22
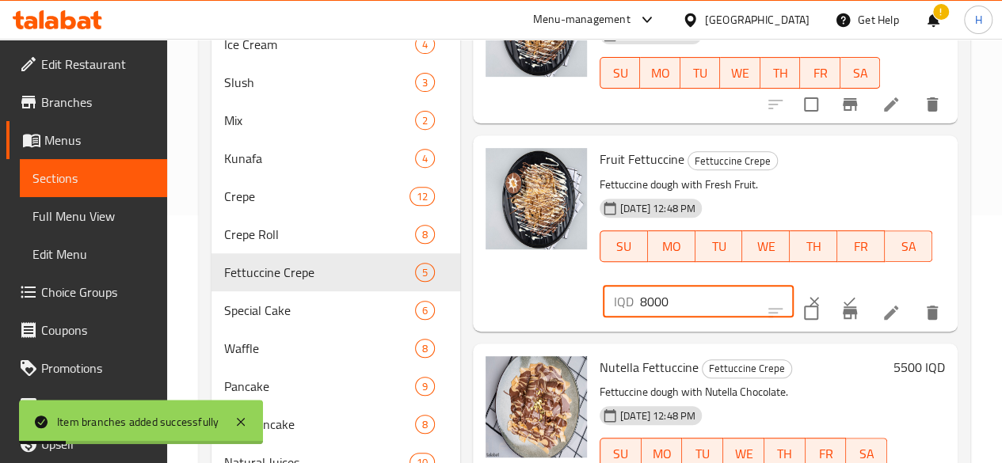
click at [672, 295] on input "8000" at bounding box center [717, 302] width 154 height 32
type input "7500"
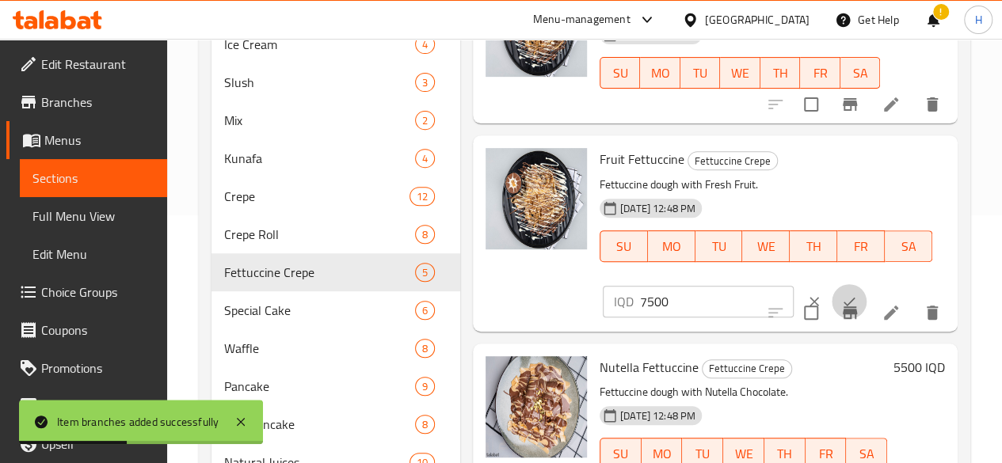
click at [832, 295] on button "ok" at bounding box center [849, 301] width 35 height 35
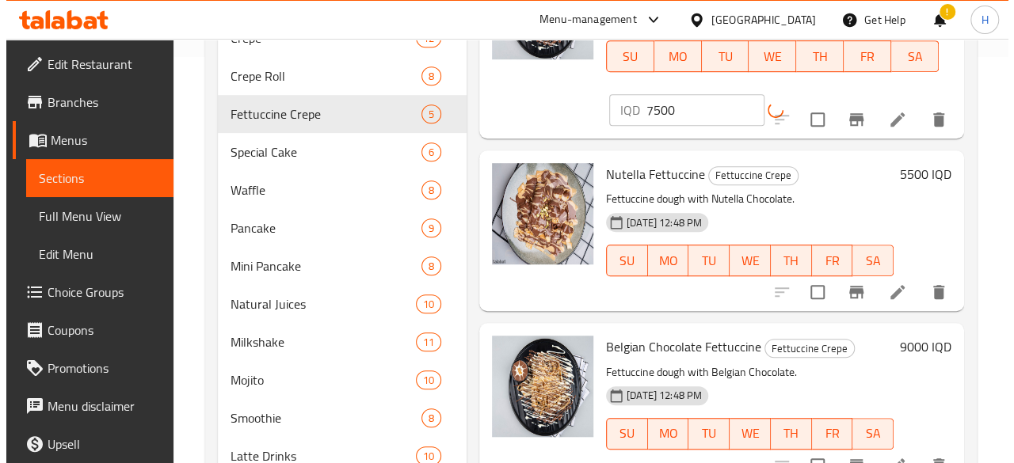
scroll to position [644, 0]
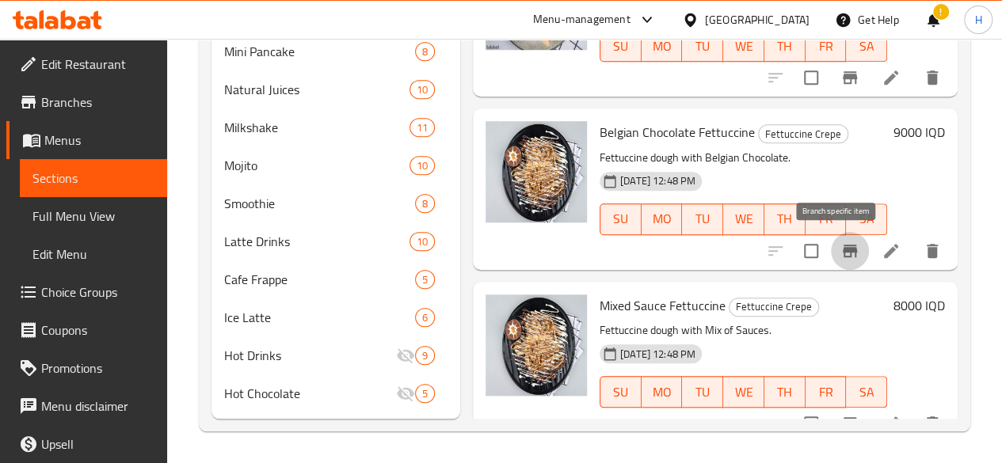
click at [846, 242] on icon "Branch-specific-item" at bounding box center [849, 251] width 19 height 19
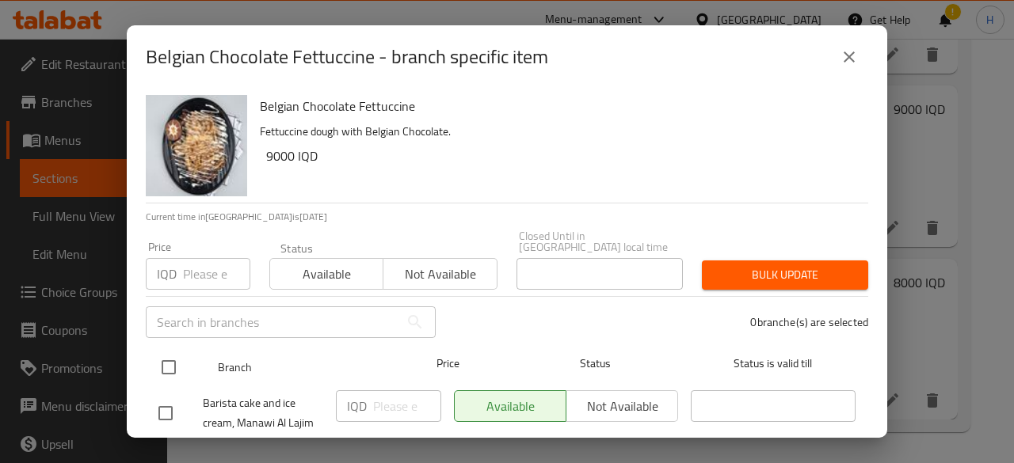
click at [179, 357] on input "checkbox" at bounding box center [168, 367] width 33 height 33
checkbox input "true"
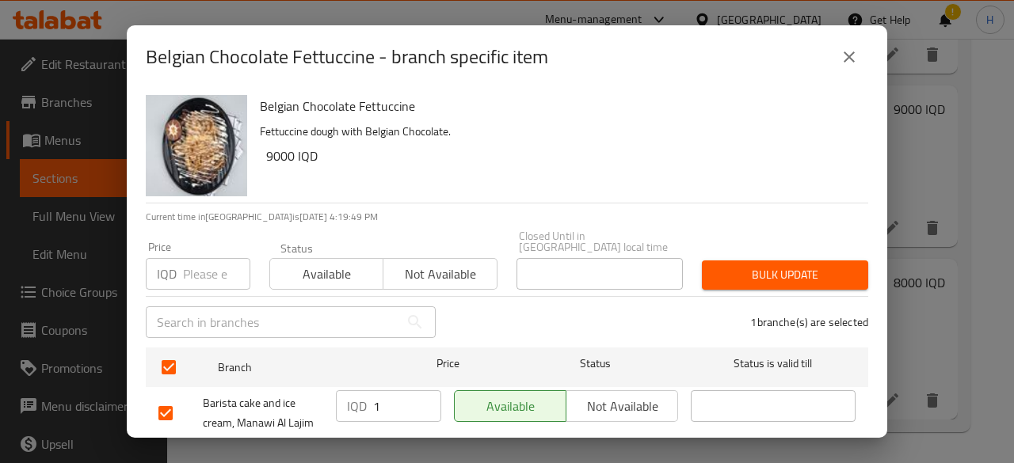
click at [424, 390] on input "1" at bounding box center [407, 406] width 68 height 32
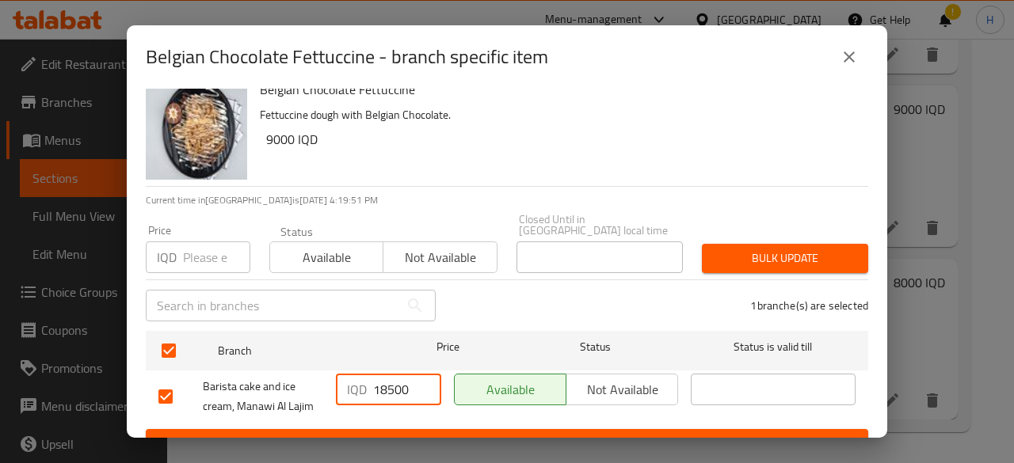
scroll to position [32, 0]
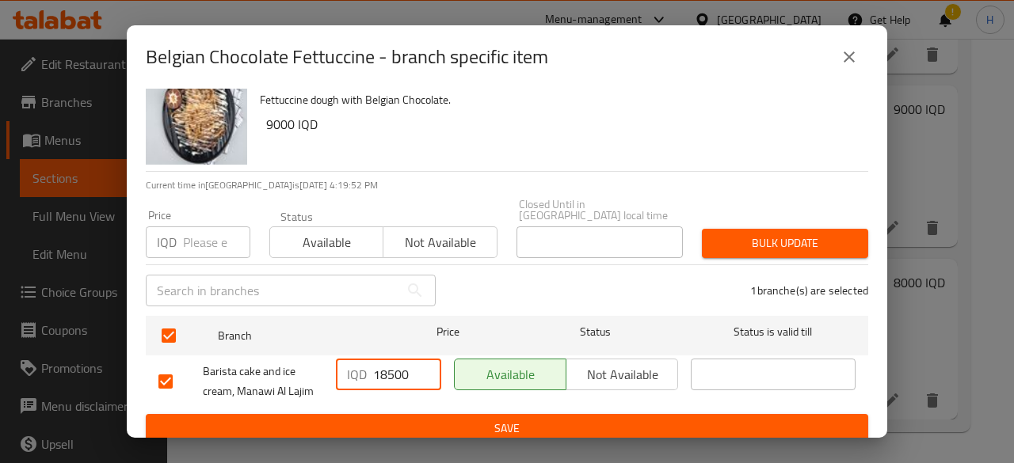
click at [405, 368] on input "18500" at bounding box center [407, 375] width 68 height 32
type input "8500"
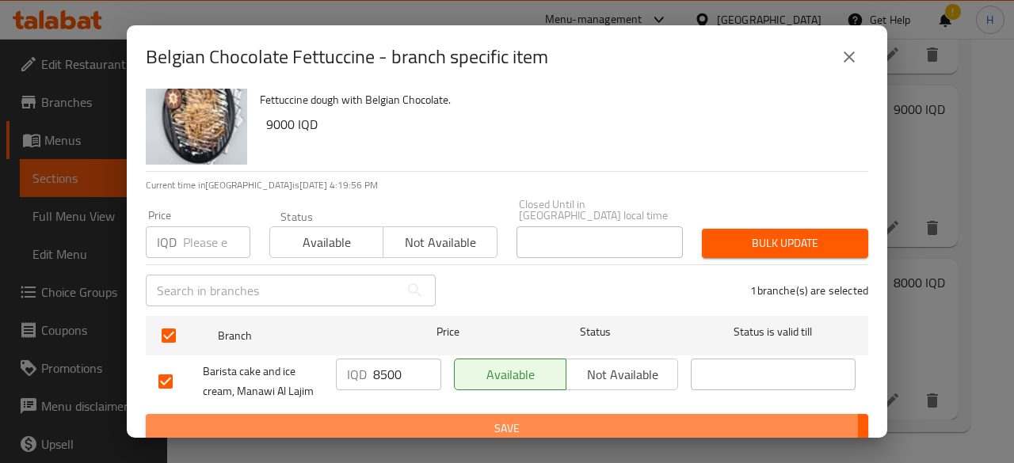
click at [408, 419] on span "Save" at bounding box center [506, 429] width 697 height 20
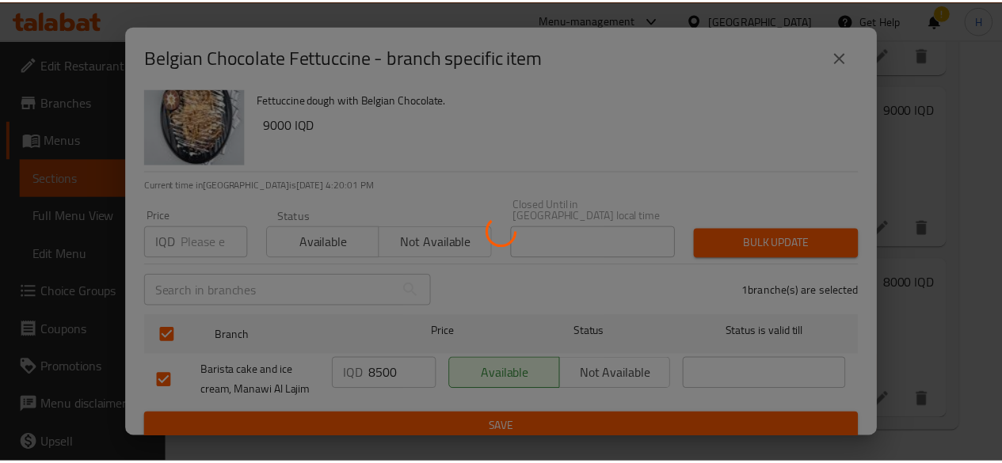
scroll to position [42, 0]
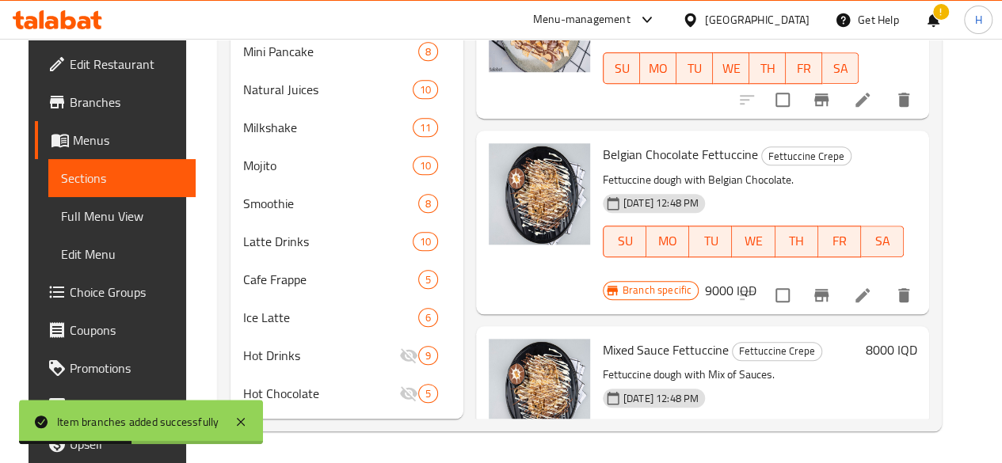
click at [756, 280] on h6 "9000 IQD" at bounding box center [730, 291] width 51 height 22
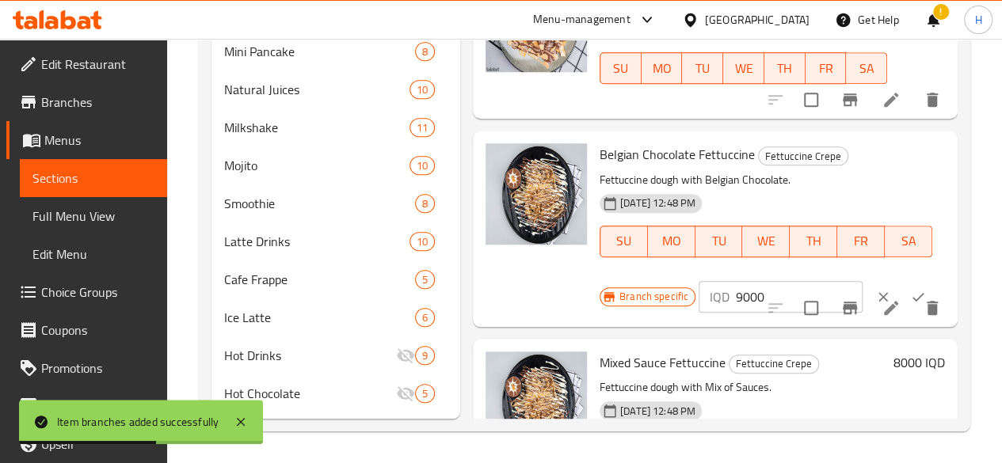
click at [736, 281] on input "9000" at bounding box center [799, 297] width 127 height 32
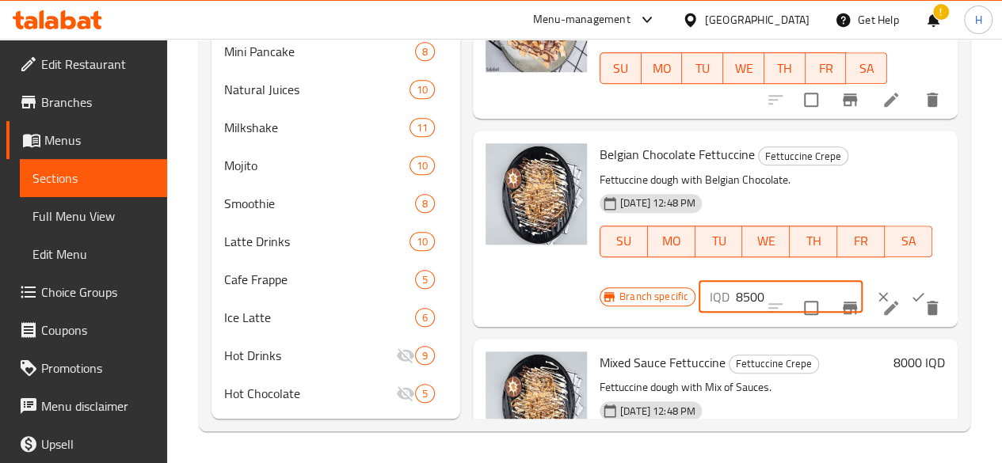
type input "8500"
click at [900, 280] on button "ok" at bounding box center [917, 297] width 35 height 35
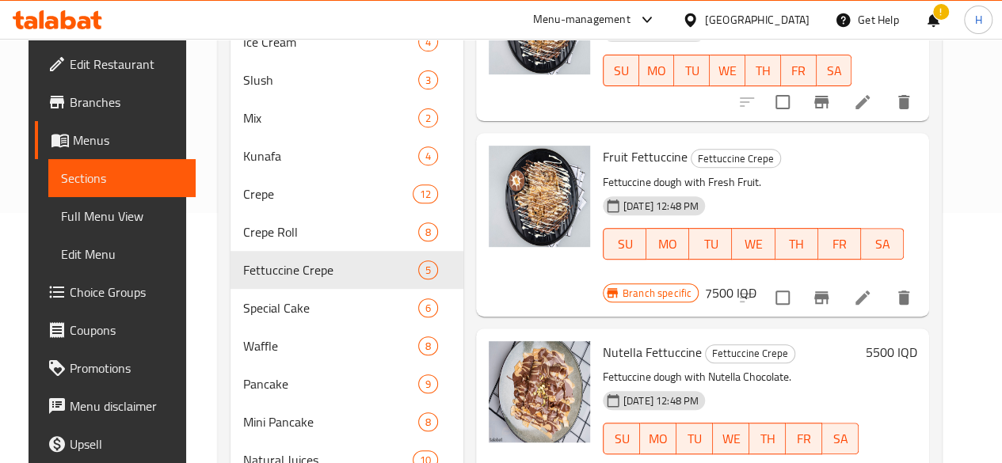
scroll to position [327, 0]
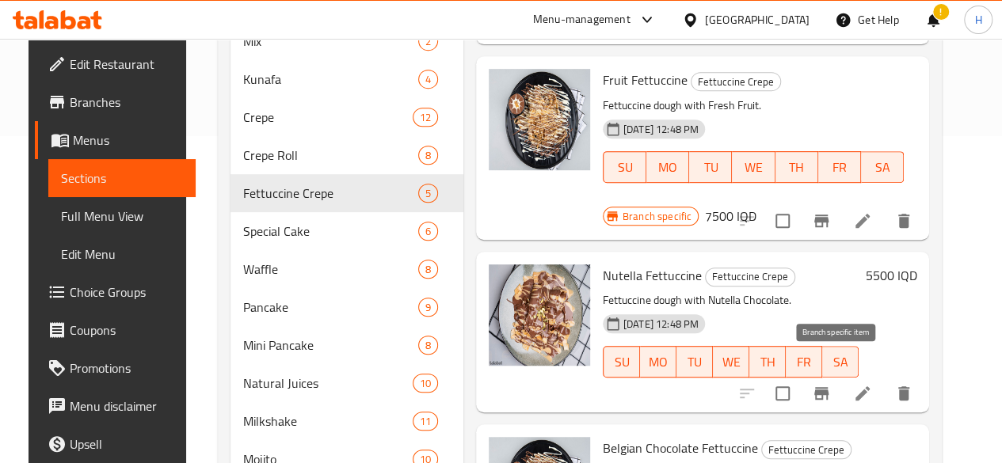
click at [828, 387] on icon "Branch-specific-item" at bounding box center [821, 393] width 14 height 13
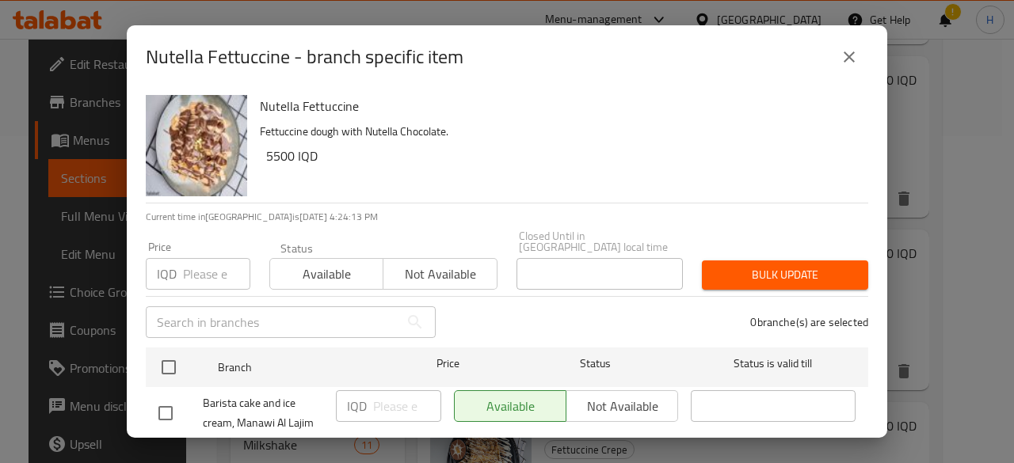
click at [838, 59] on div "Nutella Fettuccine - branch specific item" at bounding box center [507, 57] width 722 height 38
click at [838, 59] on button "close" at bounding box center [849, 57] width 38 height 38
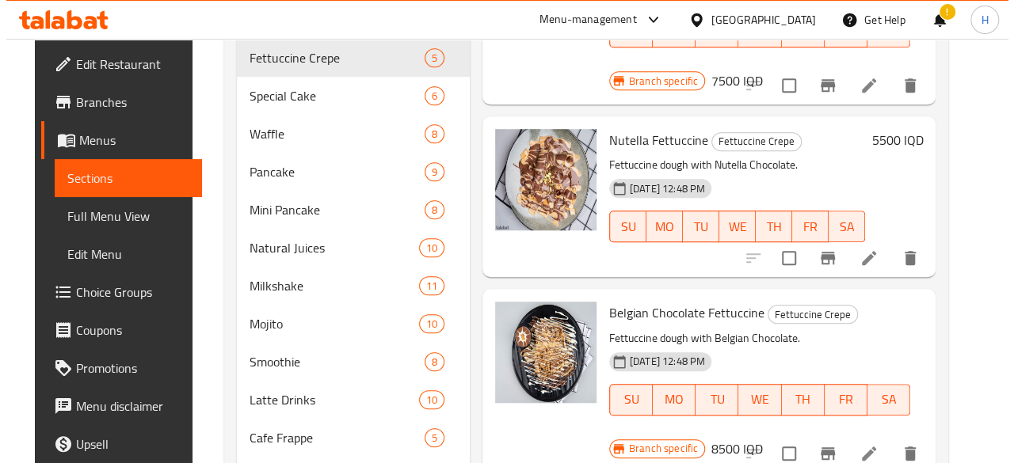
scroll to position [565, 0]
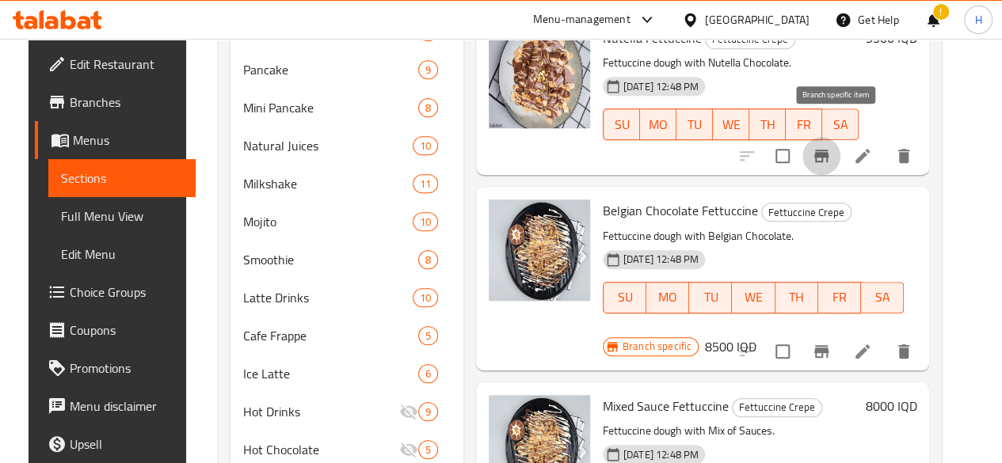
click at [840, 143] on button "Branch-specific-item" at bounding box center [821, 156] width 38 height 38
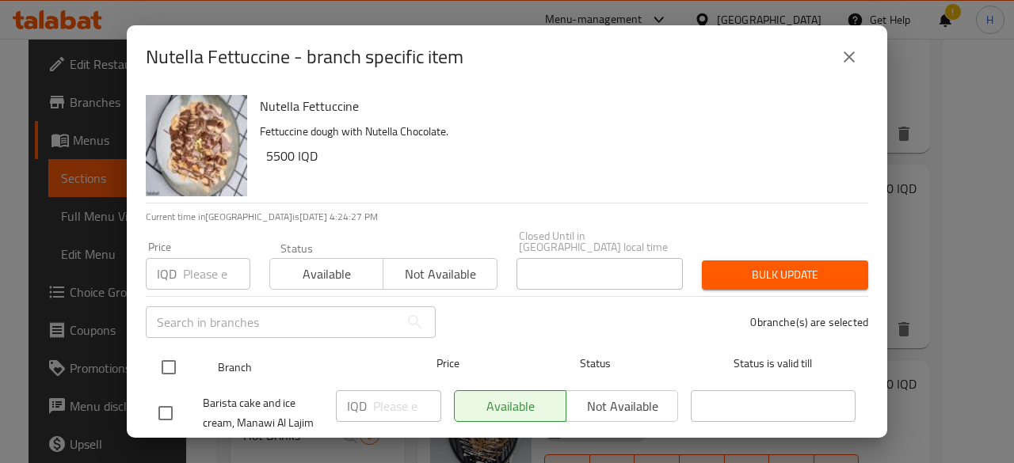
click at [173, 351] on input "checkbox" at bounding box center [168, 367] width 33 height 33
checkbox input "true"
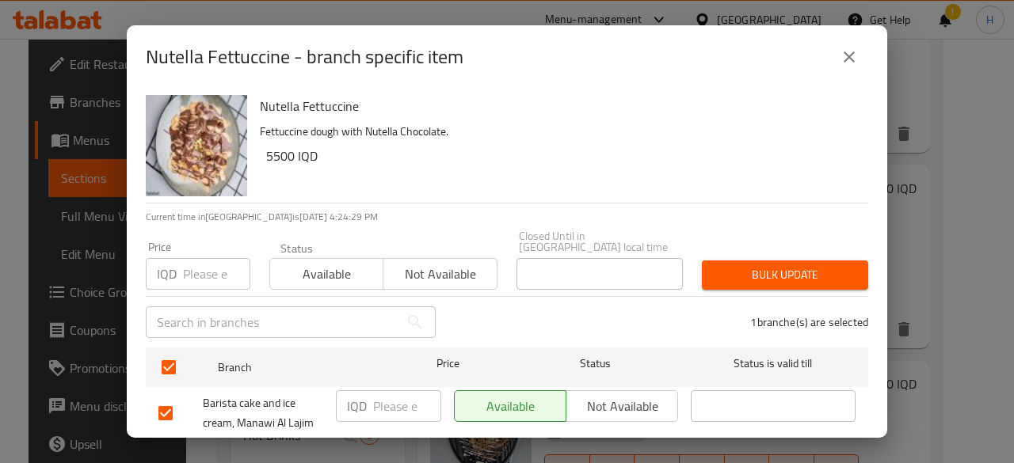
click at [399, 390] on input "number" at bounding box center [407, 406] width 68 height 32
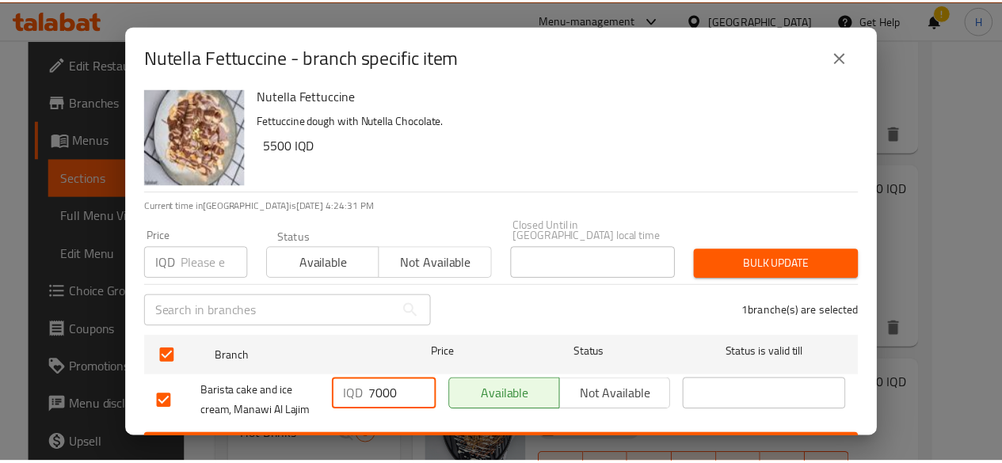
scroll to position [32, 0]
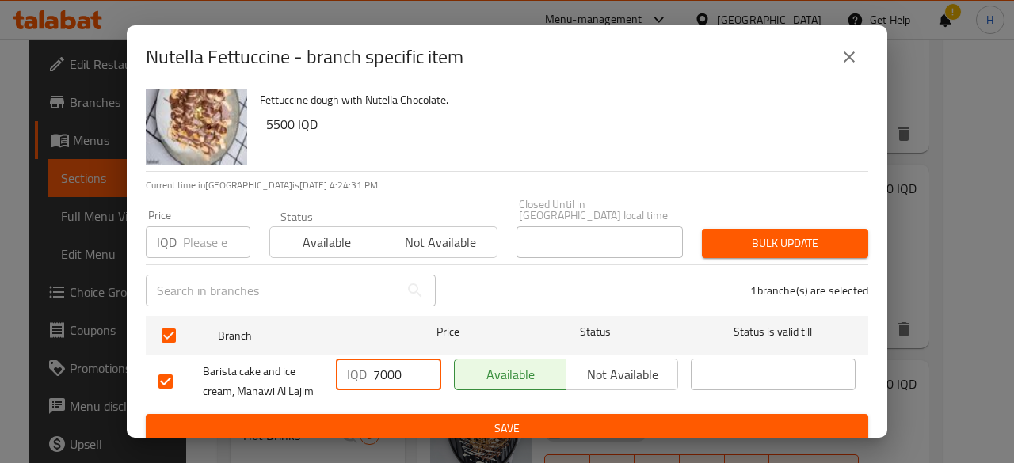
type input "7000"
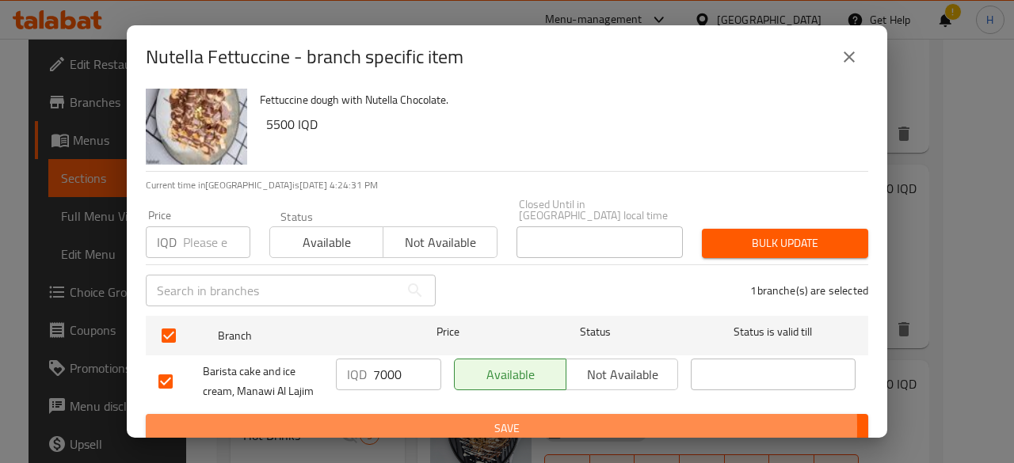
click at [408, 419] on span "Save" at bounding box center [506, 429] width 697 height 20
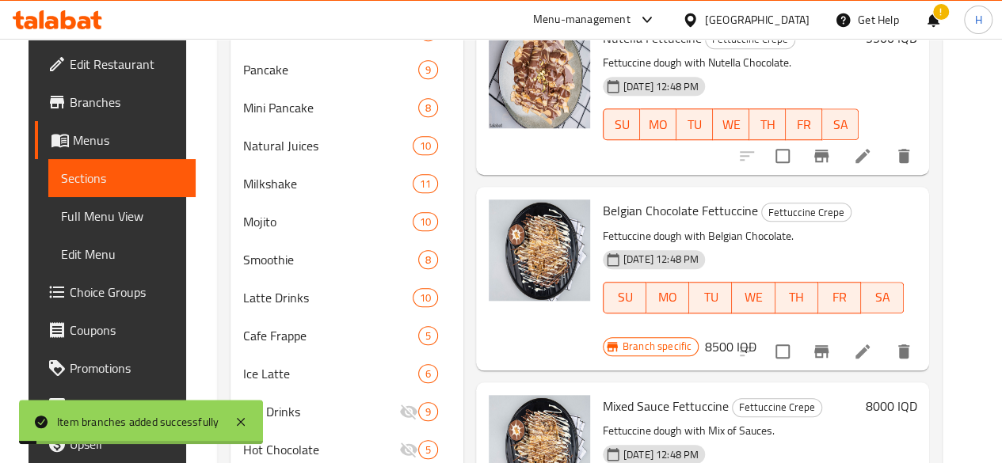
click at [756, 336] on div "Branch specific 8500 IQD" at bounding box center [680, 347] width 154 height 22
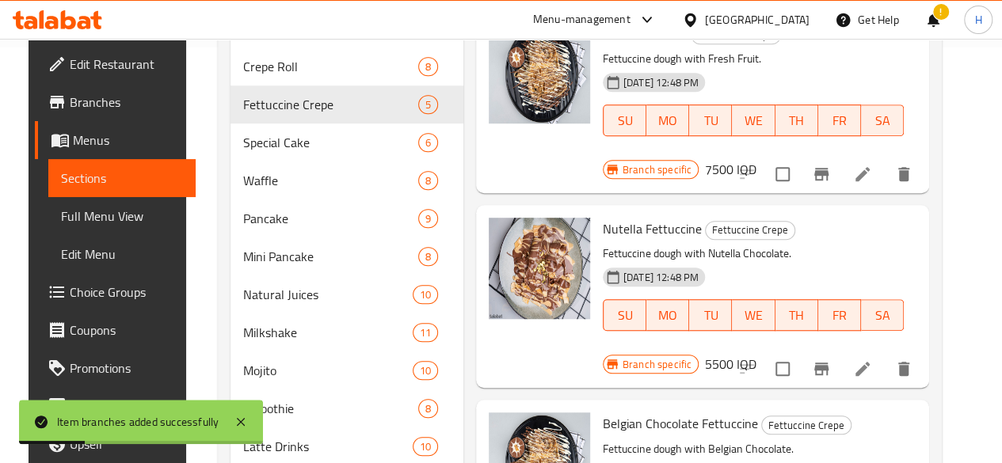
scroll to position [406, 0]
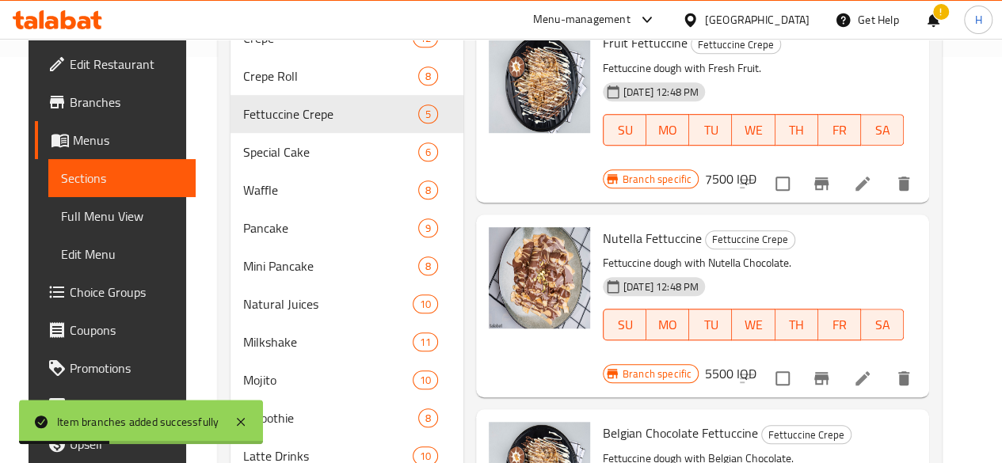
click at [756, 363] on h6 "5500 IQD" at bounding box center [730, 374] width 51 height 22
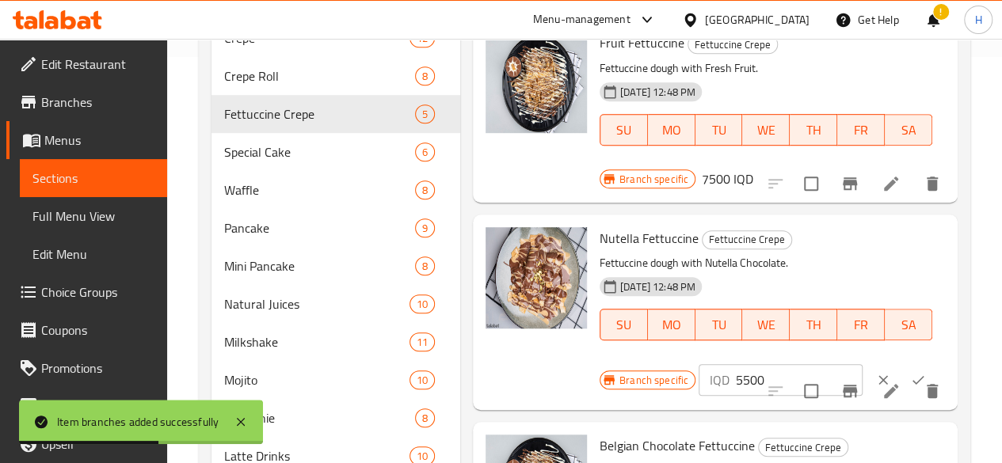
click at [736, 364] on input "5500" at bounding box center [799, 380] width 127 height 32
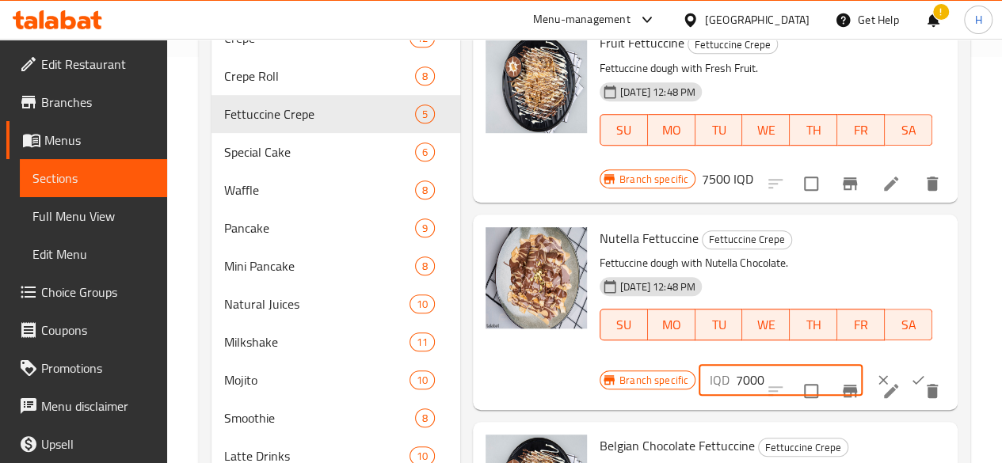
type input "7000"
click at [910, 372] on icon "ok" at bounding box center [918, 380] width 16 height 16
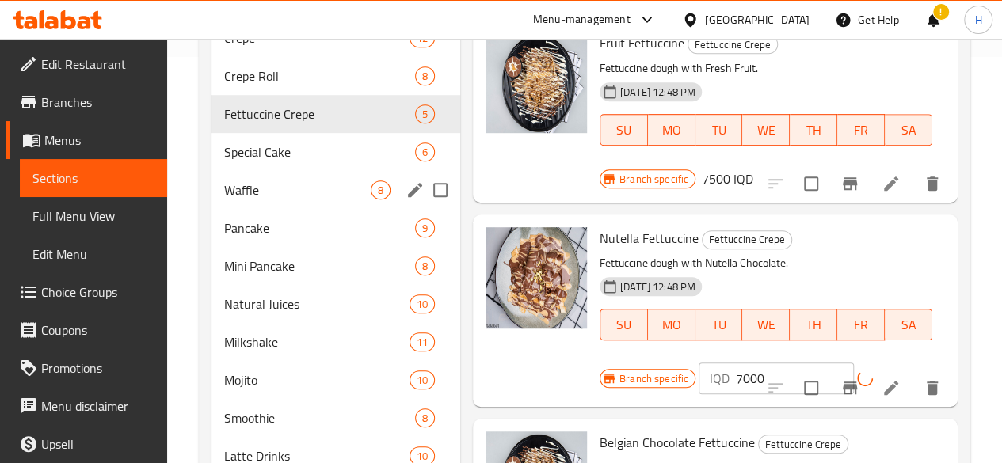
click at [307, 196] on div "Waffle 8" at bounding box center [335, 190] width 249 height 38
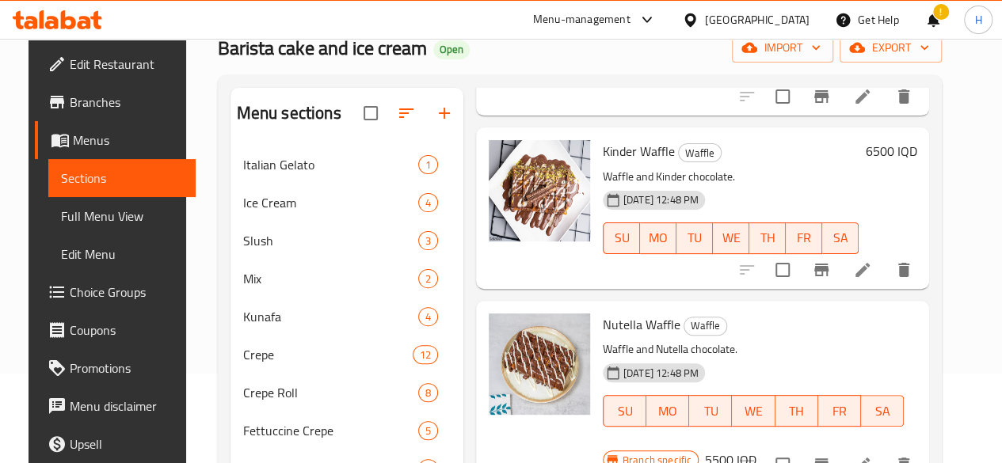
scroll to position [561, 0]
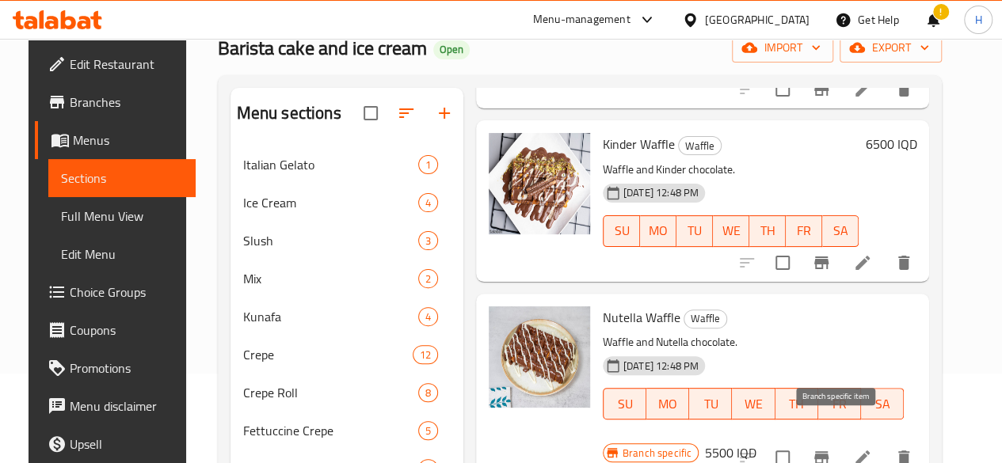
click at [828, 451] on icon "Branch-specific-item" at bounding box center [821, 457] width 14 height 13
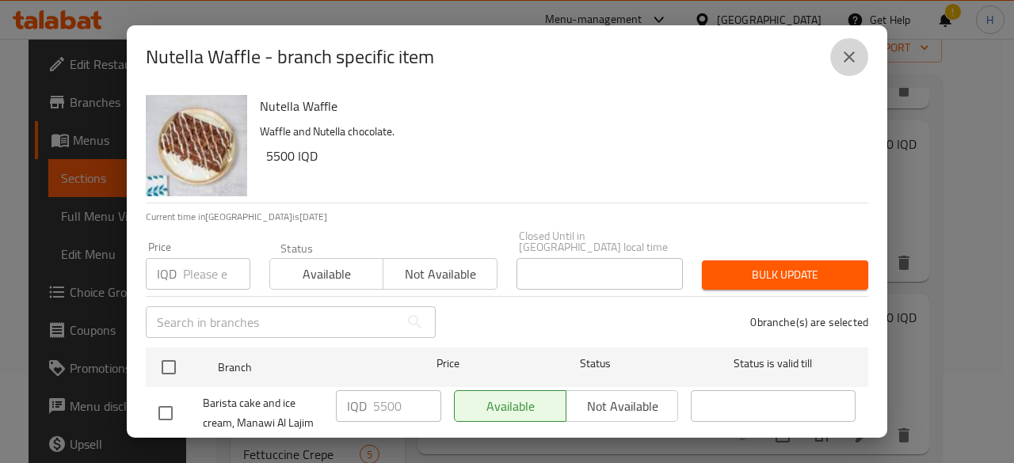
click at [844, 58] on icon "close" at bounding box center [848, 57] width 19 height 19
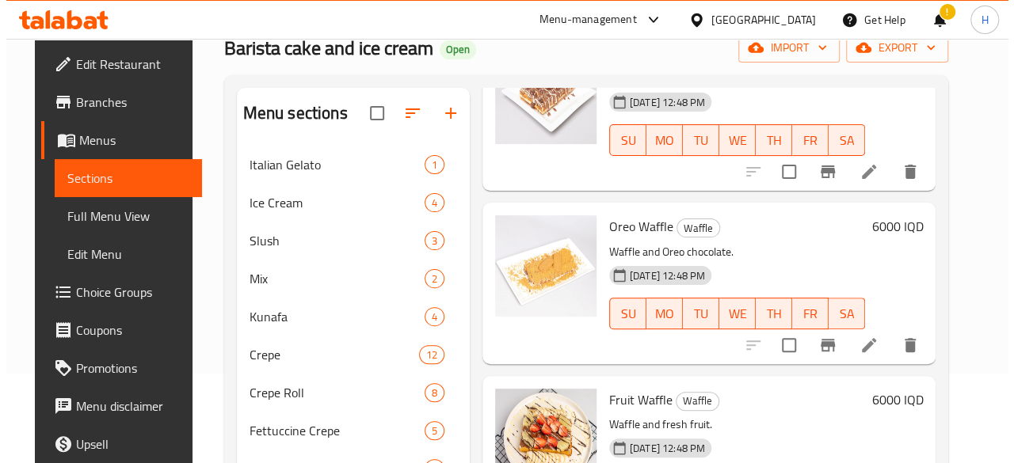
scroll to position [158, 0]
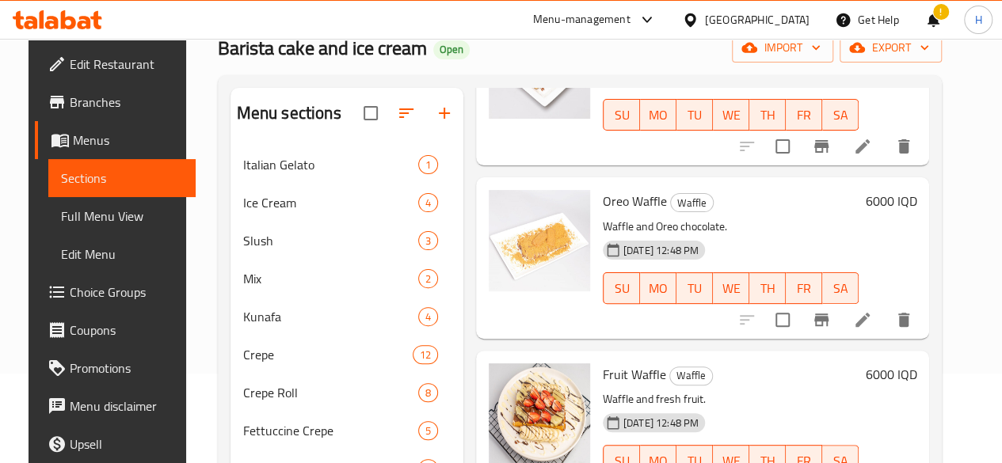
click at [828, 318] on icon "Branch-specific-item" at bounding box center [821, 320] width 14 height 13
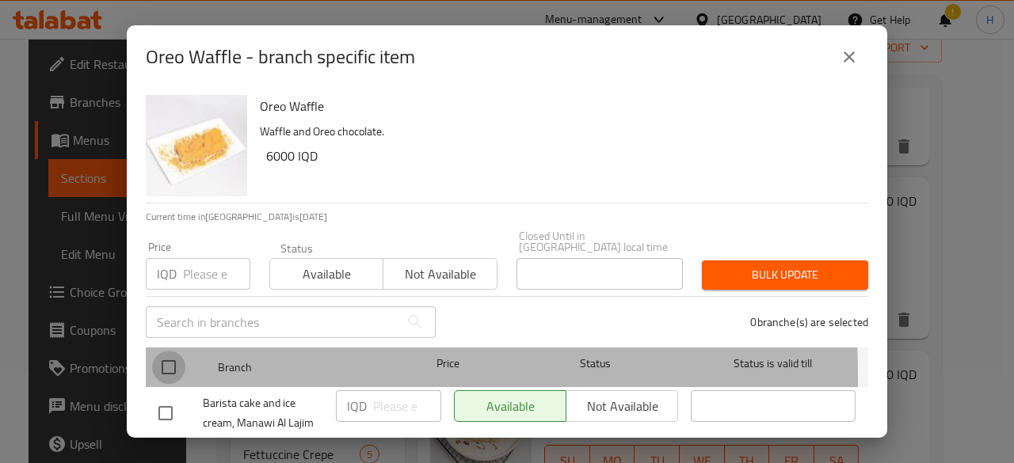
drag, startPoint x: 171, startPoint y: 365, endPoint x: 421, endPoint y: 380, distance: 250.7
click at [184, 365] on input "checkbox" at bounding box center [168, 367] width 33 height 33
checkbox input "true"
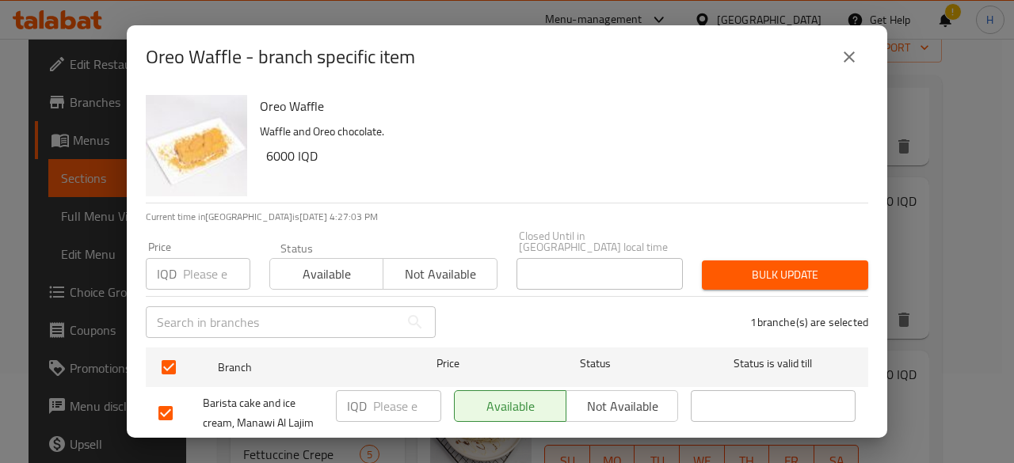
click at [383, 403] on input "number" at bounding box center [407, 406] width 68 height 32
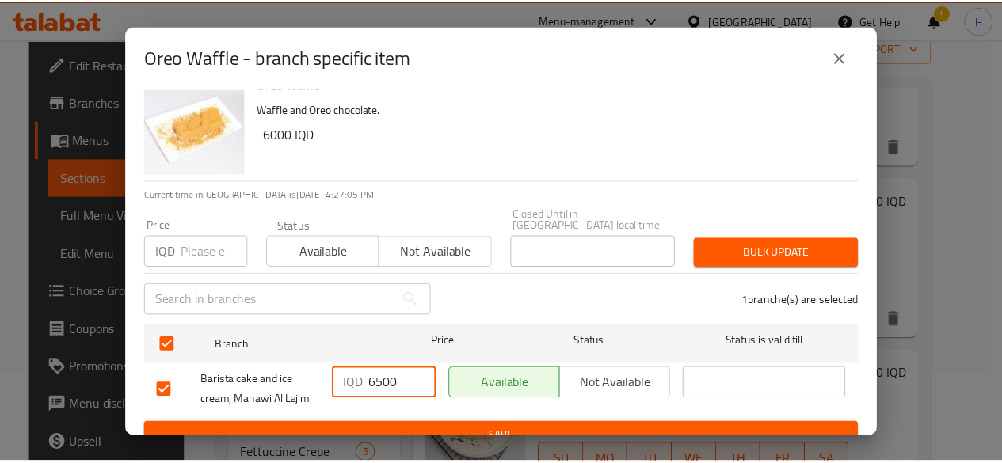
scroll to position [32, 0]
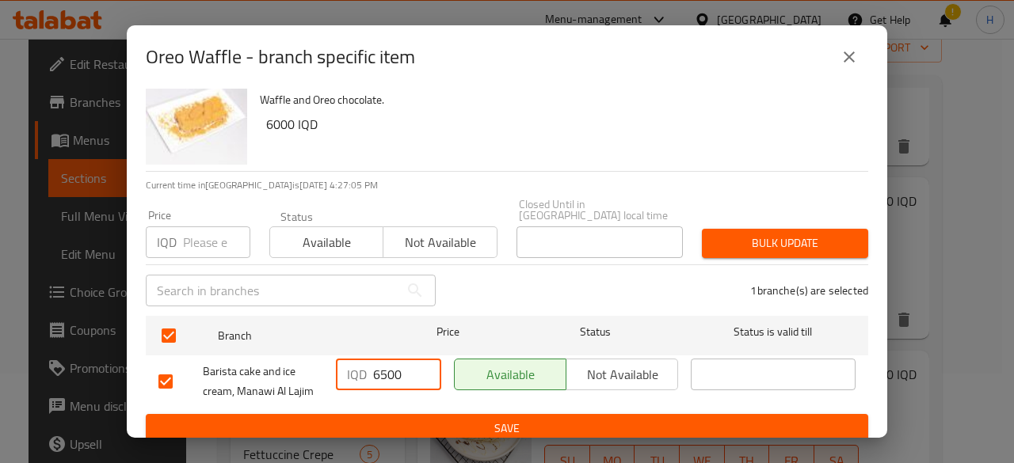
type input "6500"
click at [481, 421] on span "Save" at bounding box center [506, 429] width 697 height 20
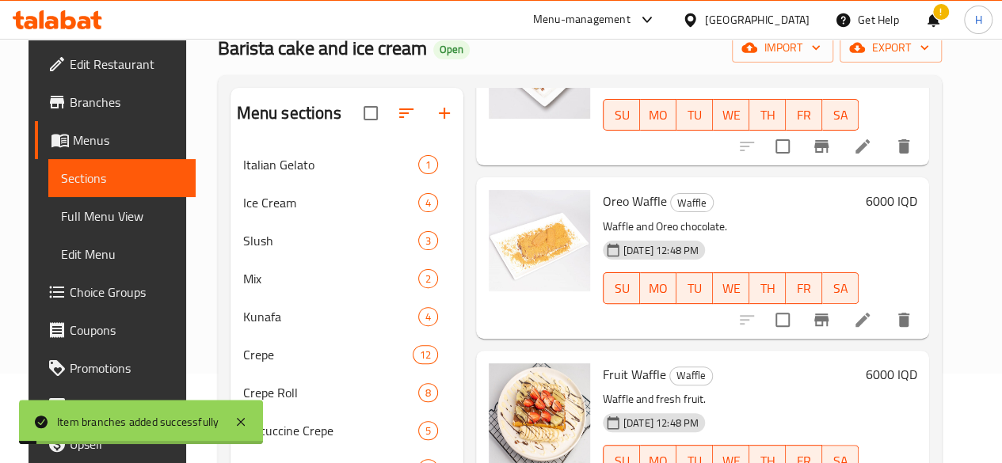
click at [909, 199] on h6 "6000 IQD" at bounding box center [890, 201] width 51 height 22
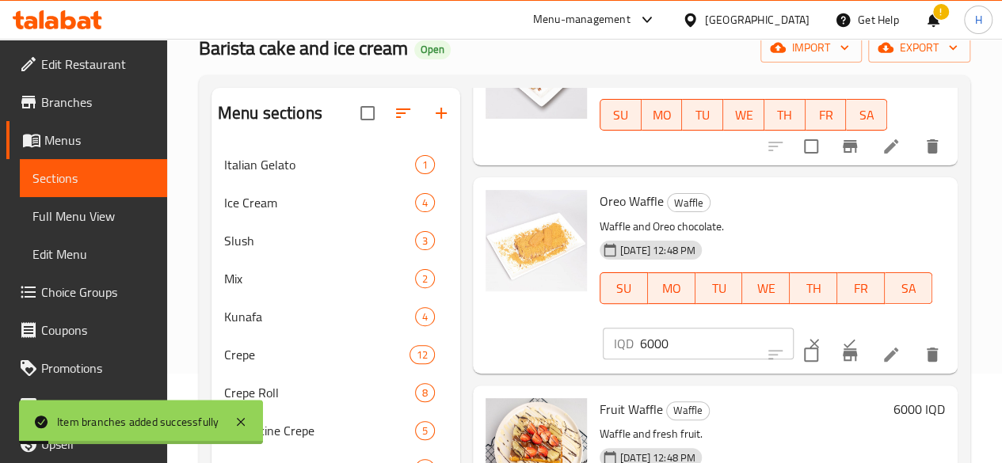
click at [614, 368] on div "Oreo Waffle Waffle Waffle and Oreo chocolate. [DATE] 12:48 PM SU MO TU WE TH FR…" at bounding box center [715, 275] width 485 height 196
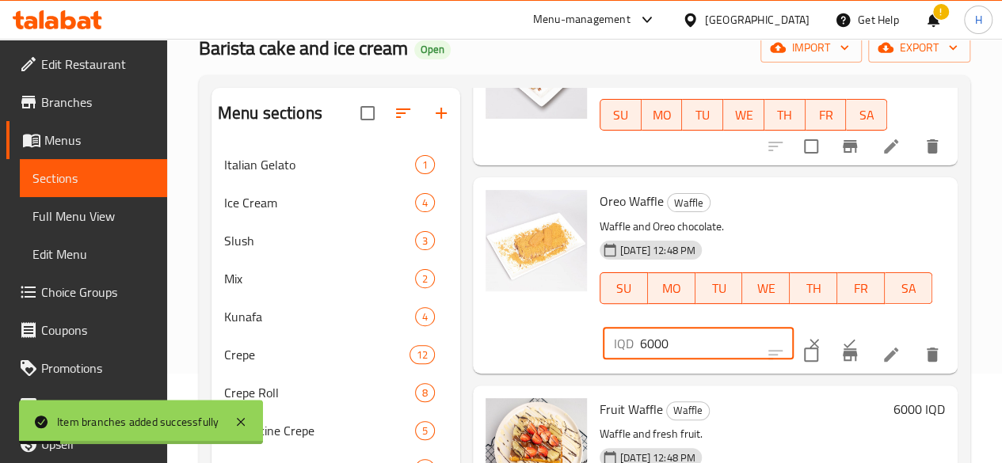
click at [640, 343] on input "6000" at bounding box center [717, 344] width 154 height 32
type input "6500"
click at [832, 341] on button "ok" at bounding box center [849, 343] width 35 height 35
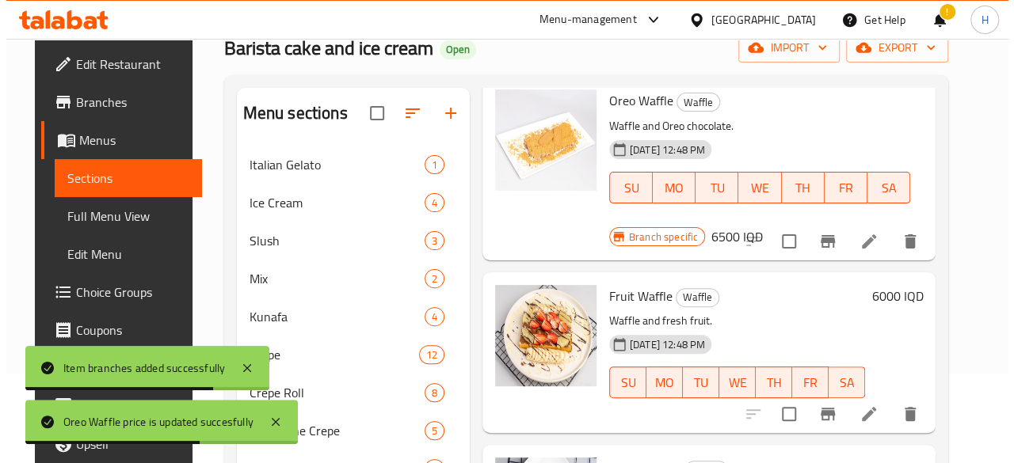
scroll to position [317, 0]
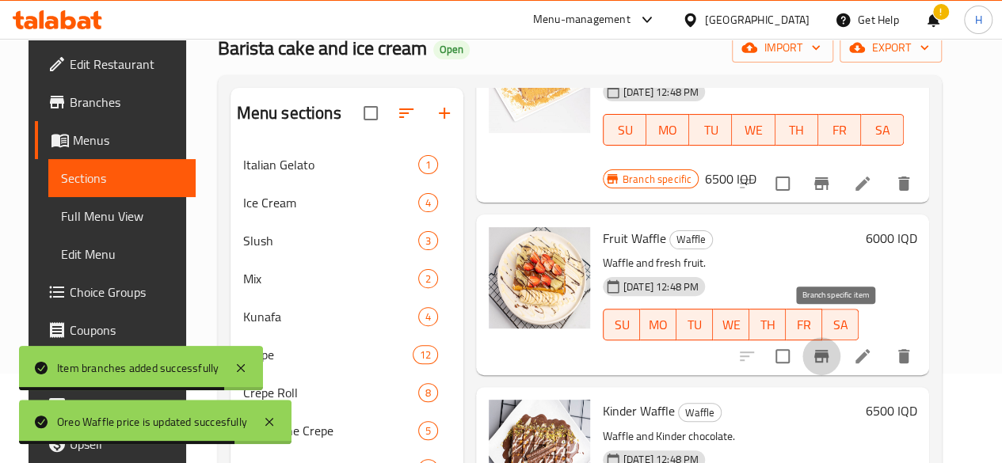
click at [828, 350] on icon "Branch-specific-item" at bounding box center [821, 356] width 14 height 13
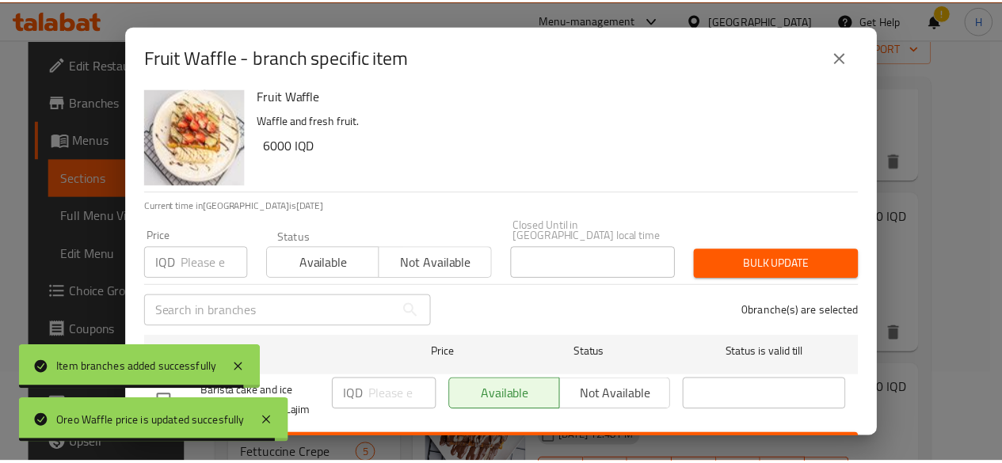
scroll to position [32, 0]
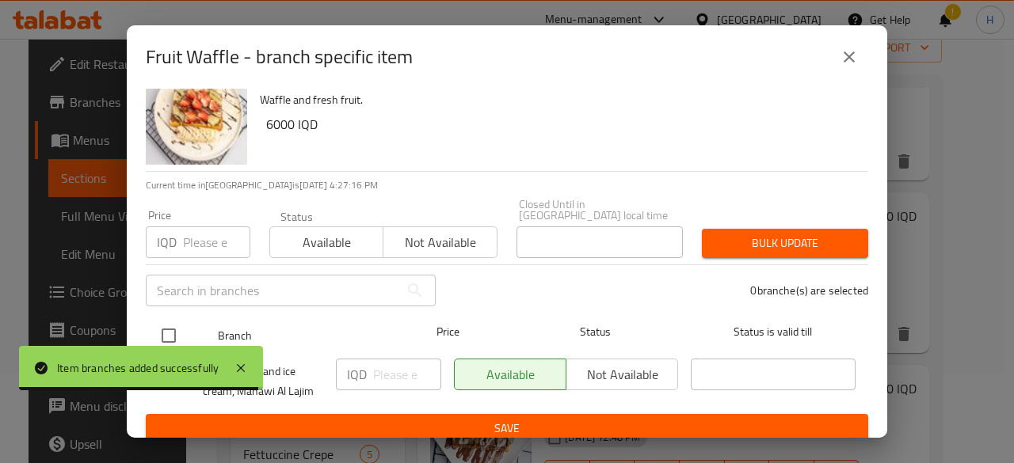
click at [173, 322] on input "checkbox" at bounding box center [168, 335] width 33 height 33
checkbox input "true"
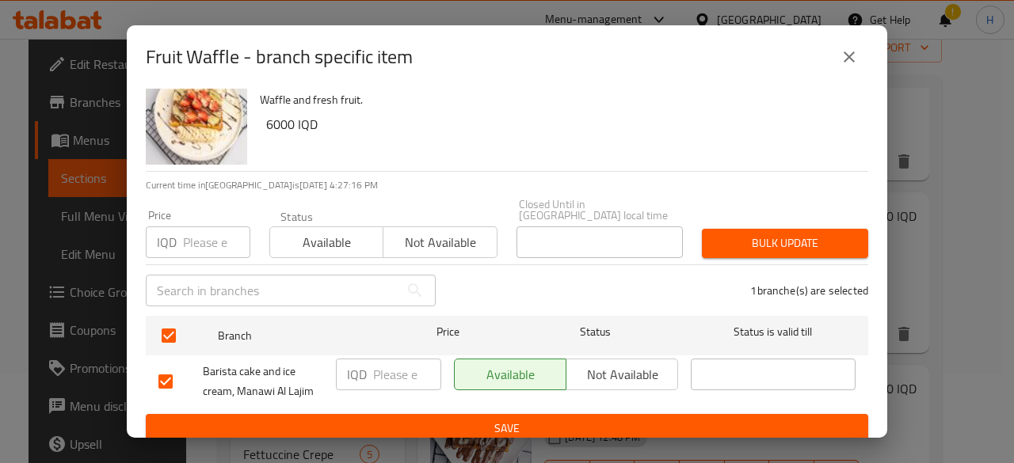
click at [390, 368] on input "number" at bounding box center [407, 375] width 68 height 32
type input "6500"
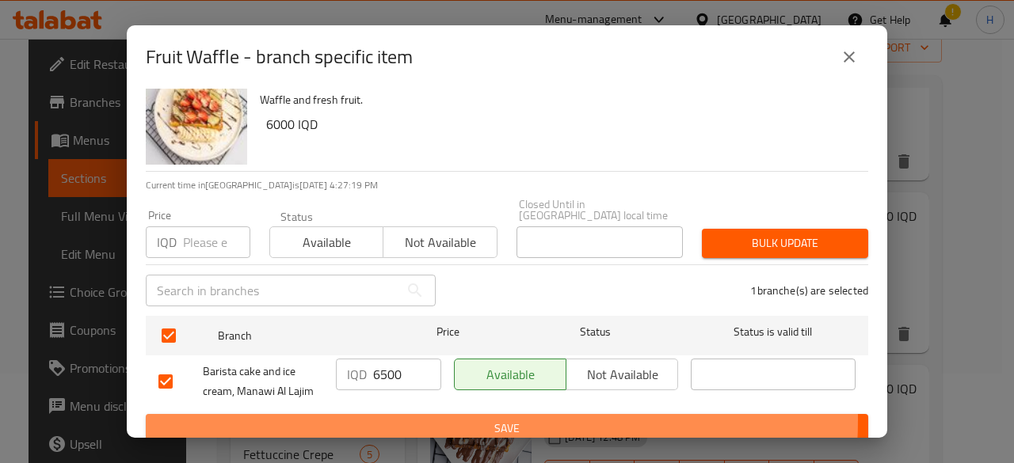
click at [405, 419] on span "Save" at bounding box center [506, 429] width 697 height 20
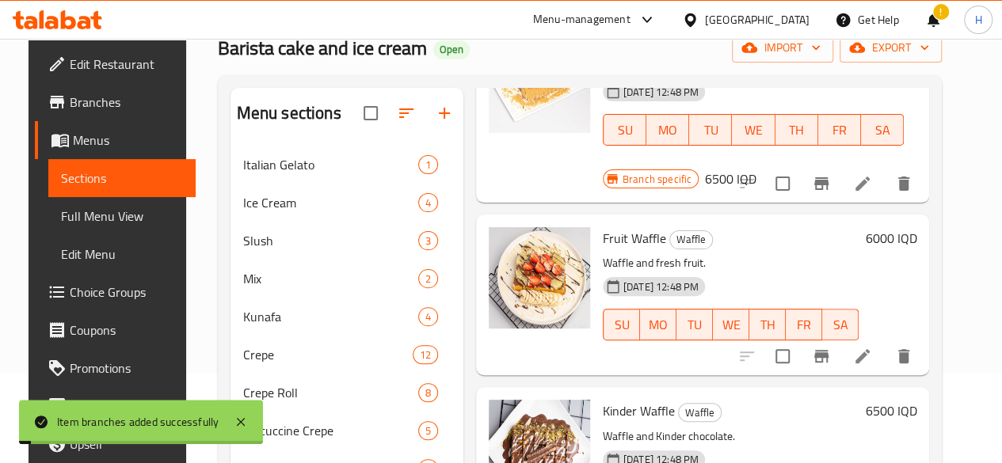
click at [912, 227] on h6 "6000 IQD" at bounding box center [890, 238] width 51 height 22
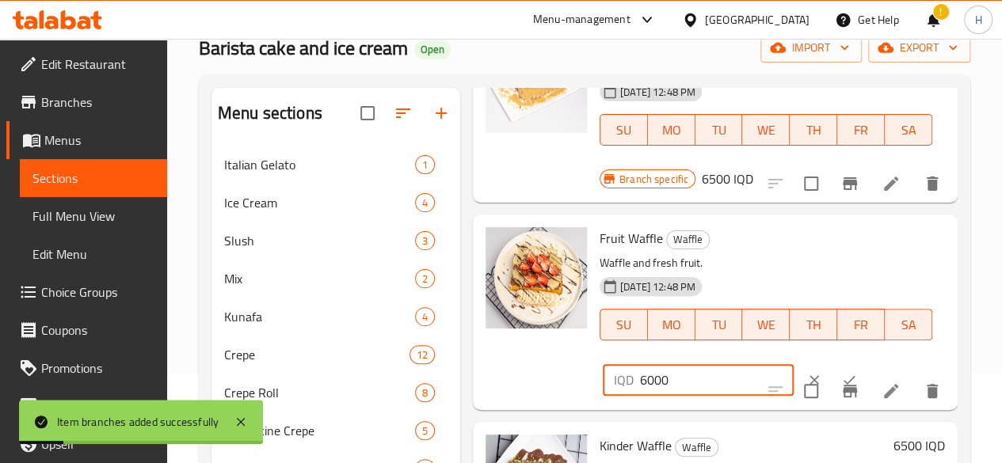
click at [640, 368] on input "6000" at bounding box center [717, 380] width 154 height 32
click at [637, 368] on div "IQD 65 ​" at bounding box center [698, 380] width 191 height 32
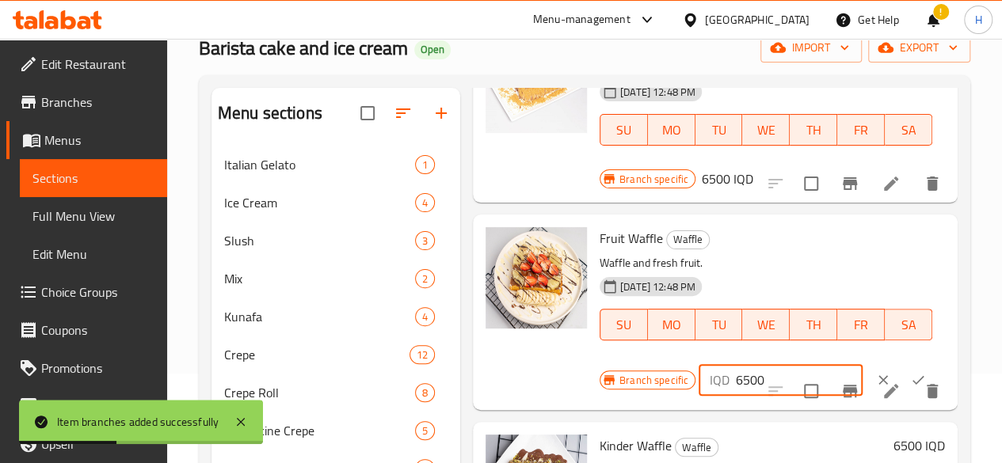
type input "6500"
click at [910, 372] on icon "ok" at bounding box center [918, 380] width 16 height 16
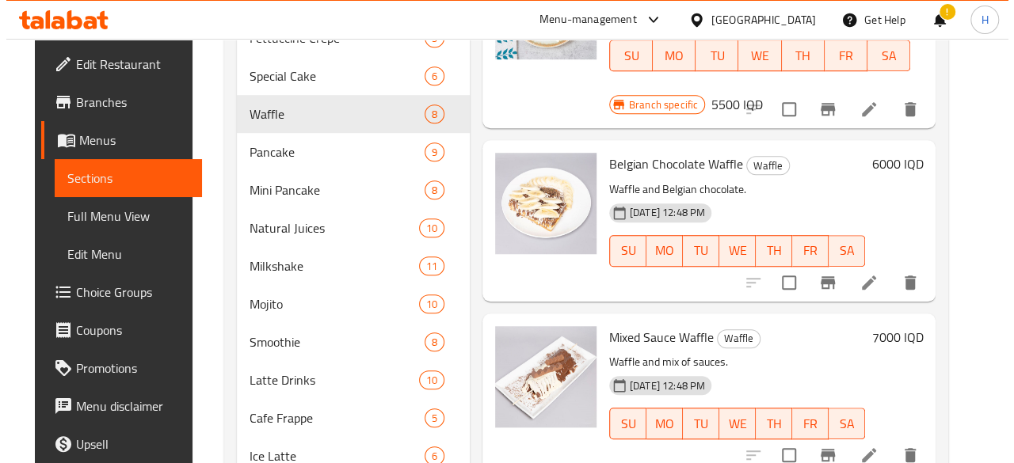
scroll to position [644, 0]
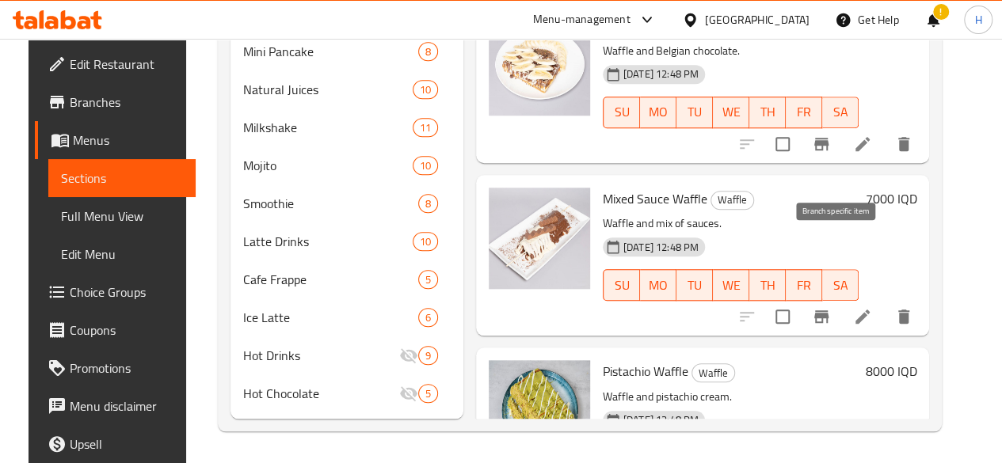
click at [828, 310] on icon "Branch-specific-item" at bounding box center [821, 316] width 14 height 13
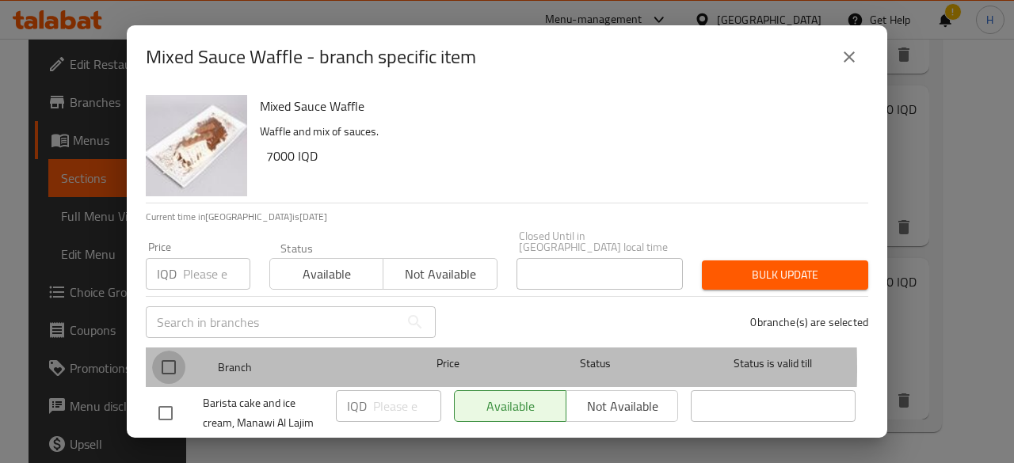
click at [174, 357] on input "checkbox" at bounding box center [168, 367] width 33 height 33
checkbox input "true"
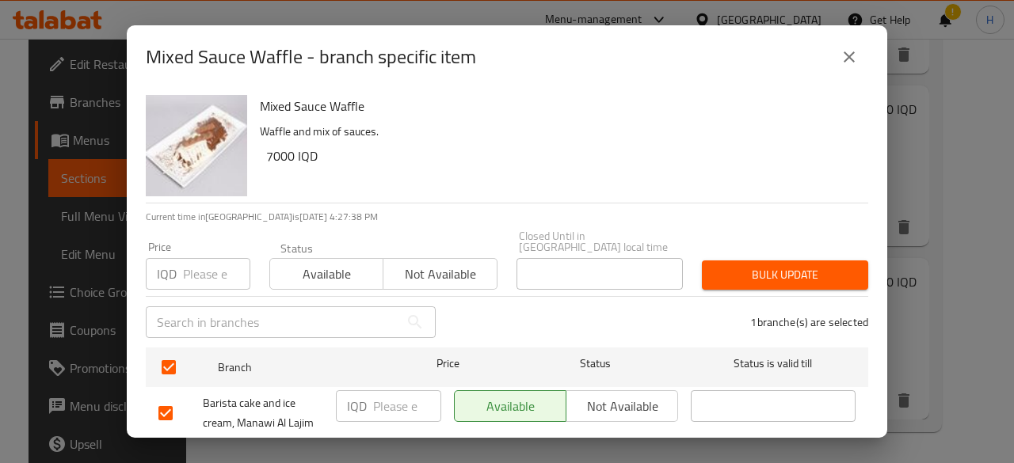
click at [387, 390] on input "number" at bounding box center [407, 406] width 68 height 32
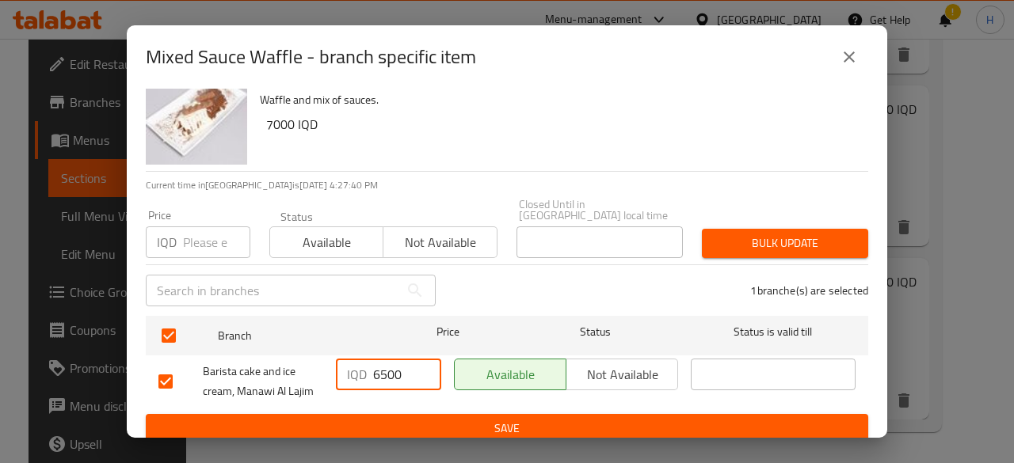
type input "6500"
click at [478, 419] on span "Save" at bounding box center [506, 429] width 697 height 20
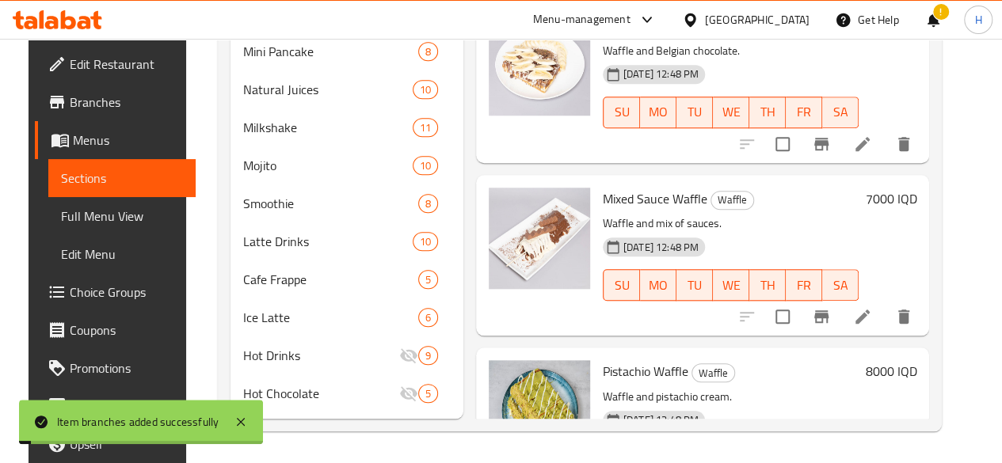
click at [908, 188] on h6 "7000 IQD" at bounding box center [890, 199] width 51 height 22
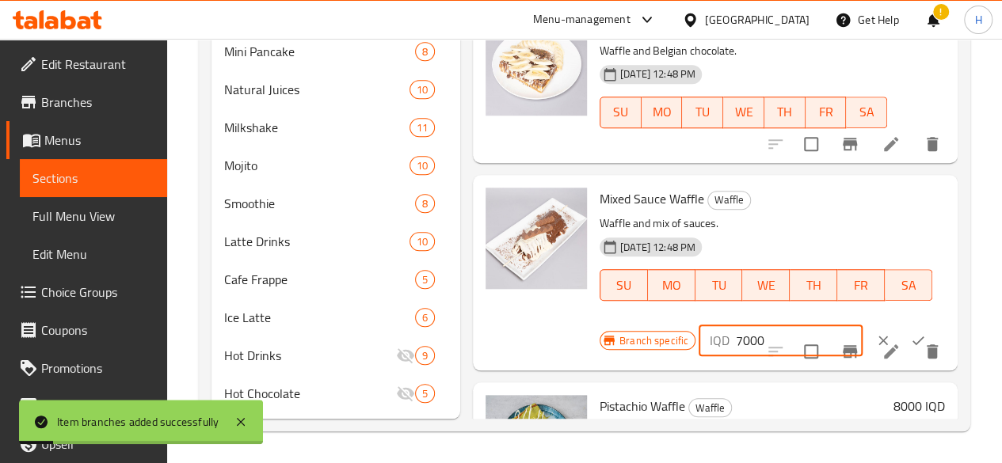
click at [736, 325] on input "7000" at bounding box center [799, 341] width 127 height 32
type input "6500"
click at [900, 323] on button "ok" at bounding box center [917, 340] width 35 height 35
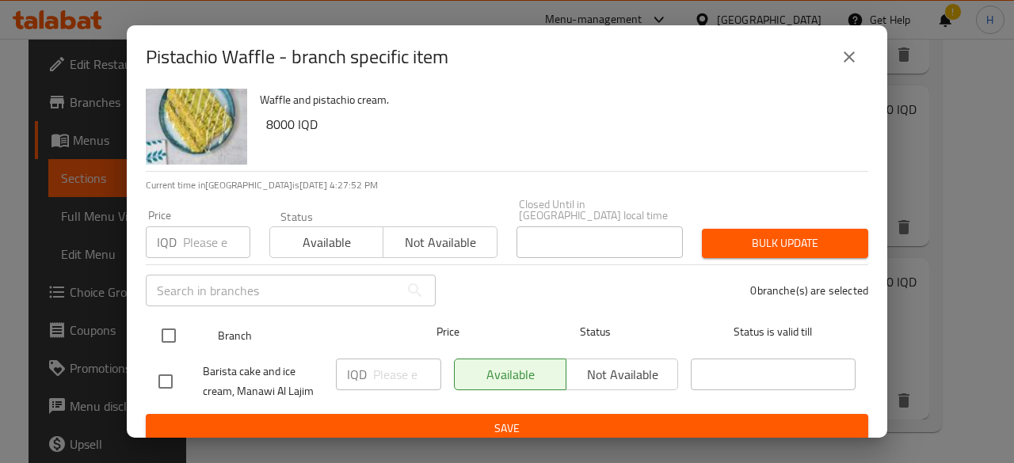
click at [170, 319] on input "checkbox" at bounding box center [168, 335] width 33 height 33
checkbox input "true"
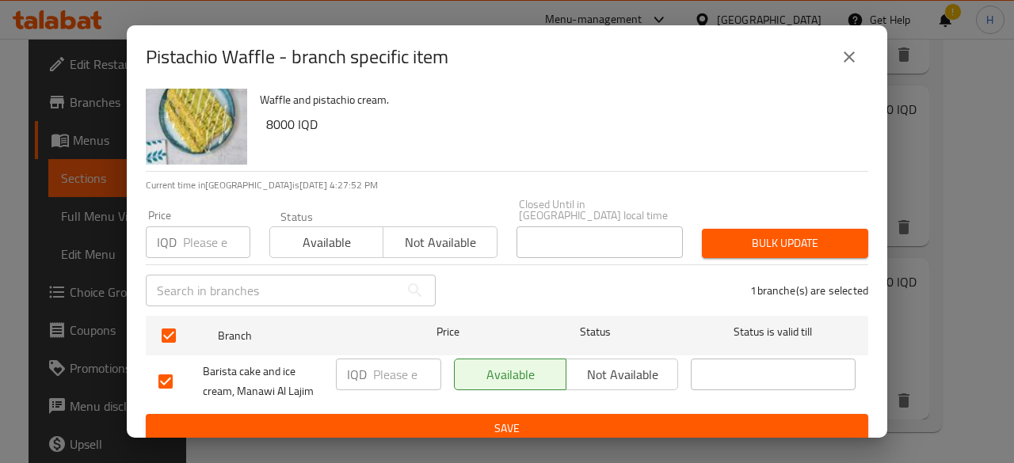
click at [377, 359] on input "number" at bounding box center [407, 375] width 68 height 32
type input "7000"
click at [422, 419] on span "Save" at bounding box center [506, 429] width 697 height 20
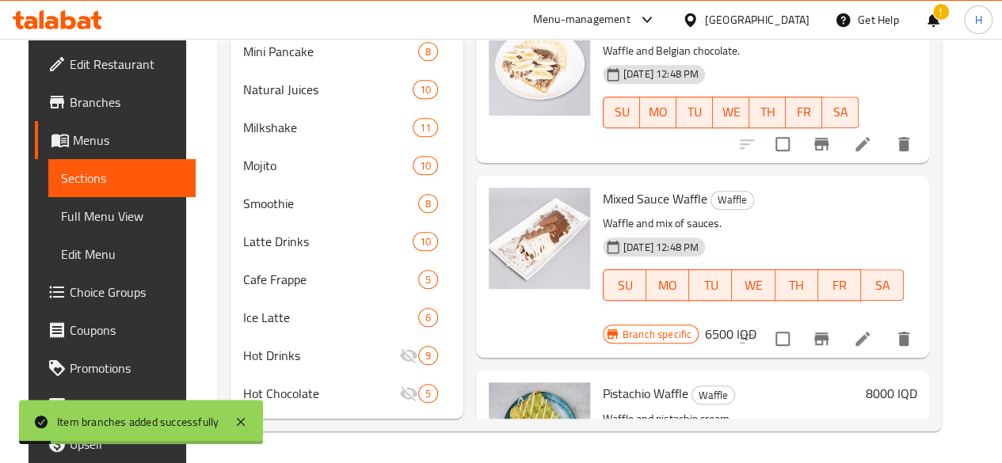
click at [916, 382] on h6 "8000 IQD" at bounding box center [890, 393] width 51 height 22
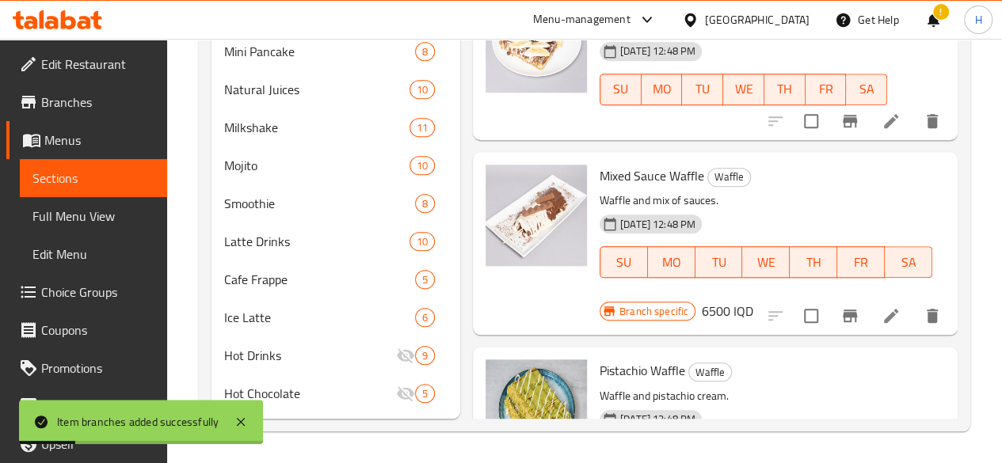
scroll to position [596, 0]
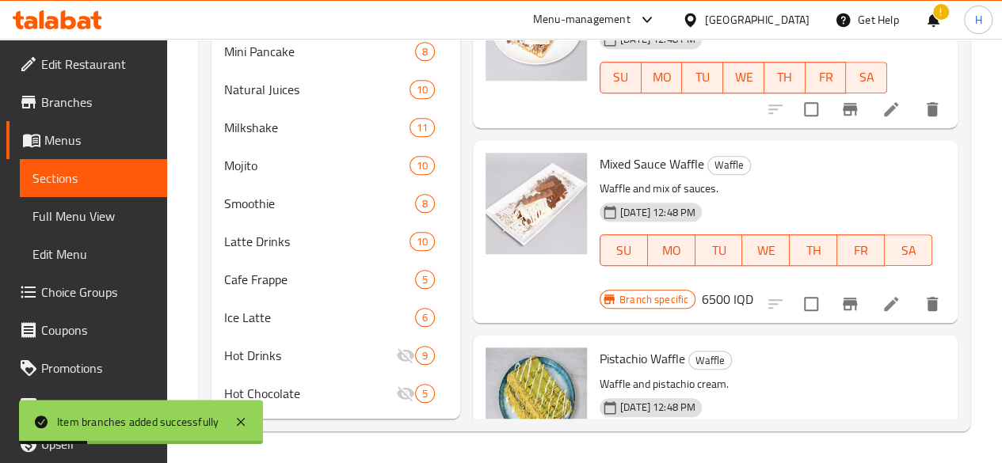
type input "7000"
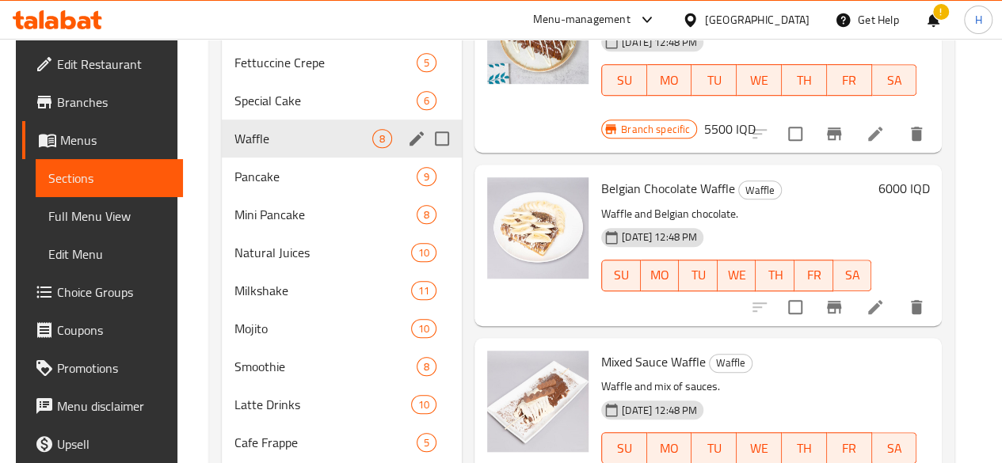
scroll to position [406, 0]
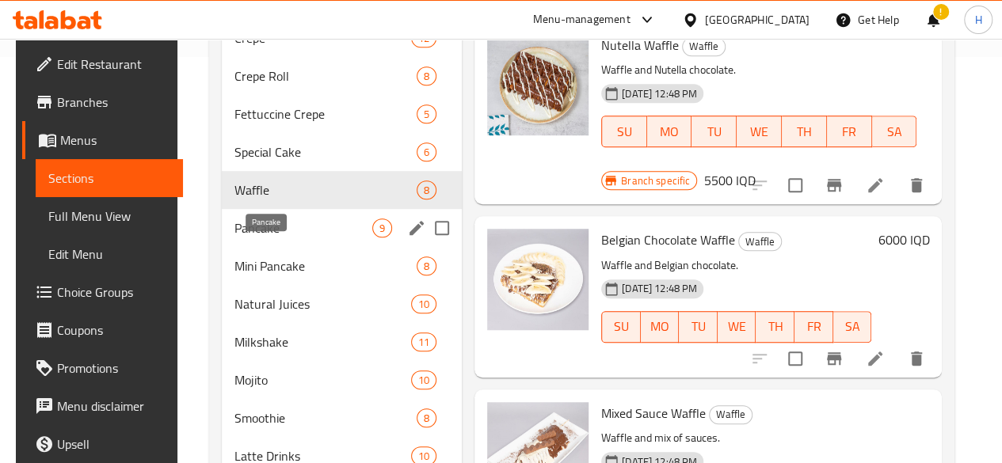
click at [301, 238] on span "Pancake" at bounding box center [303, 228] width 138 height 19
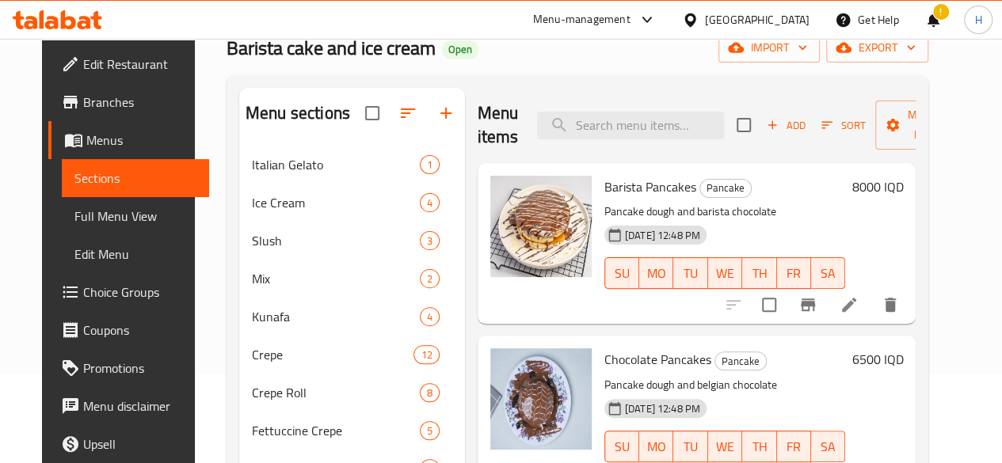
scroll to position [79, 0]
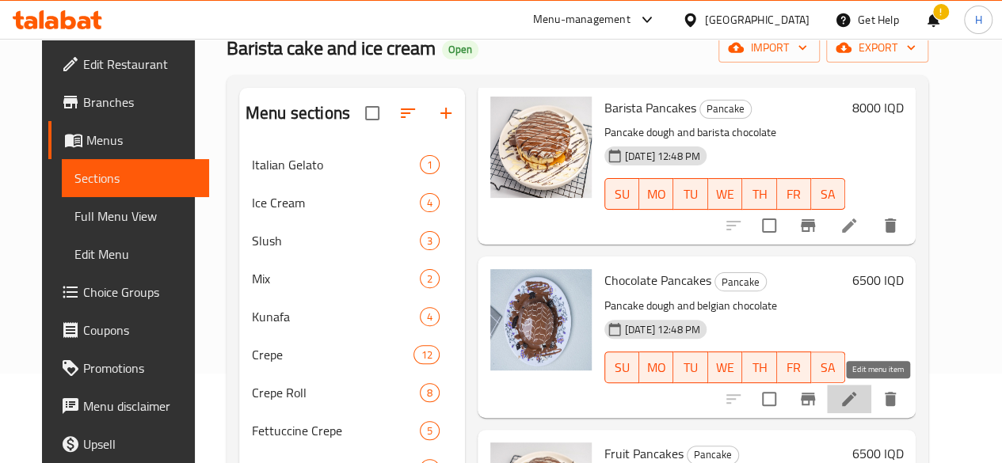
click at [858, 398] on icon at bounding box center [848, 399] width 19 height 19
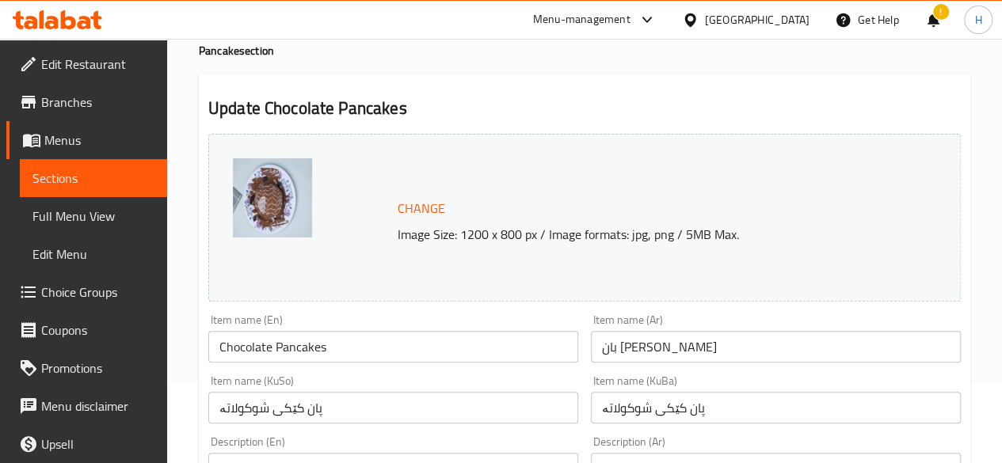
scroll to position [158, 0]
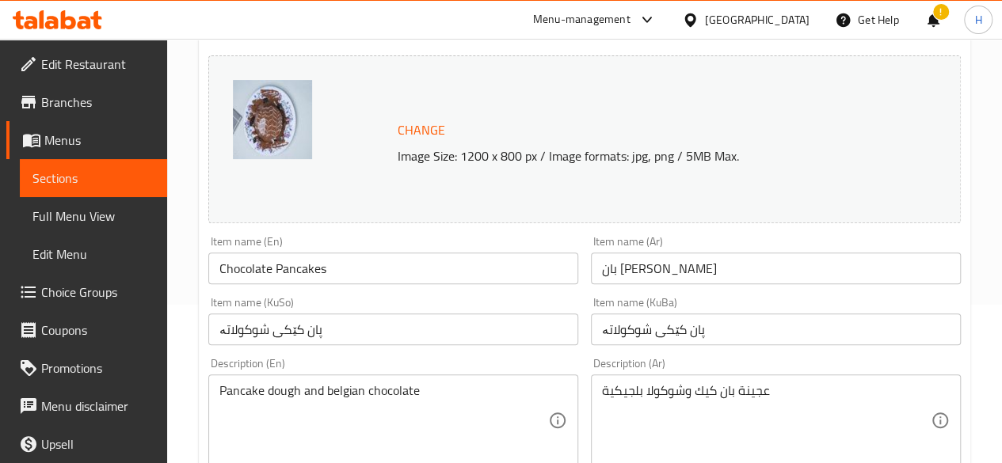
click at [660, 270] on input "بان [PERSON_NAME]" at bounding box center [776, 269] width 370 height 32
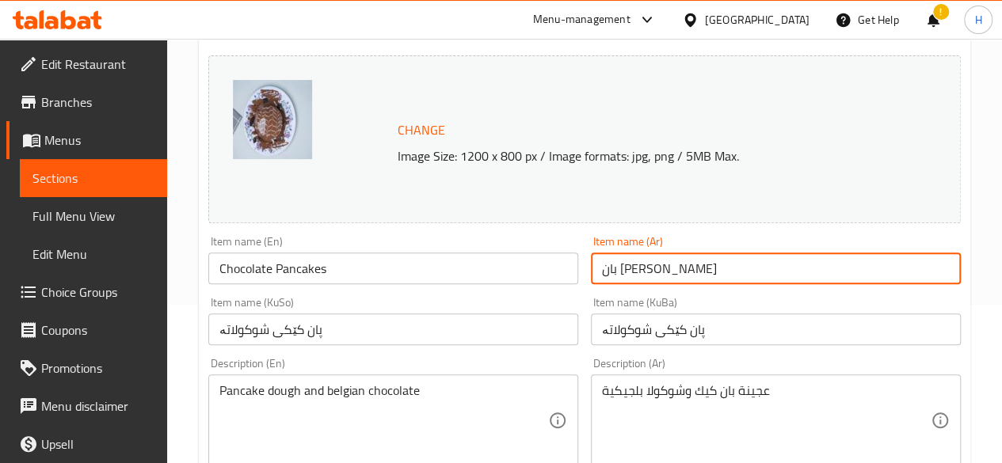
click at [660, 270] on input "بان [PERSON_NAME]" at bounding box center [776, 269] width 370 height 32
type input "a"
type input "[PERSON_NAME]"
click at [450, 272] on input "Chocolate Pancakes" at bounding box center [393, 269] width 370 height 32
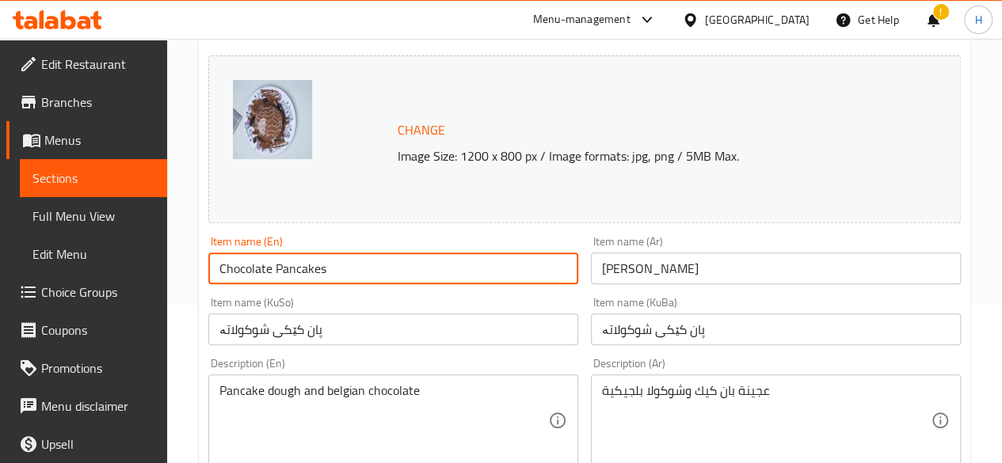
click at [450, 272] on input "Chocolate Pancakes" at bounding box center [393, 269] width 370 height 32
click at [252, 265] on input "Belegiun Chocolate" at bounding box center [393, 269] width 370 height 32
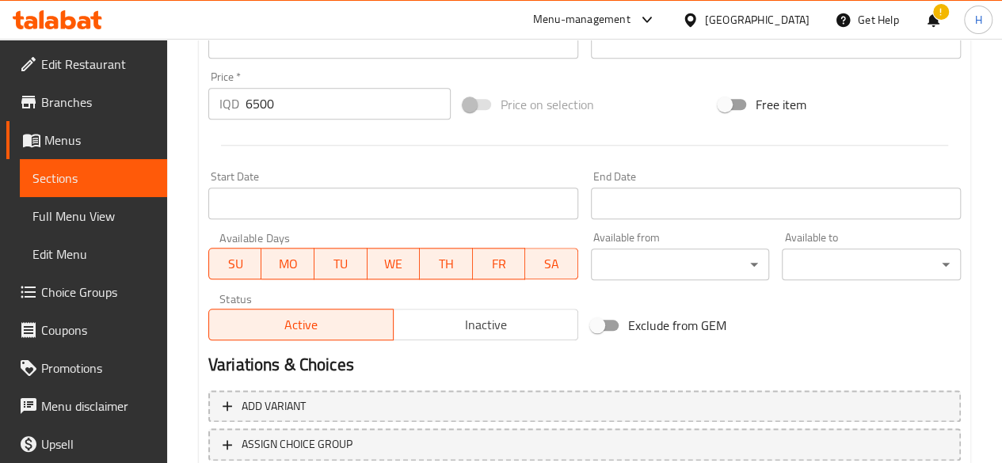
scroll to position [792, 0]
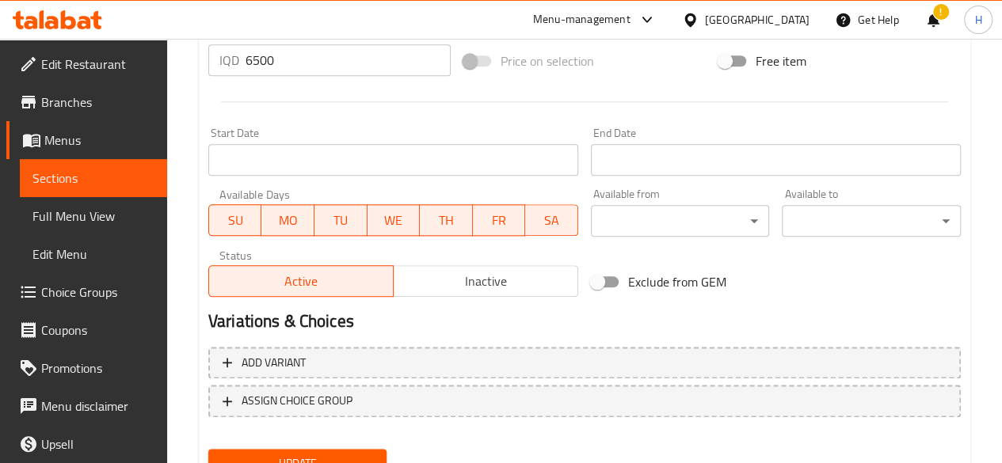
type input "Belgium Chocolate"
click at [328, 452] on button "Update" at bounding box center [297, 463] width 179 height 29
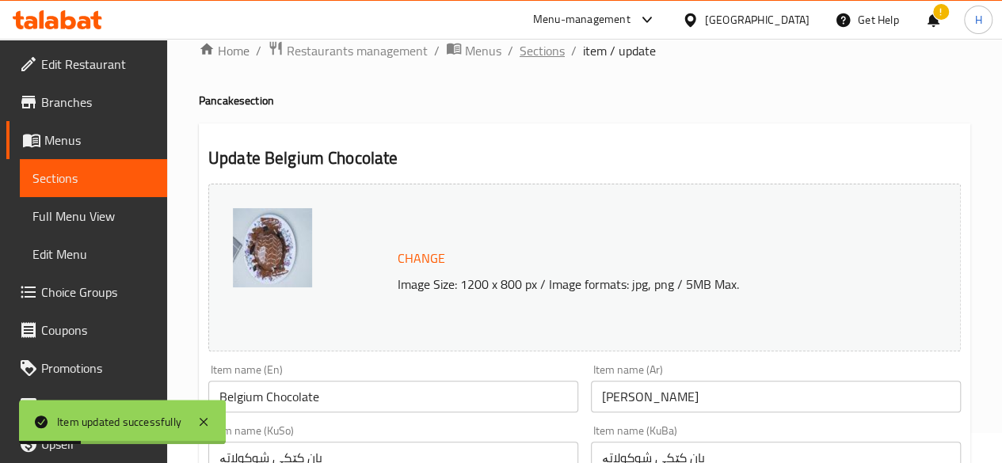
scroll to position [0, 0]
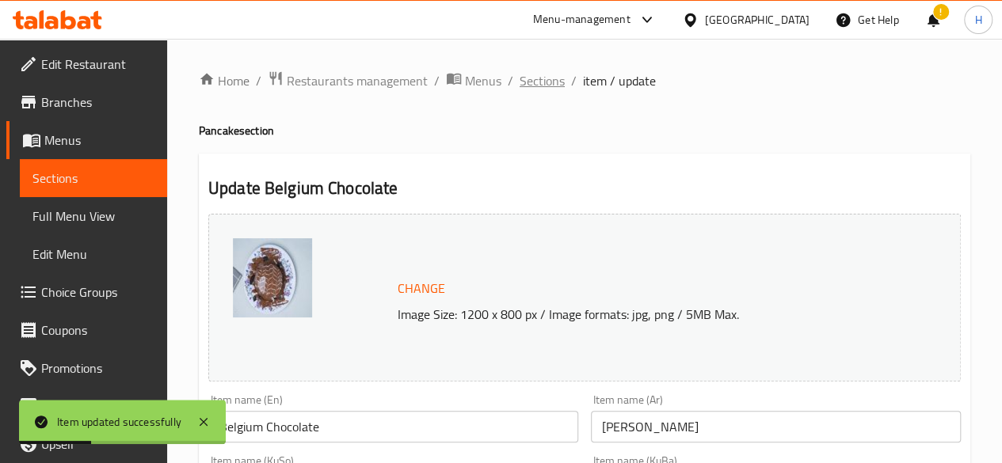
click at [551, 86] on span "Sections" at bounding box center [541, 80] width 45 height 19
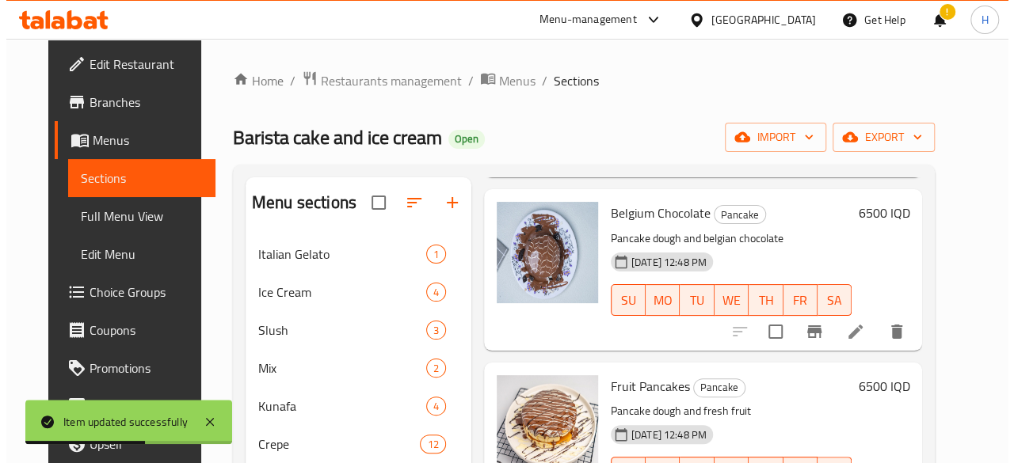
scroll to position [238, 0]
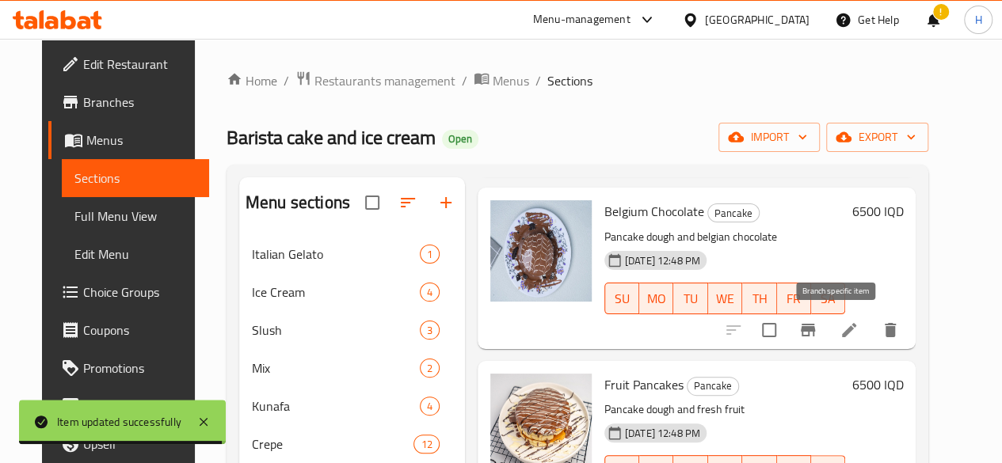
click at [827, 334] on button "Branch-specific-item" at bounding box center [808, 330] width 38 height 38
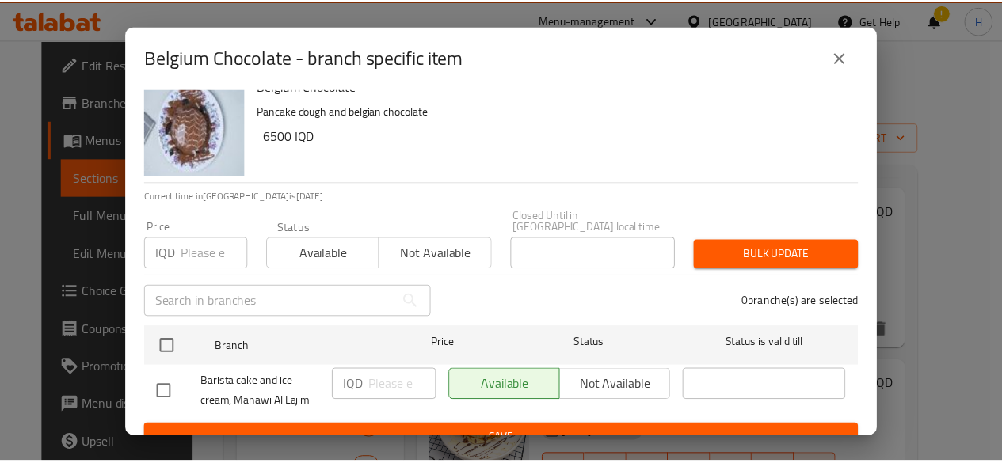
scroll to position [32, 0]
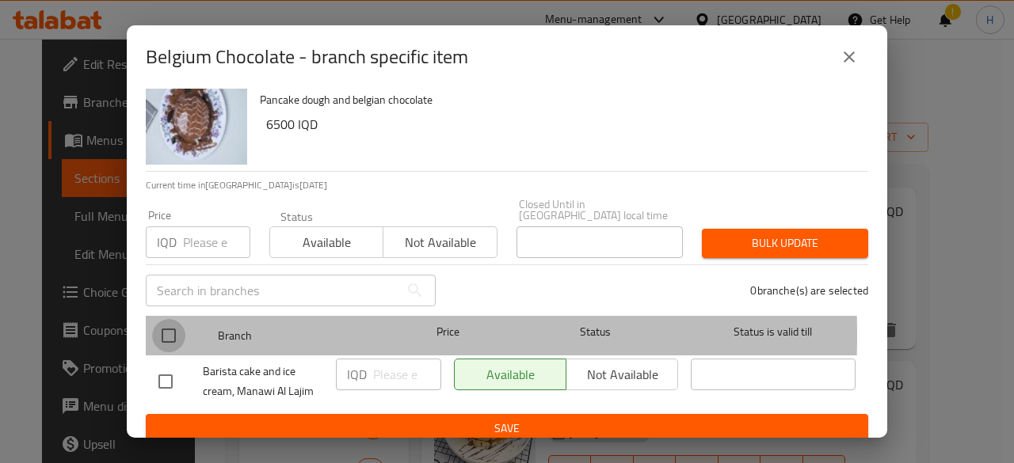
drag, startPoint x: 160, startPoint y: 324, endPoint x: 284, endPoint y: 338, distance: 124.4
click at [165, 324] on input "checkbox" at bounding box center [168, 335] width 33 height 33
checkbox input "true"
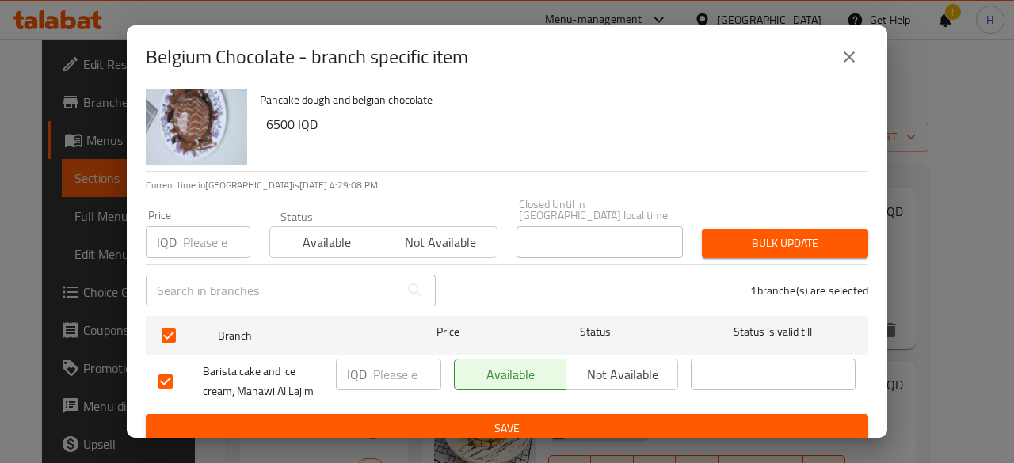
click at [366, 359] on div "IQD ​" at bounding box center [388, 375] width 105 height 32
type input "8000"
click at [390, 419] on span "Save" at bounding box center [506, 429] width 697 height 20
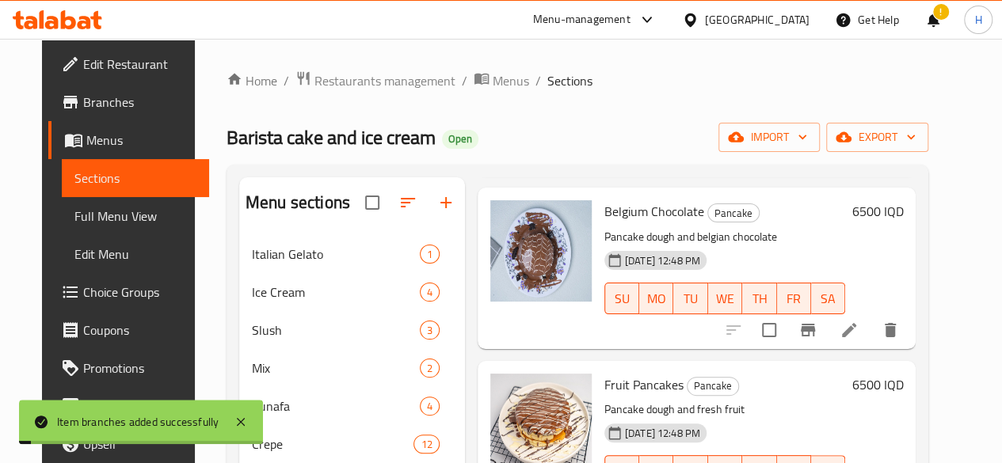
click at [903, 221] on h6 "6500 IQD" at bounding box center [876, 211] width 51 height 22
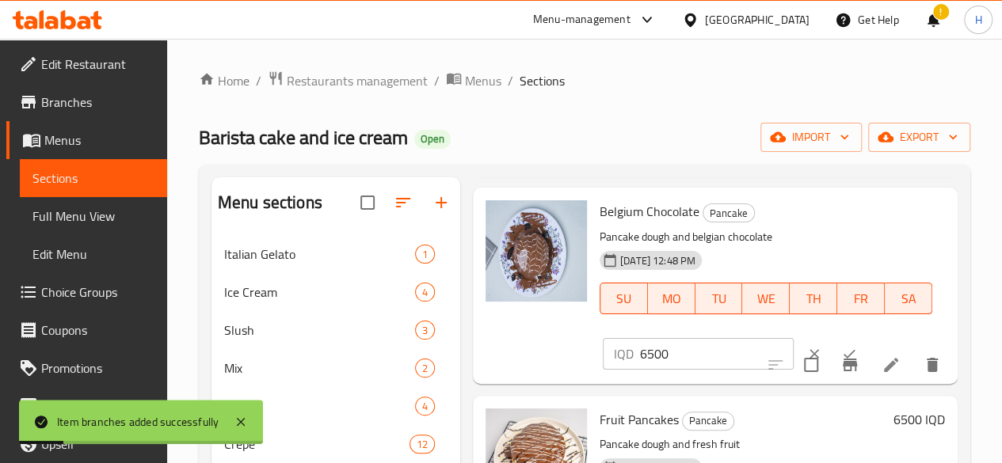
click at [640, 354] on input "6500" at bounding box center [717, 354] width 154 height 32
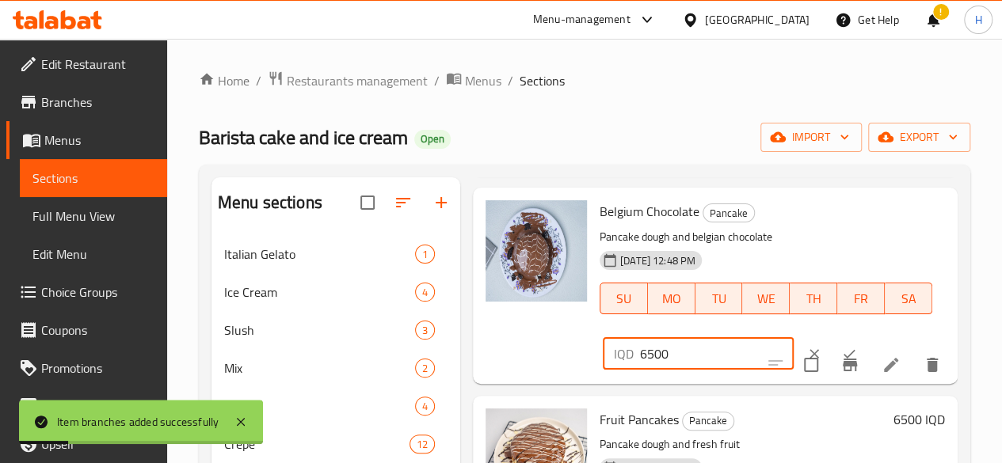
click at [640, 354] on input "6500" at bounding box center [717, 354] width 154 height 32
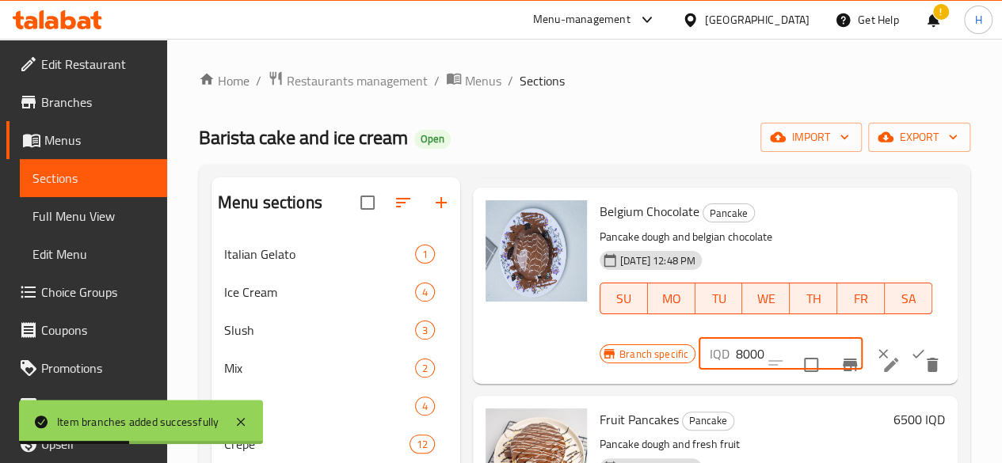
type input "8000"
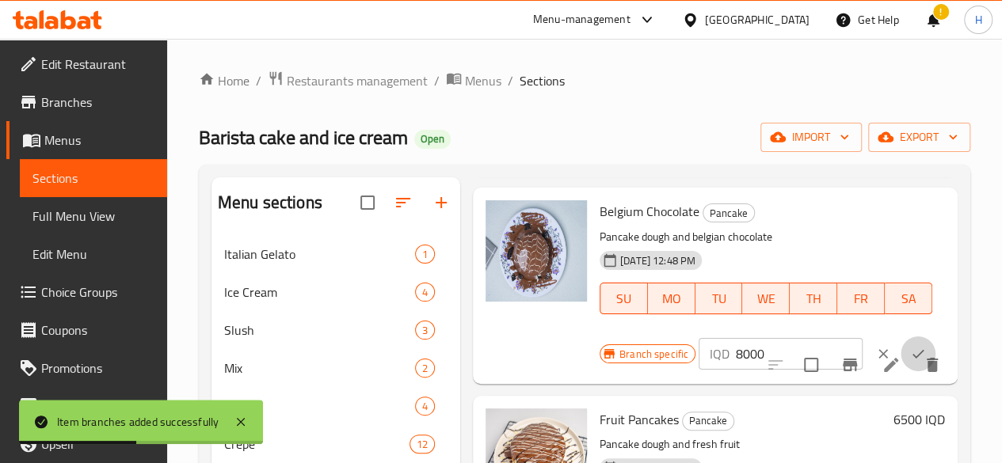
click at [900, 344] on button "ok" at bounding box center [917, 354] width 35 height 35
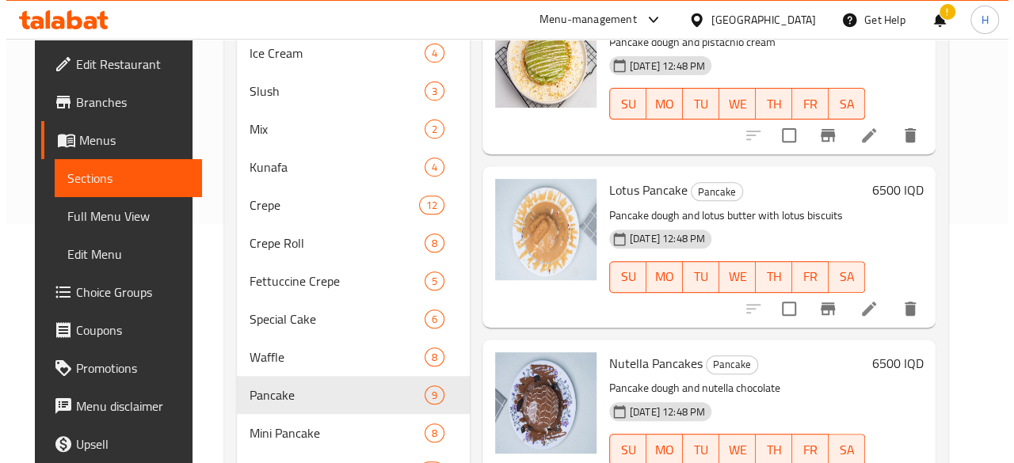
scroll to position [317, 0]
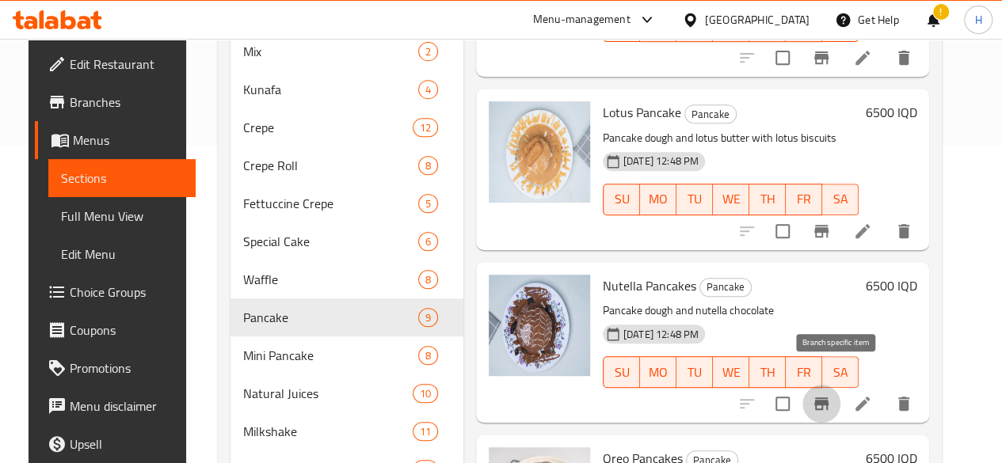
click at [828, 398] on icon "Branch-specific-item" at bounding box center [821, 404] width 14 height 13
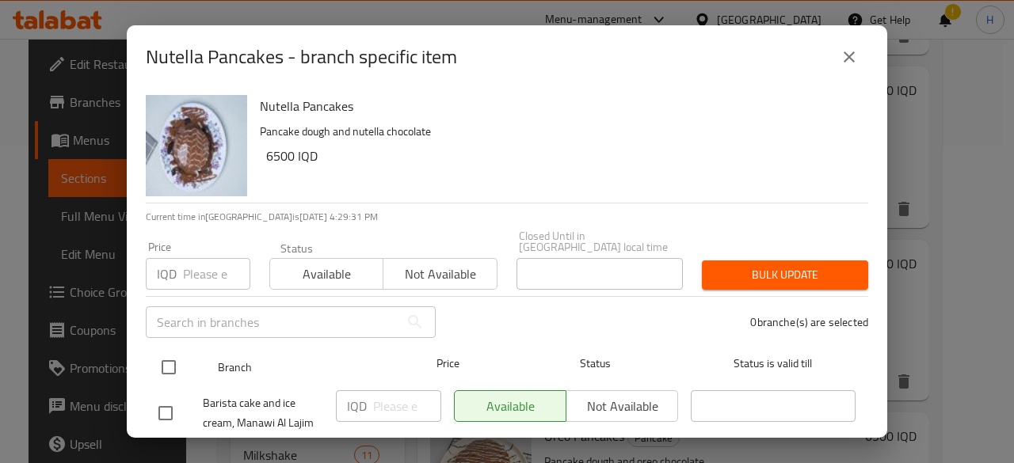
click at [183, 356] on input "checkbox" at bounding box center [168, 367] width 33 height 33
checkbox input "true"
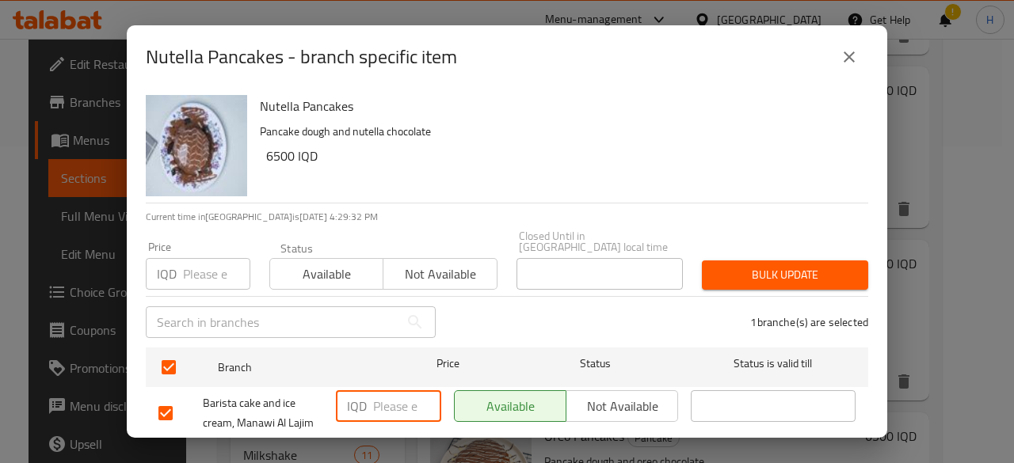
click at [404, 390] on input "number" at bounding box center [407, 406] width 68 height 32
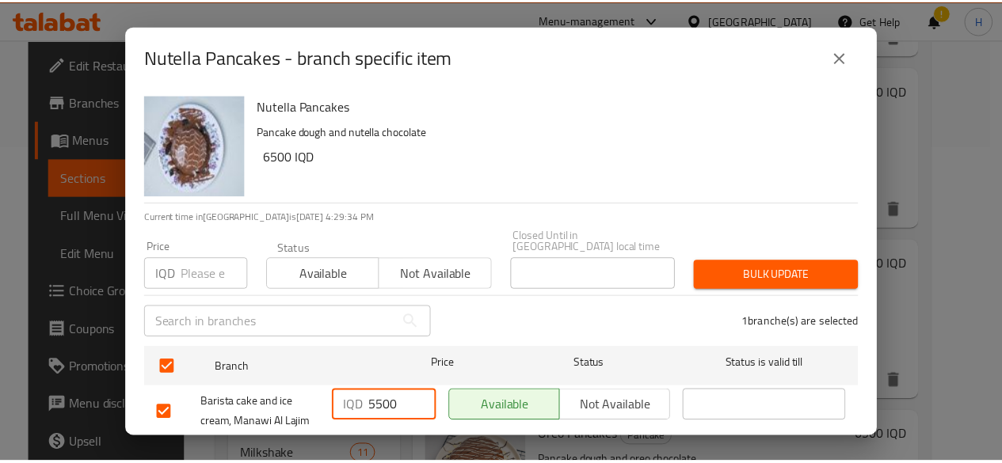
scroll to position [32, 0]
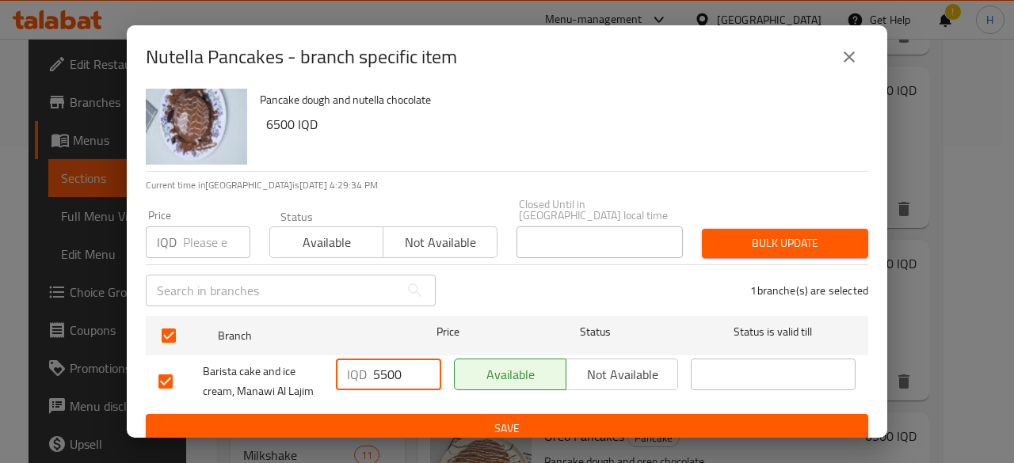
type input "5500"
click at [420, 419] on span "Save" at bounding box center [506, 429] width 697 height 20
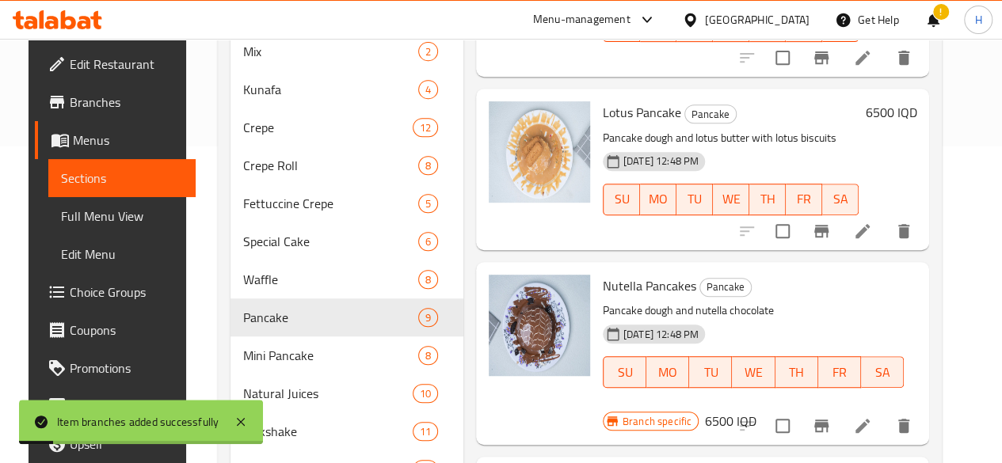
click at [756, 410] on h6 "6500 IQD" at bounding box center [730, 421] width 51 height 22
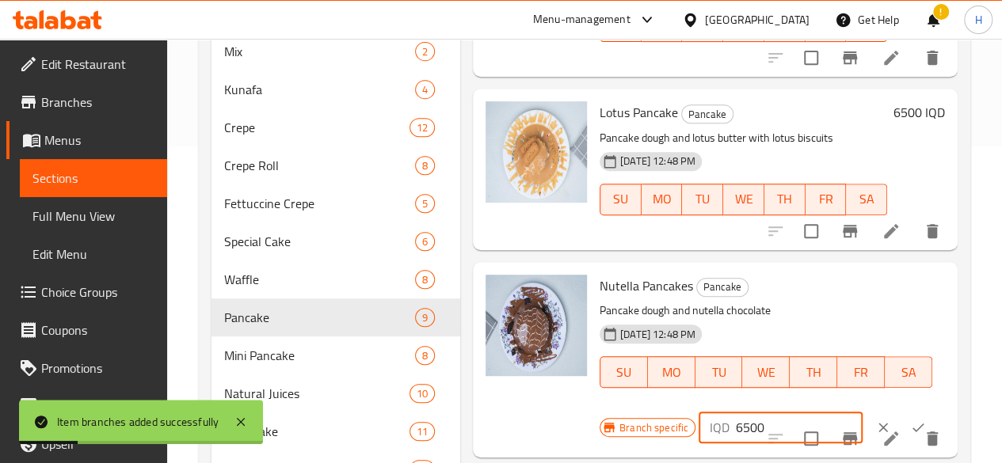
click at [736, 412] on input "6500" at bounding box center [799, 428] width 127 height 32
type input "5500"
click at [910, 420] on icon "ok" at bounding box center [918, 428] width 16 height 16
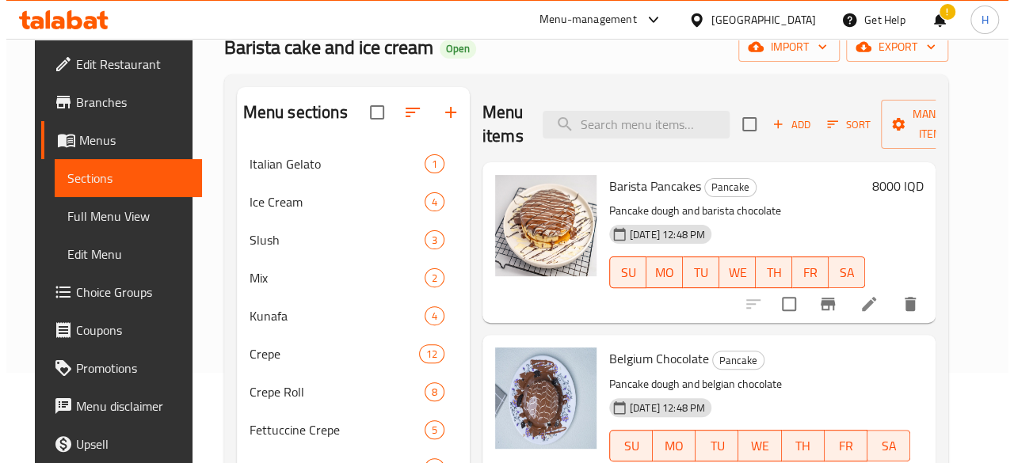
scroll to position [89, 0]
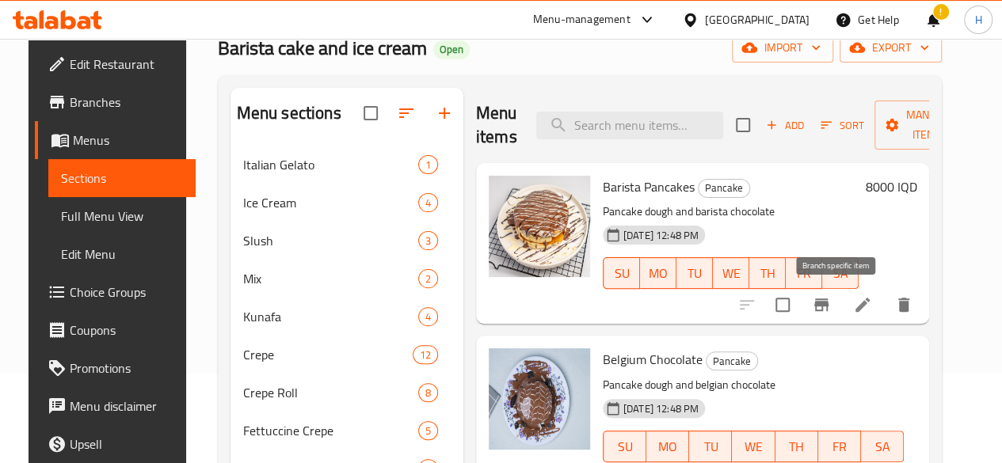
click at [830, 311] on icon "Branch-specific-item" at bounding box center [821, 304] width 19 height 19
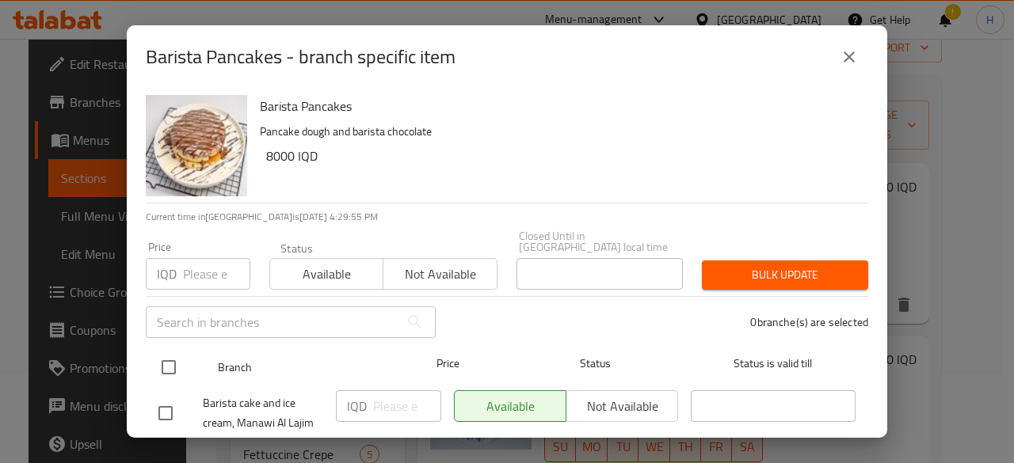
click at [165, 360] on input "checkbox" at bounding box center [168, 367] width 33 height 33
checkbox input "true"
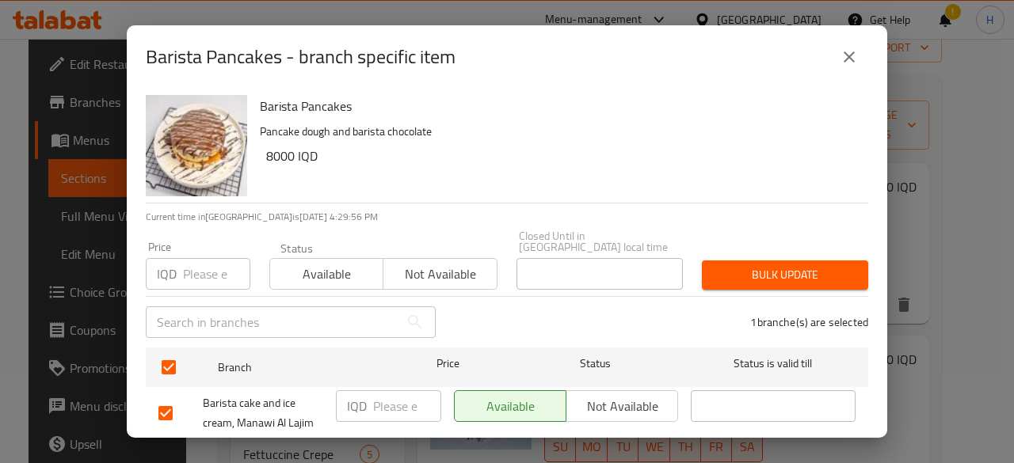
click at [394, 390] on input "number" at bounding box center [407, 406] width 68 height 32
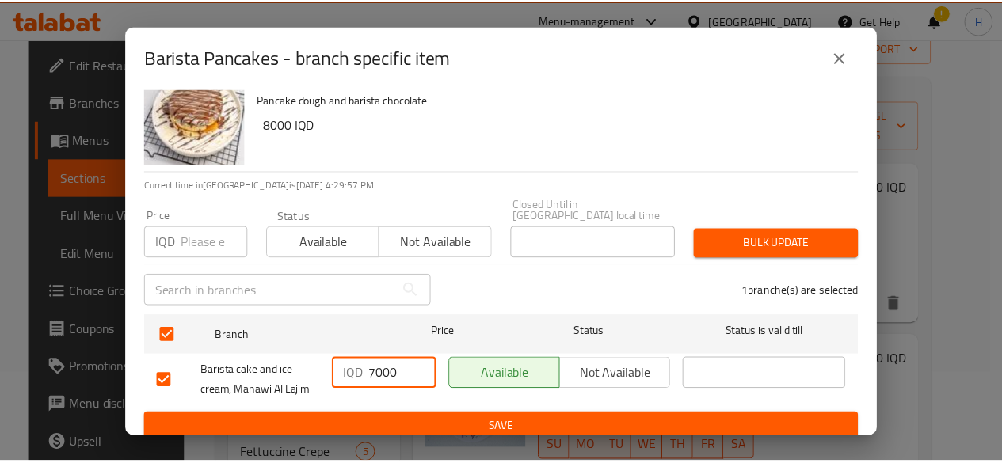
scroll to position [32, 0]
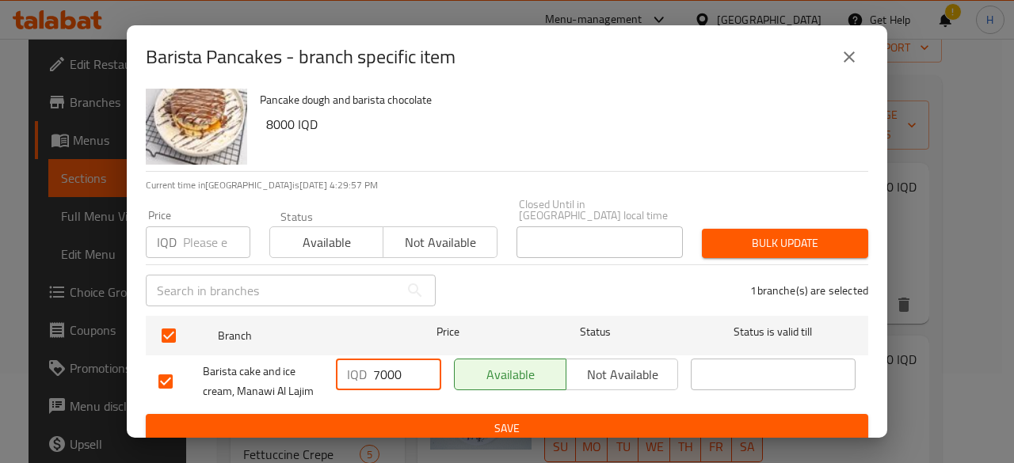
type input "7000"
click at [466, 419] on span "Save" at bounding box center [506, 429] width 697 height 20
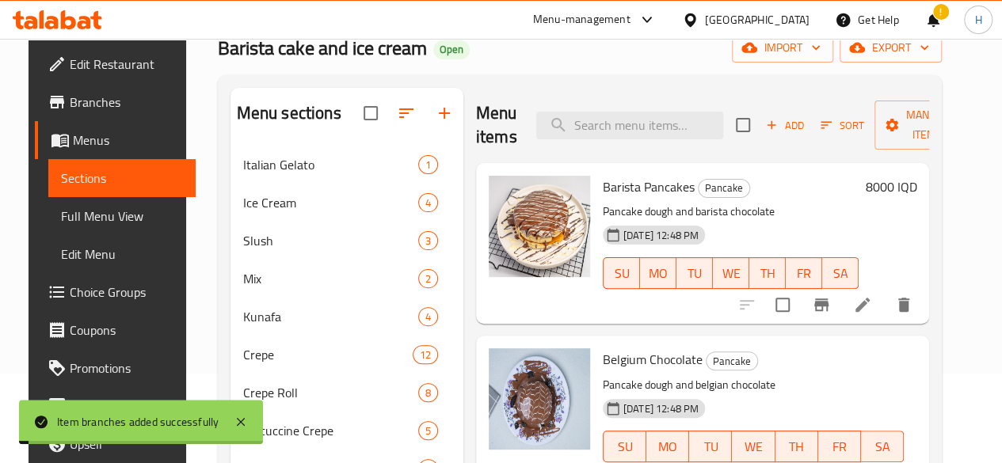
click at [902, 184] on h6 "8000 IQD" at bounding box center [890, 187] width 51 height 22
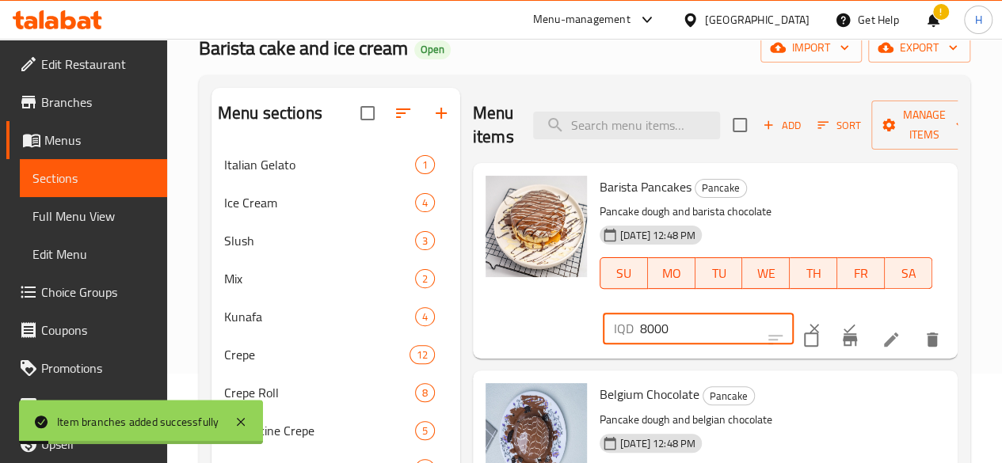
click at [670, 325] on input "8000" at bounding box center [717, 329] width 154 height 32
type input "7000"
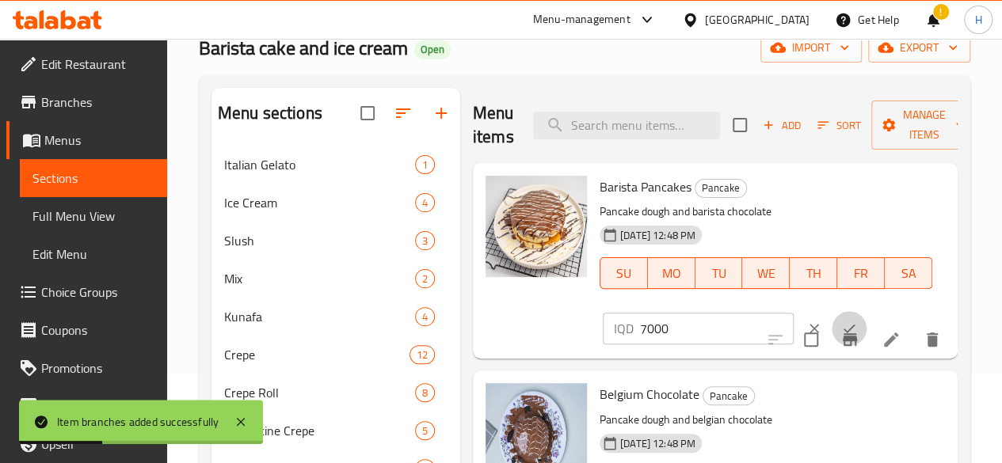
click at [841, 325] on icon "ok" at bounding box center [849, 329] width 16 height 16
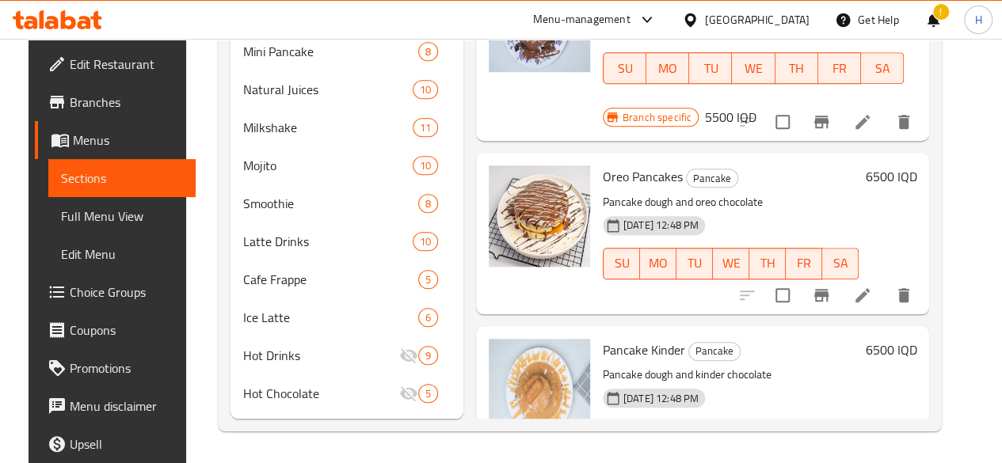
scroll to position [576, 0]
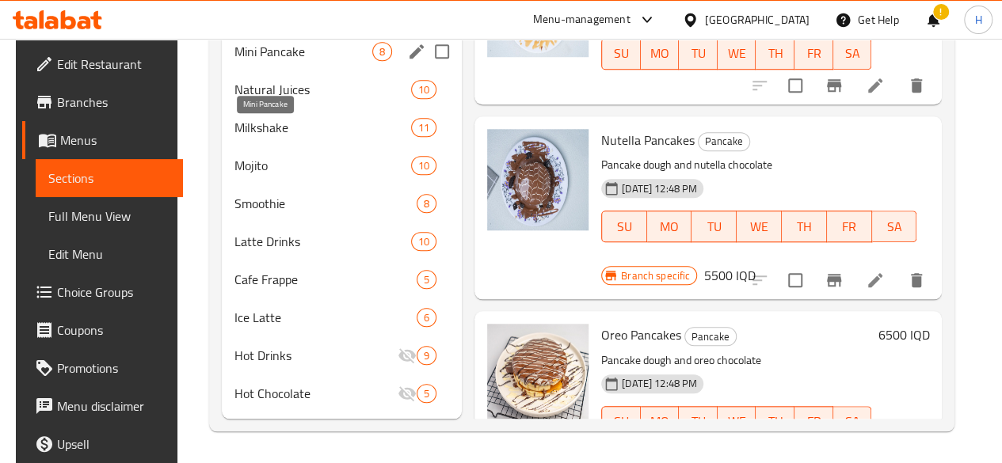
click at [253, 63] on div "Mini Pancake 8" at bounding box center [342, 51] width 240 height 38
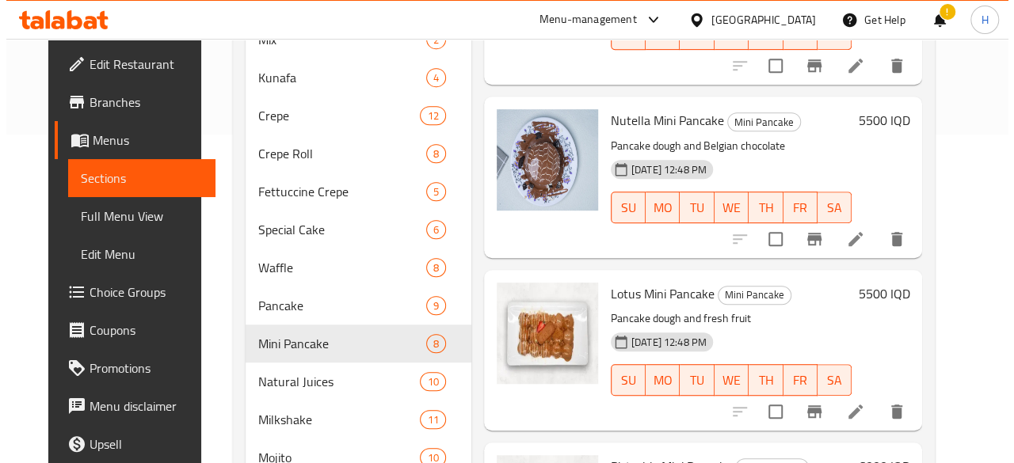
scroll to position [327, 0]
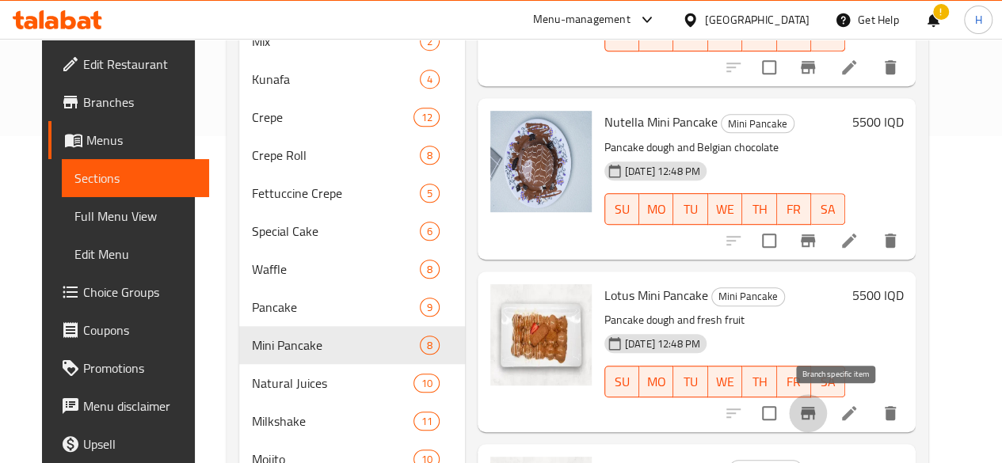
click at [815, 408] on icon "Branch-specific-item" at bounding box center [808, 413] width 14 height 13
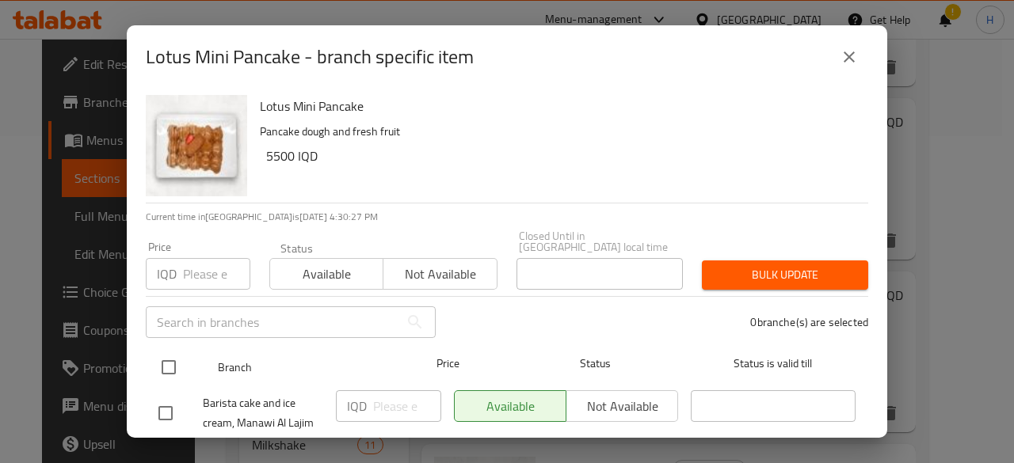
click at [165, 353] on input "checkbox" at bounding box center [168, 367] width 33 height 33
checkbox input "true"
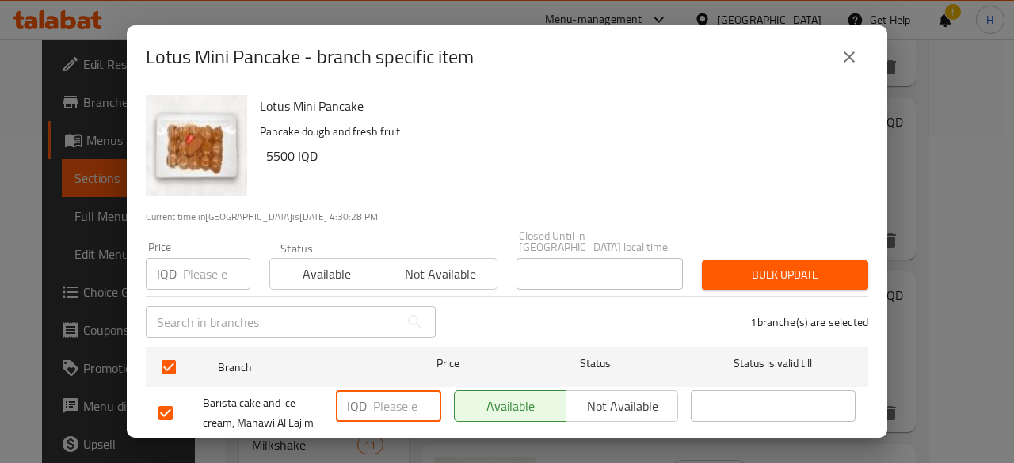
click at [388, 399] on input "number" at bounding box center [407, 406] width 68 height 32
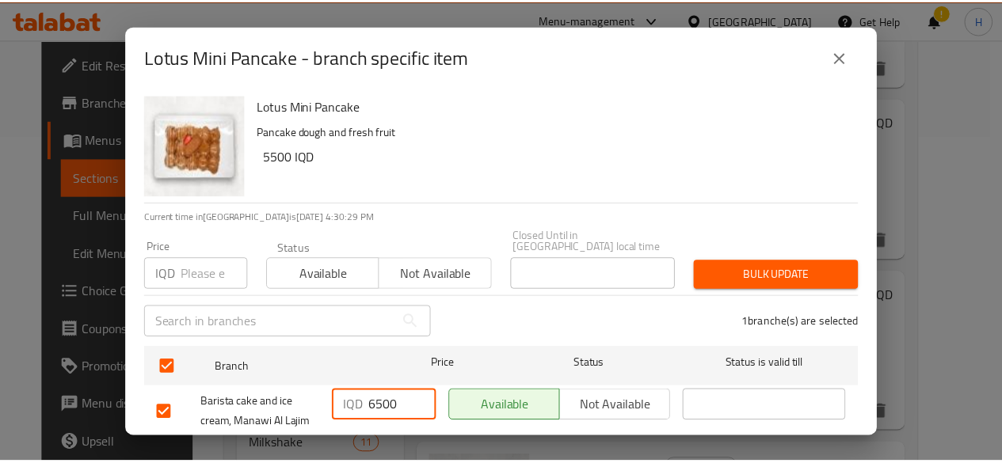
scroll to position [32, 0]
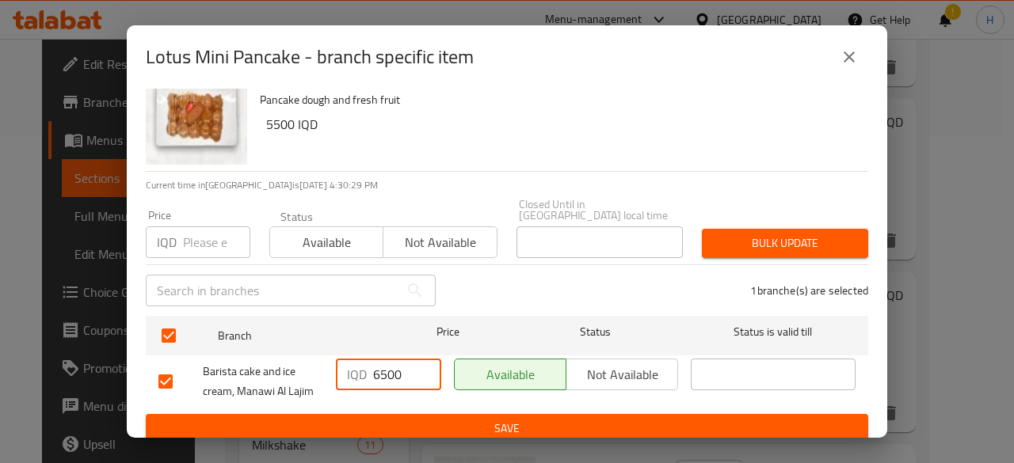
type input "6500"
click at [485, 425] on span "Save" at bounding box center [506, 429] width 697 height 20
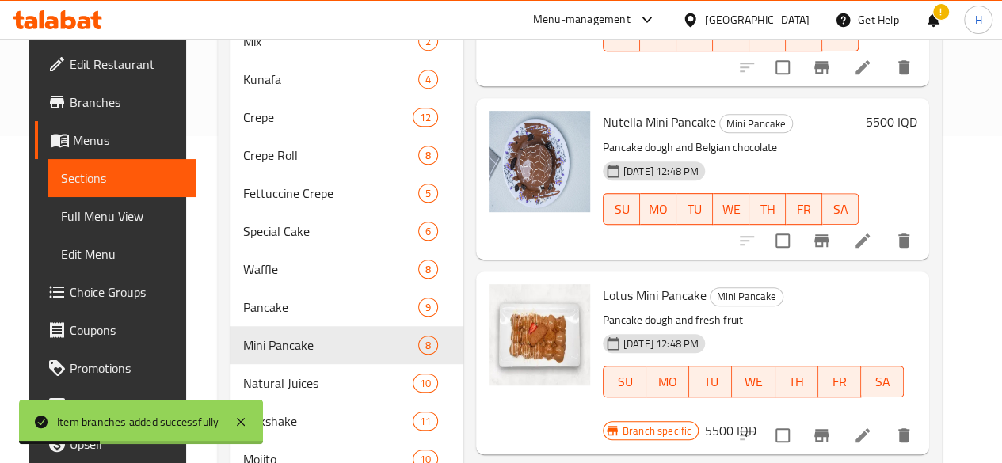
click at [756, 420] on h6 "5500 IQD" at bounding box center [730, 431] width 51 height 22
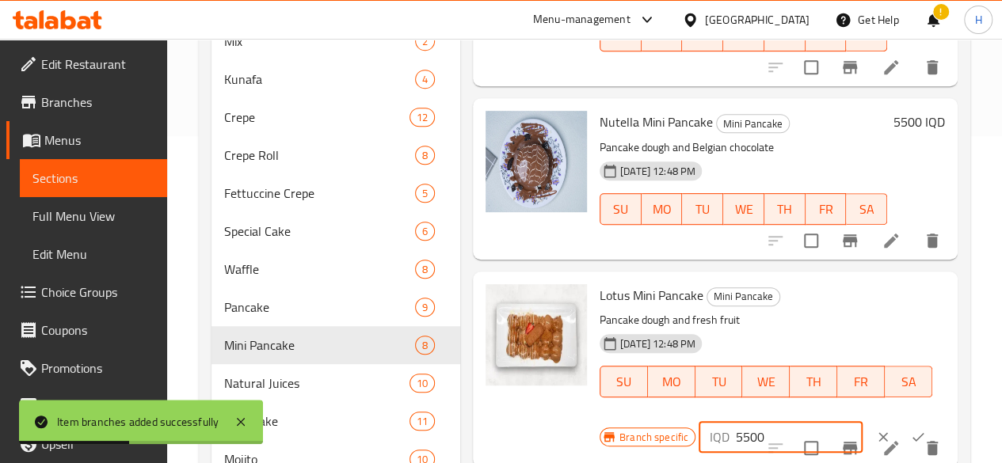
click at [736, 432] on input "5500" at bounding box center [799, 437] width 127 height 32
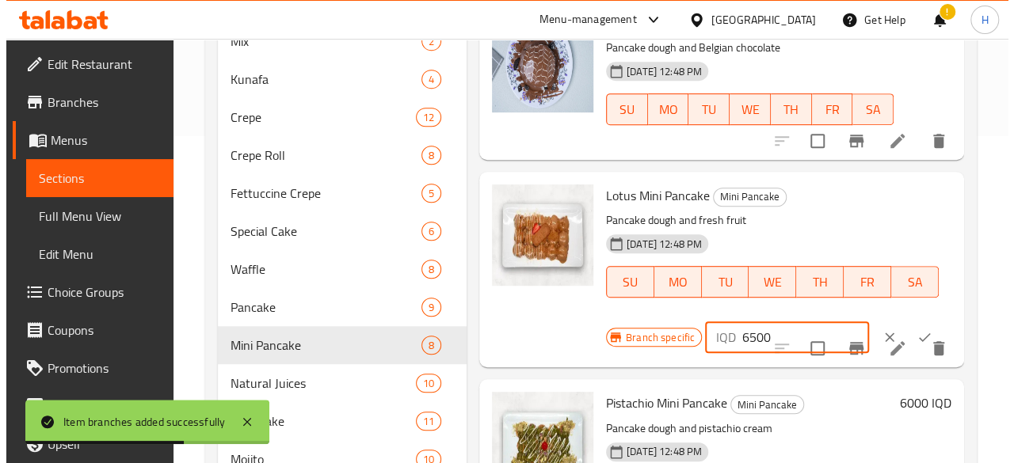
scroll to position [158, 0]
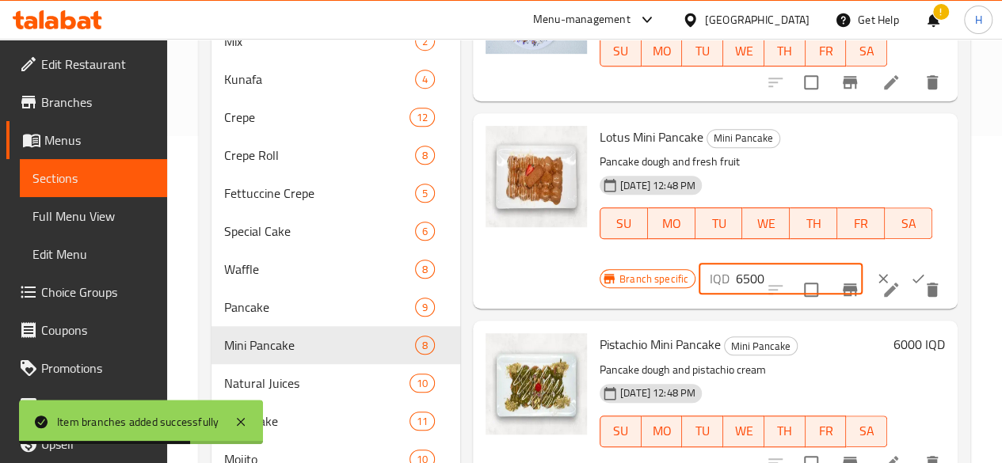
type input "6500"
click at [912, 276] on icon "ok" at bounding box center [918, 279] width 12 height 9
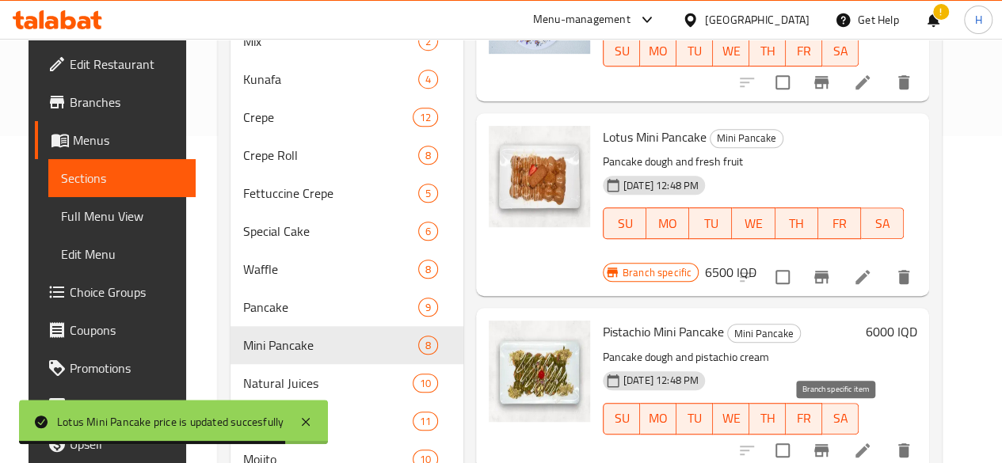
click at [831, 441] on icon "Branch-specific-item" at bounding box center [821, 450] width 19 height 19
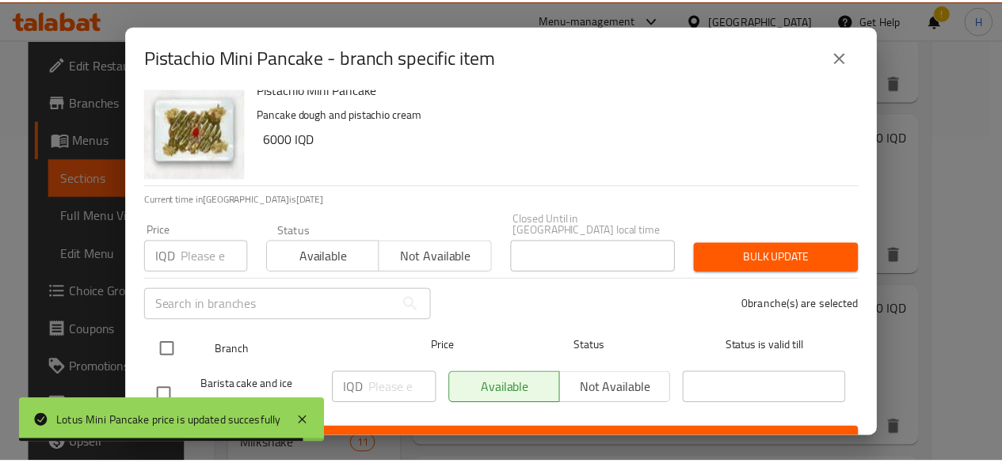
scroll to position [32, 0]
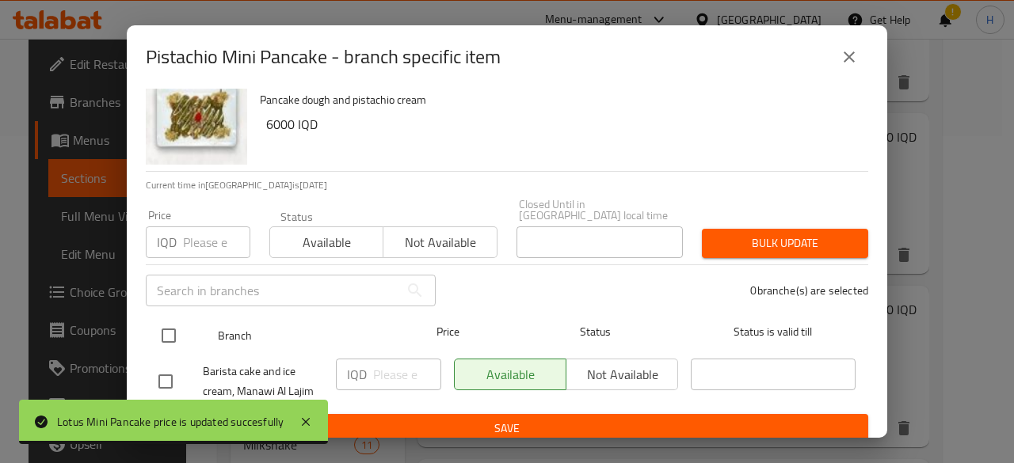
click at [171, 327] on input "checkbox" at bounding box center [168, 335] width 33 height 33
checkbox input "true"
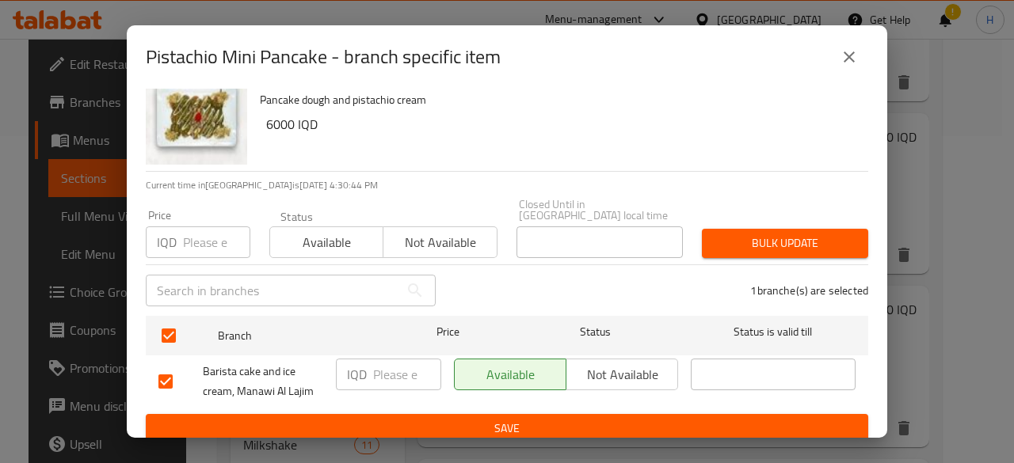
click at [392, 361] on input "number" at bounding box center [407, 375] width 68 height 32
type input "7500"
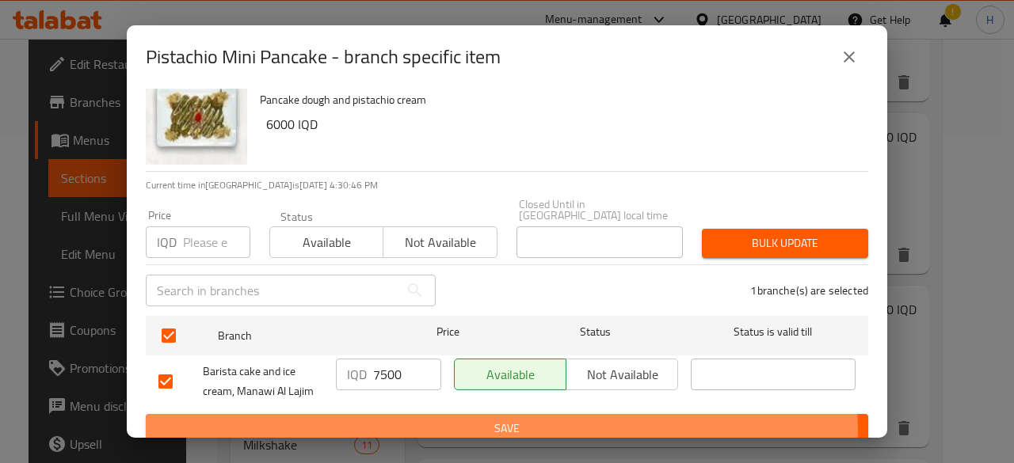
click at [423, 425] on span "Save" at bounding box center [506, 429] width 697 height 20
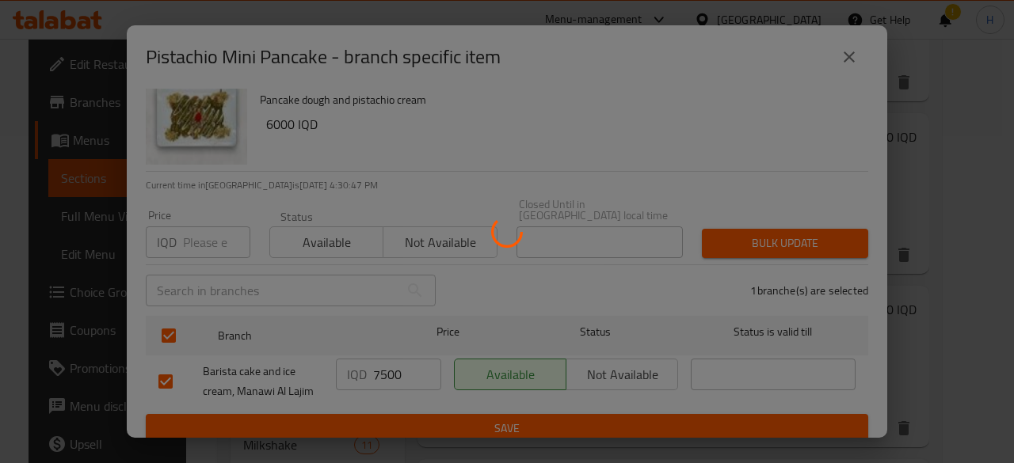
click at [890, 309] on div at bounding box center [507, 231] width 1014 height 463
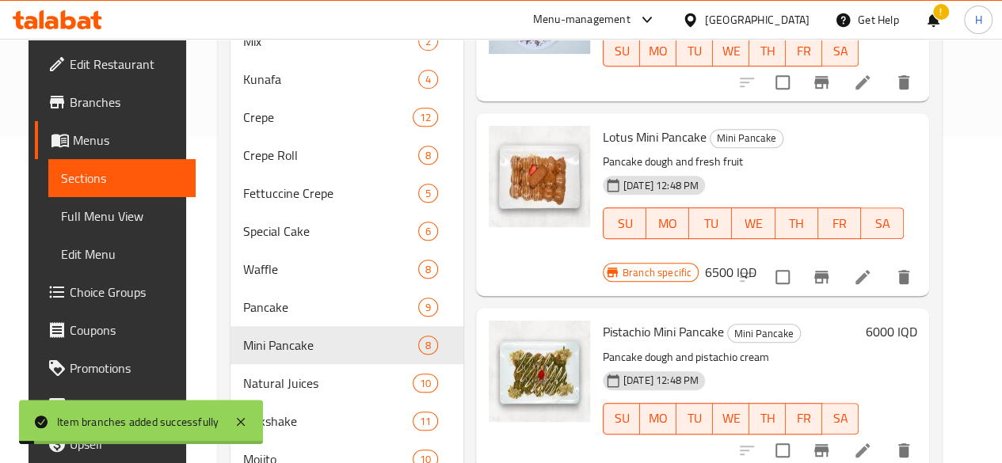
click at [890, 321] on h6 "6000 IQD" at bounding box center [890, 332] width 51 height 22
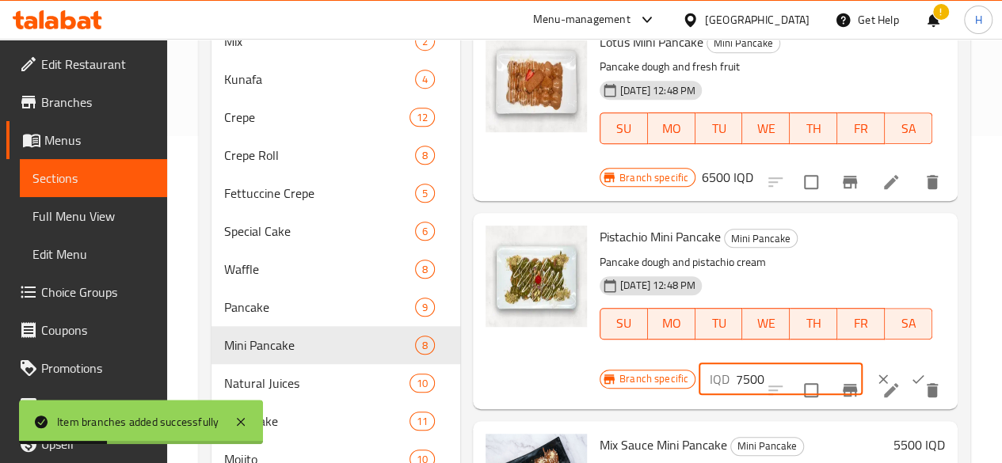
scroll to position [317, 0]
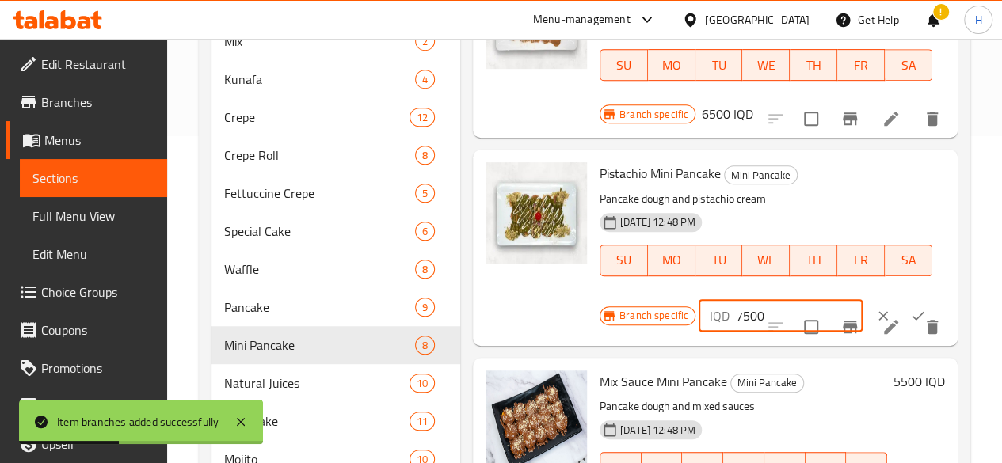
type input "7500"
click at [912, 311] on icon "ok" at bounding box center [918, 315] width 12 height 9
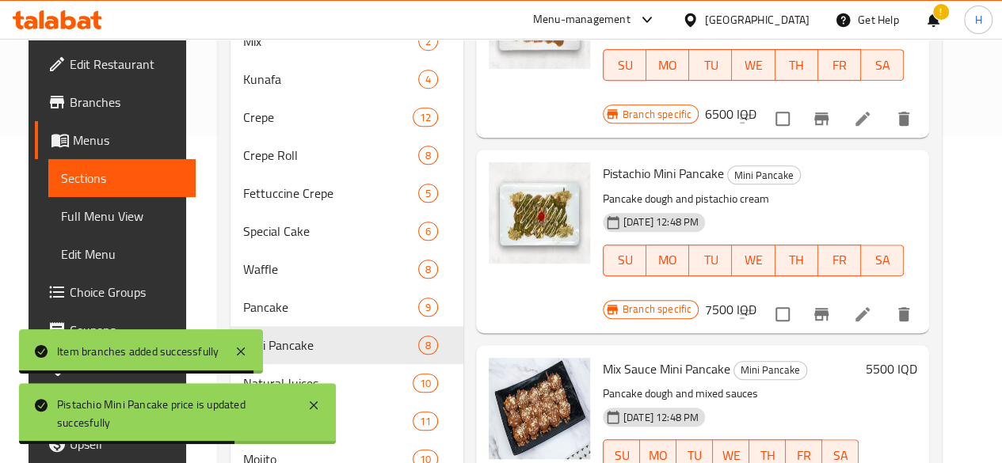
scroll to position [396, 0]
